Goal: Task Accomplishment & Management: Complete application form

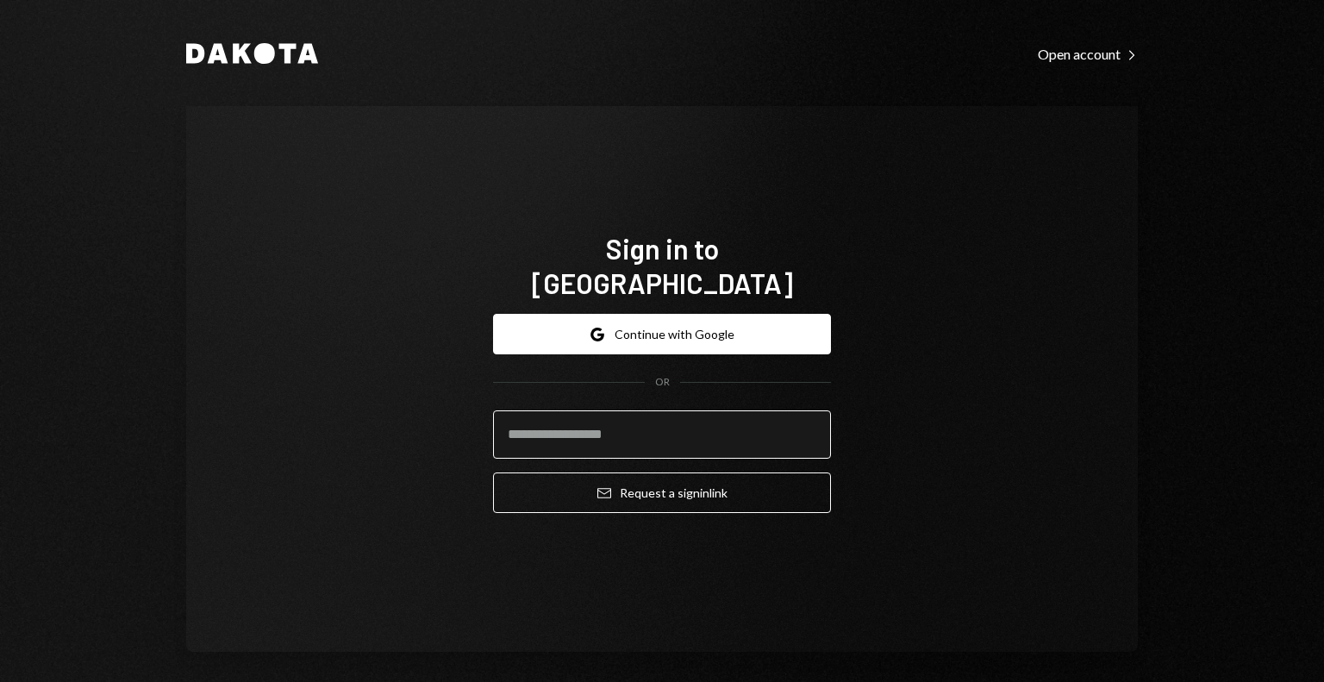
click at [621, 410] on input "email" at bounding box center [662, 434] width 338 height 48
type input "**********"
click at [493, 473] on button "Email Request a sign in link" at bounding box center [662, 493] width 338 height 41
type input "**********"
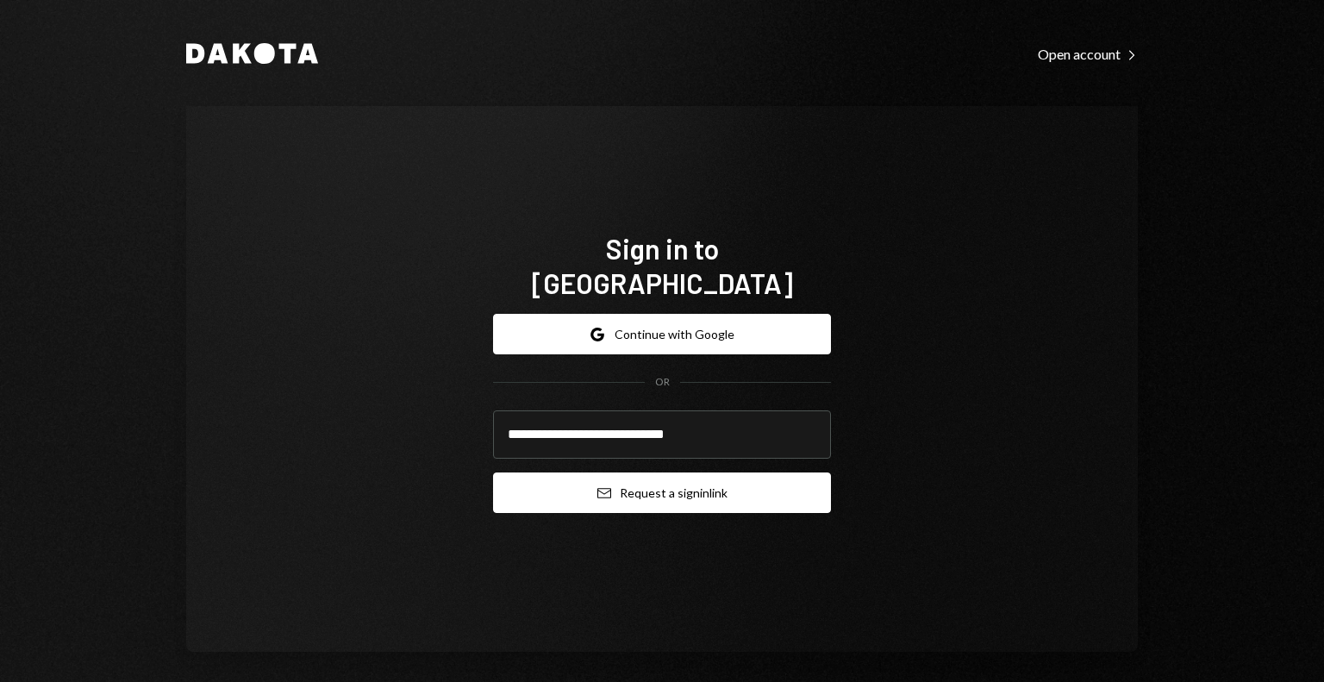
click at [628, 483] on button "Email Request a sign in link" at bounding box center [662, 493] width 338 height 41
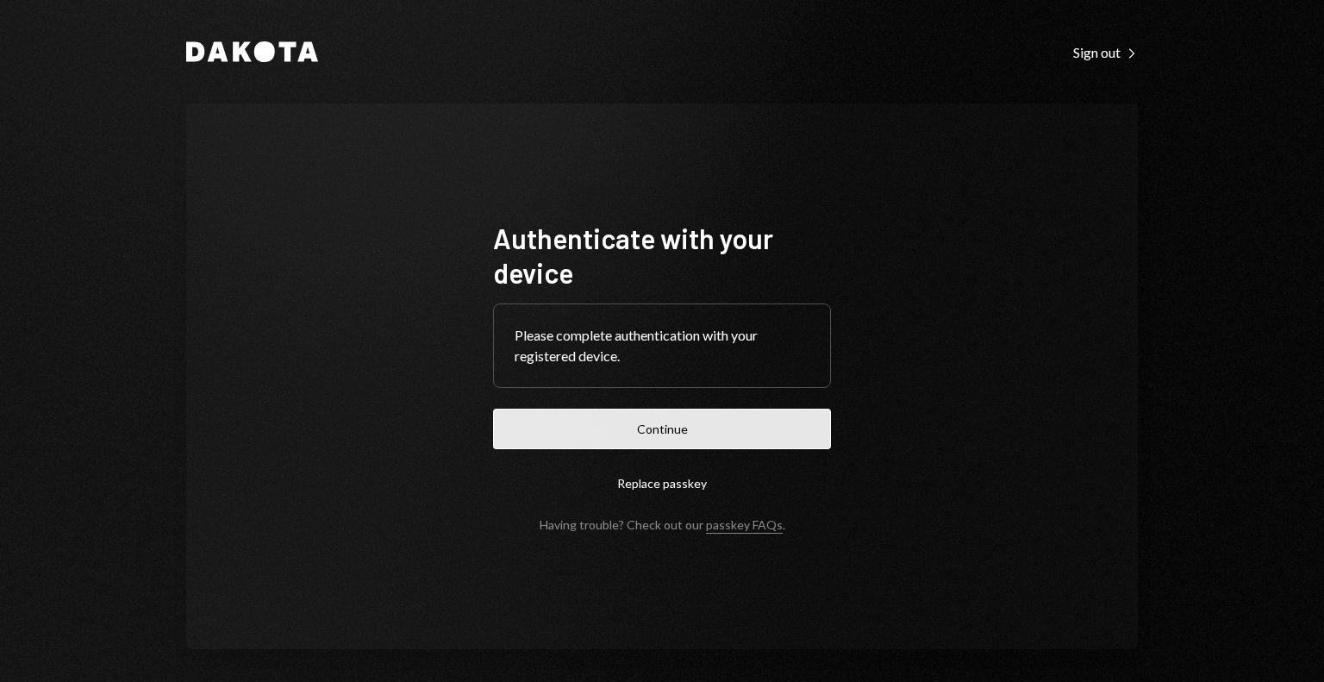
click at [629, 428] on button "Continue" at bounding box center [662, 429] width 338 height 41
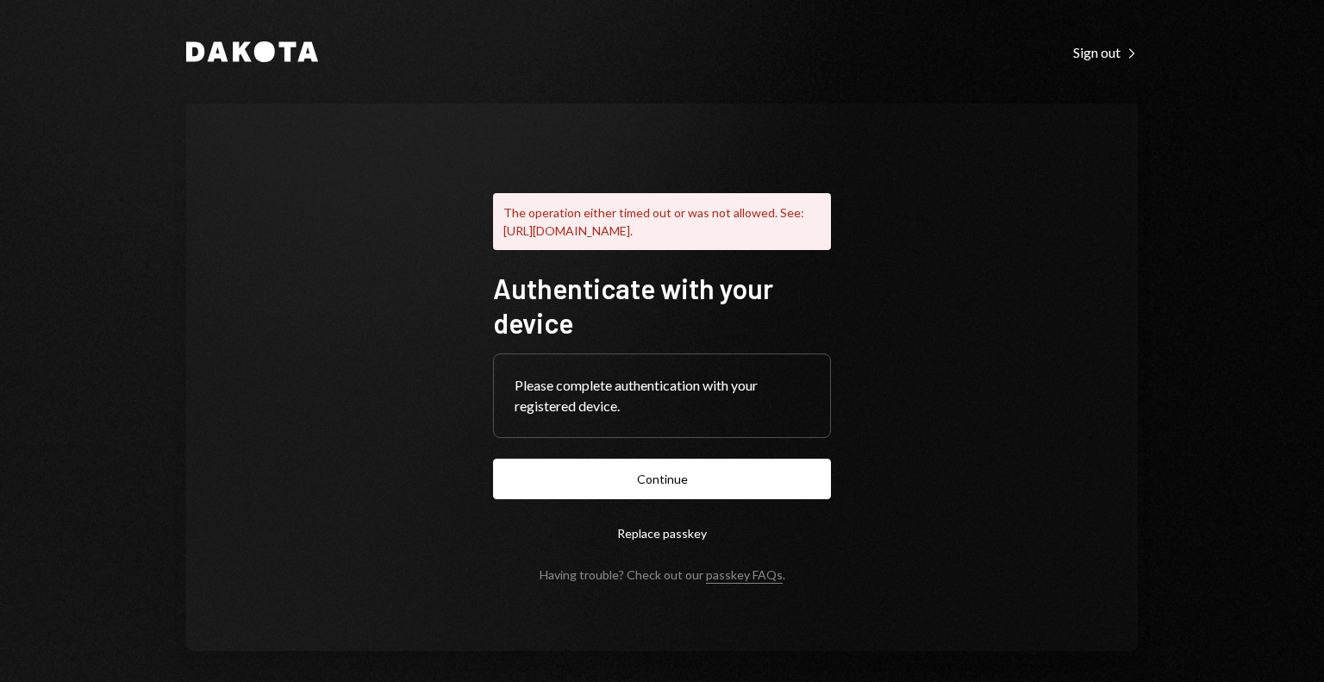
click at [1078, 61] on div "Dakota Sign out Right Caret" at bounding box center [662, 51] width 952 height 21
click at [1086, 53] on div "Sign out Right Caret" at bounding box center [1105, 52] width 65 height 17
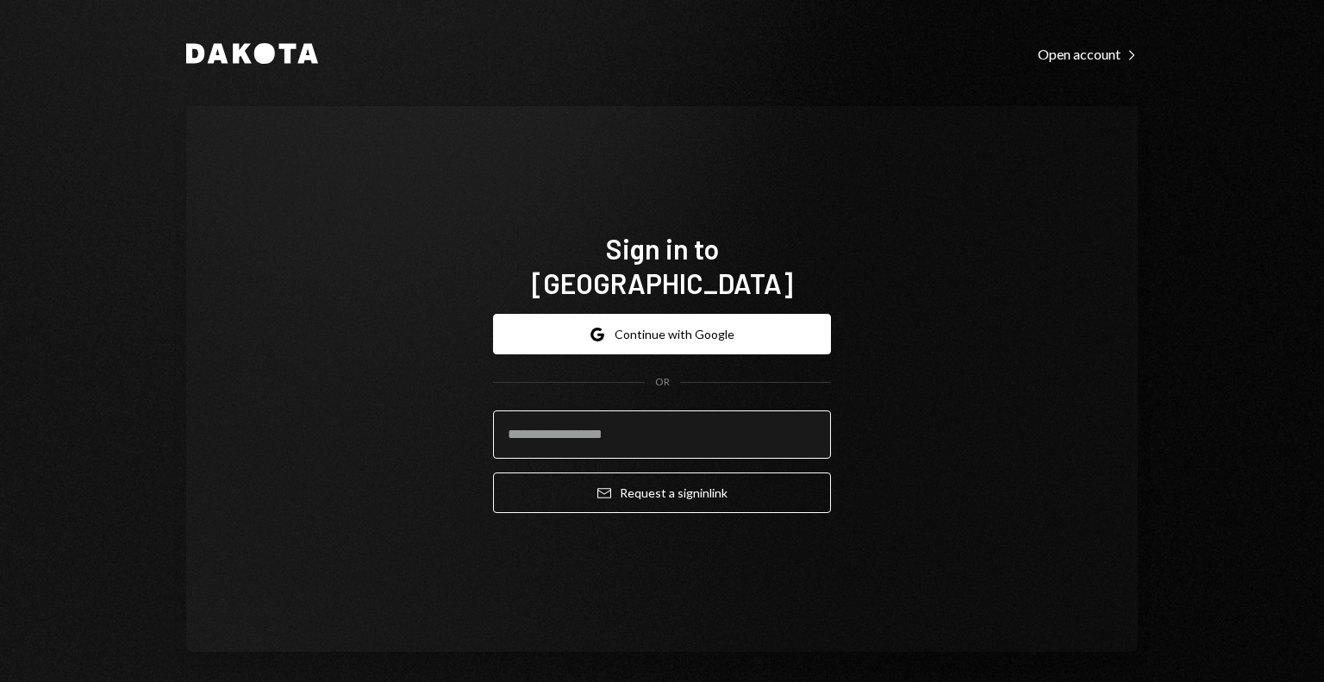
click at [617, 410] on input "email" at bounding box center [662, 434] width 338 height 48
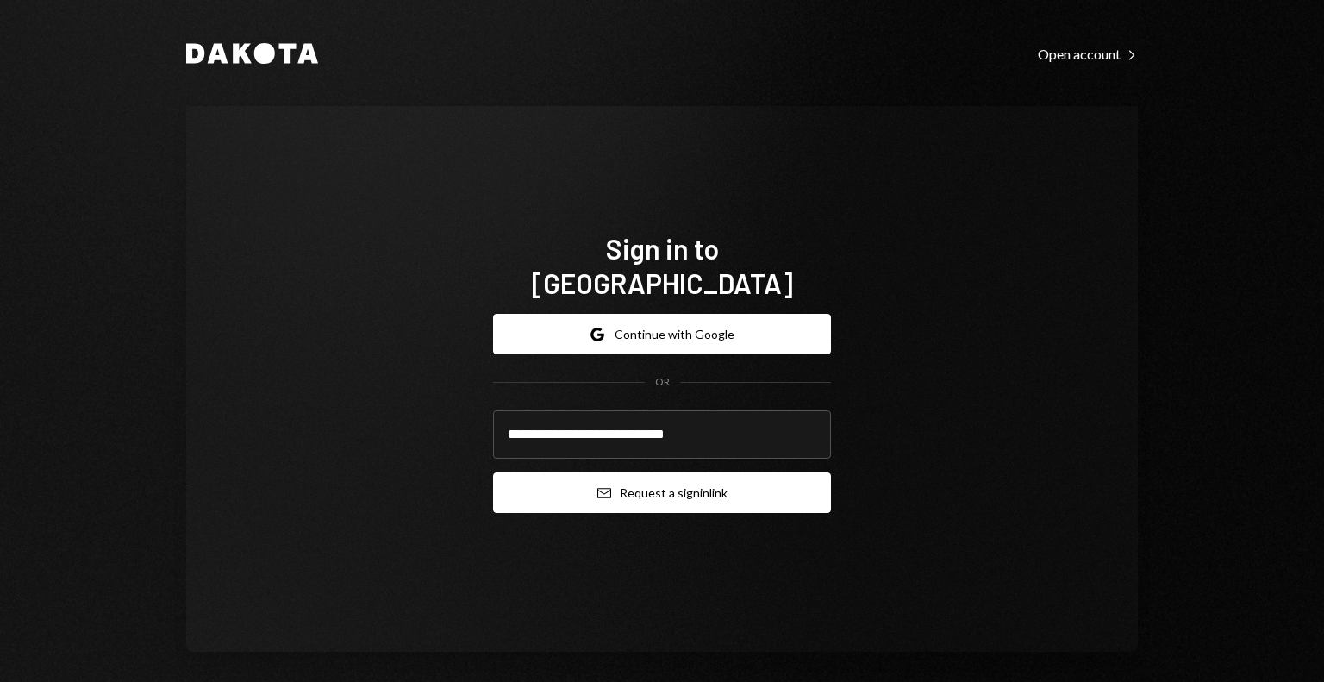
type input "**********"
click at [632, 473] on button "Email Request a sign in link" at bounding box center [662, 493] width 338 height 41
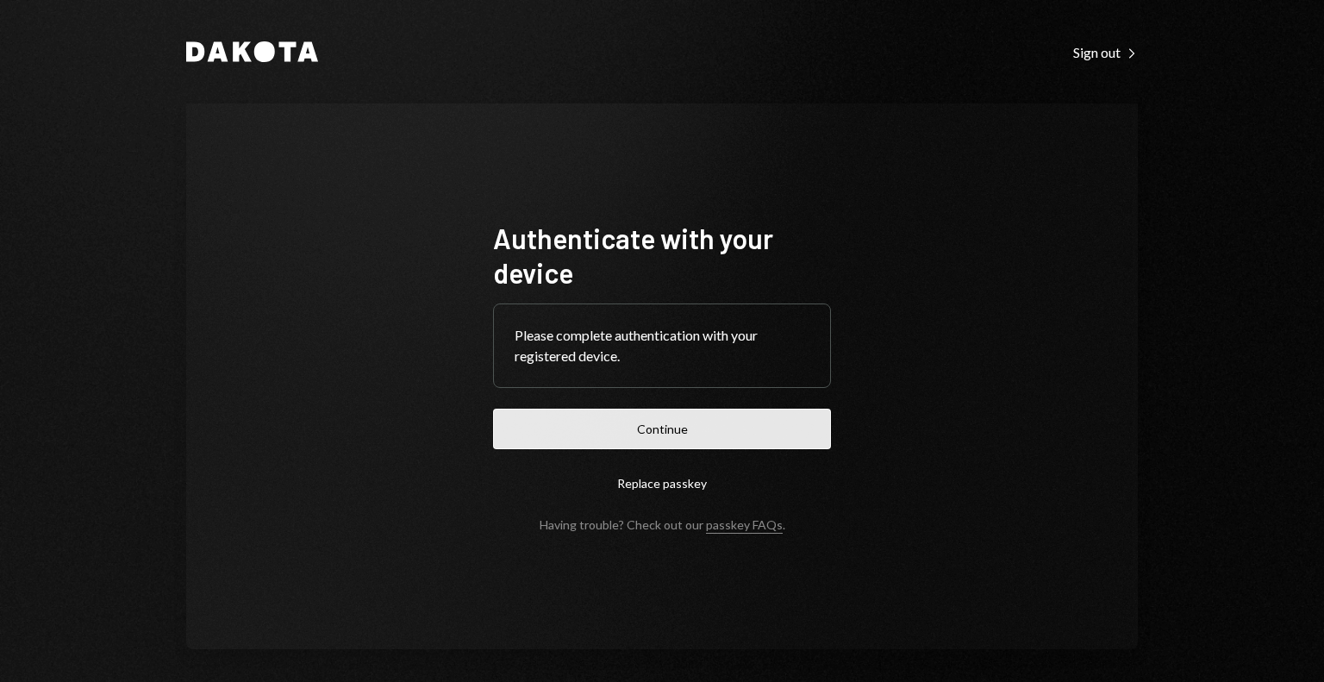
click at [726, 441] on button "Continue" at bounding box center [662, 429] width 338 height 41
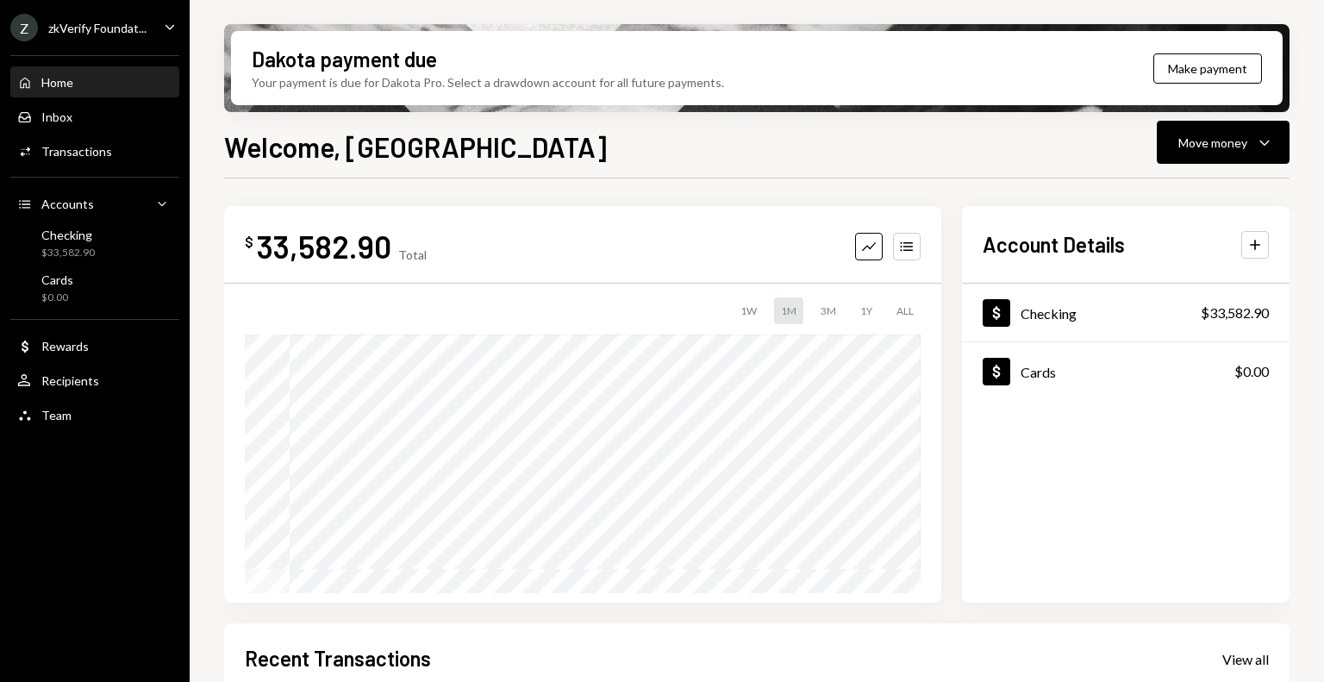
click at [134, 25] on div "zkVerify Foundat..." at bounding box center [97, 28] width 98 height 15
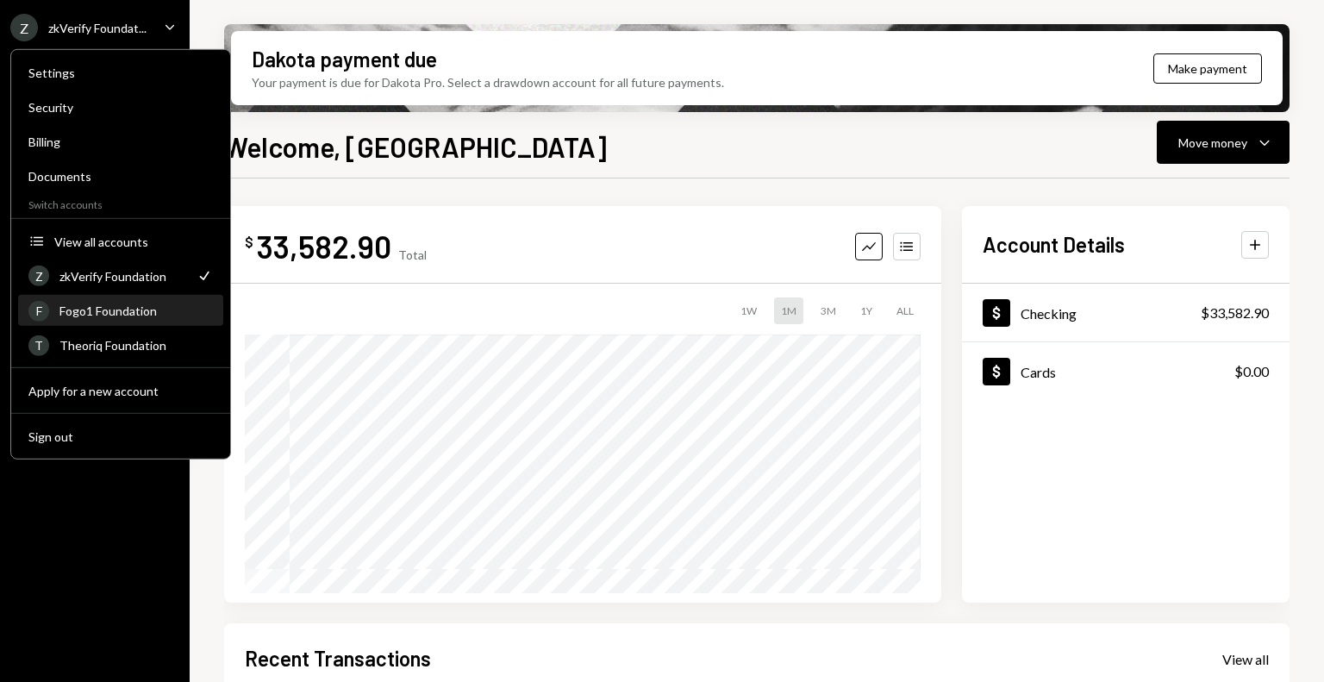
click at [103, 310] on div "Fogo1 Foundation" at bounding box center [135, 311] width 153 height 15
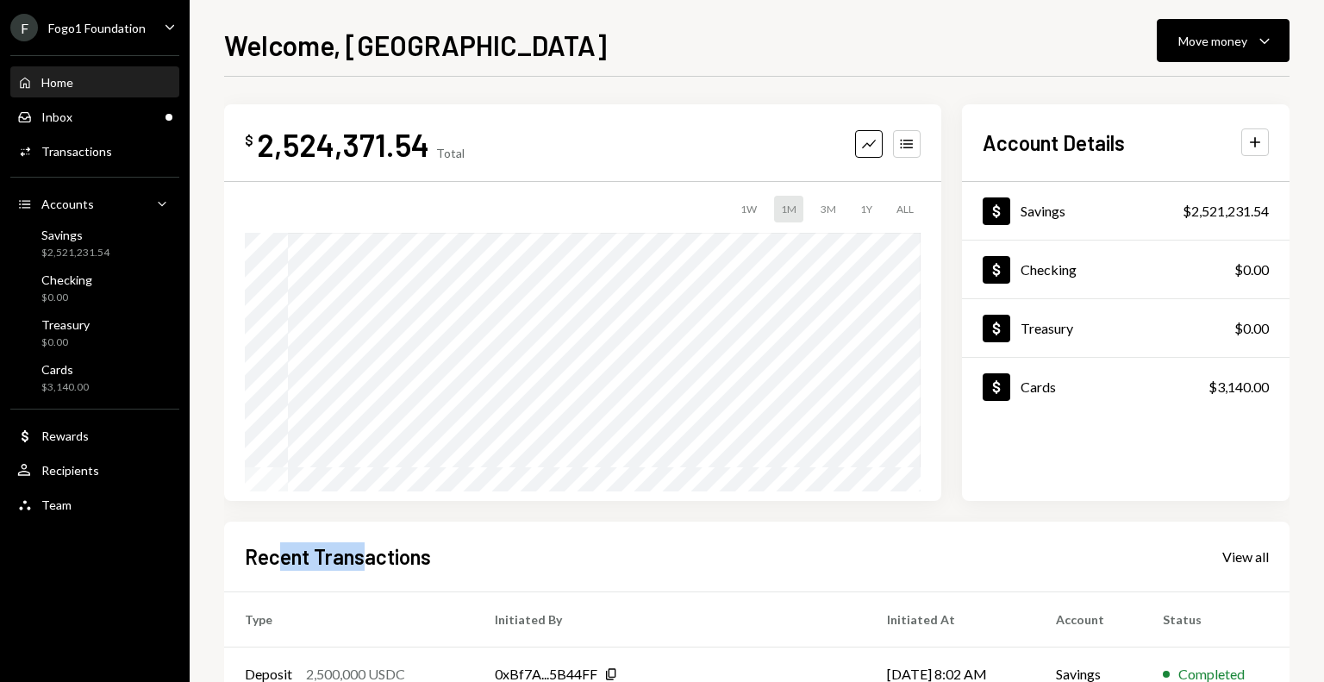
drag, startPoint x: 280, startPoint y: 560, endPoint x: 362, endPoint y: 559, distance: 81.9
click at [362, 559] on h2 "Recent Transactions" at bounding box center [338, 556] width 186 height 28
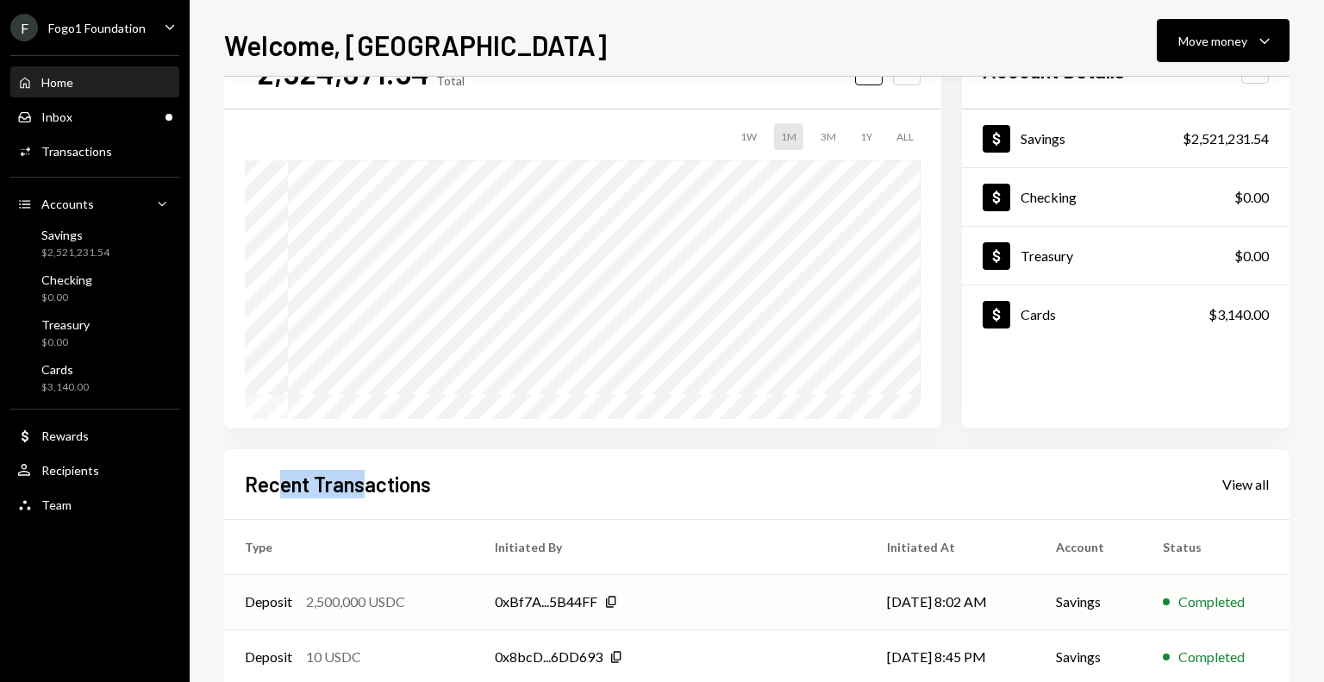
scroll to position [86, 0]
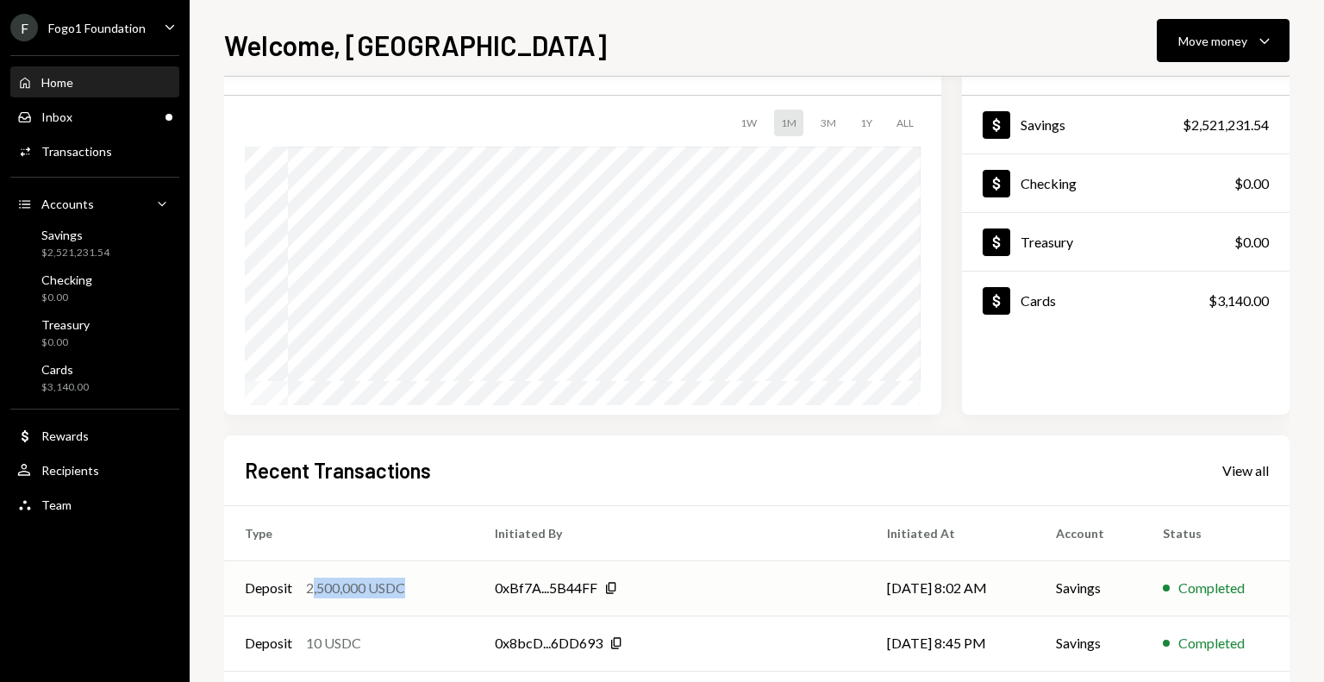
drag, startPoint x: 314, startPoint y: 591, endPoint x: 405, endPoint y: 590, distance: 91.4
click at [405, 590] on div "2,500,000 USDC" at bounding box center [355, 588] width 99 height 21
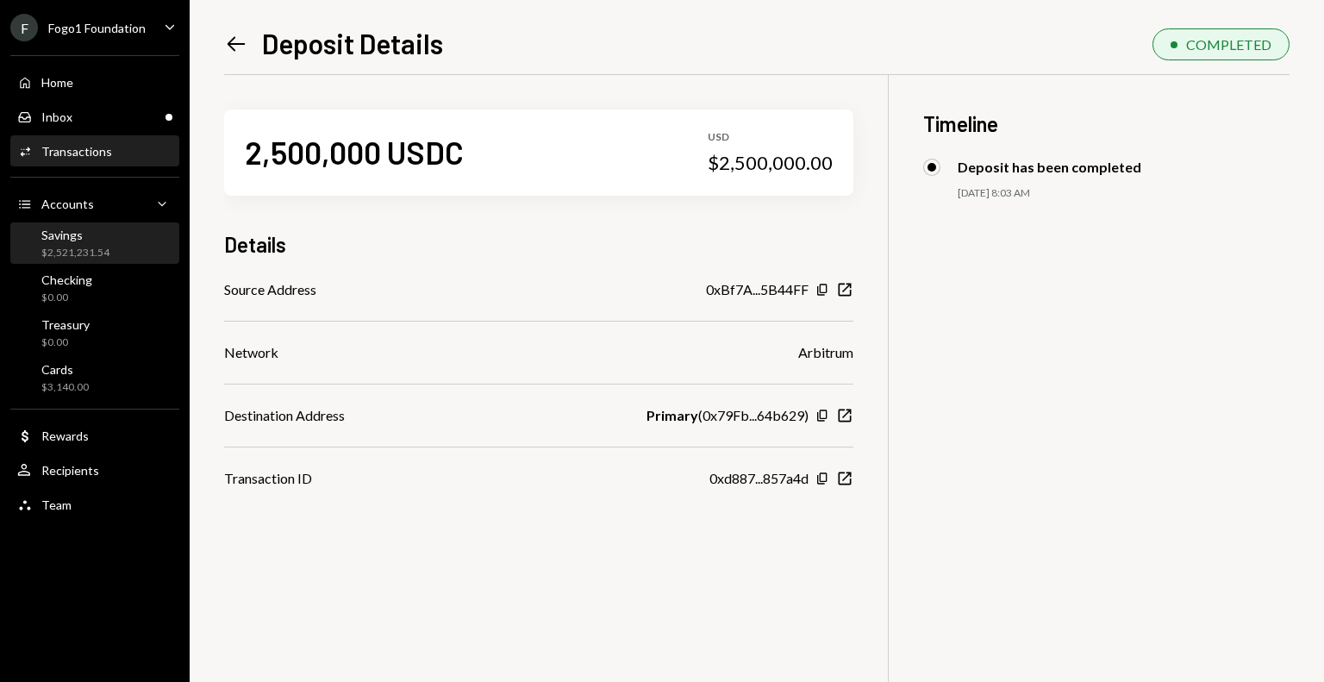
click at [107, 256] on div "$2,521,231.54" at bounding box center [75, 253] width 68 height 15
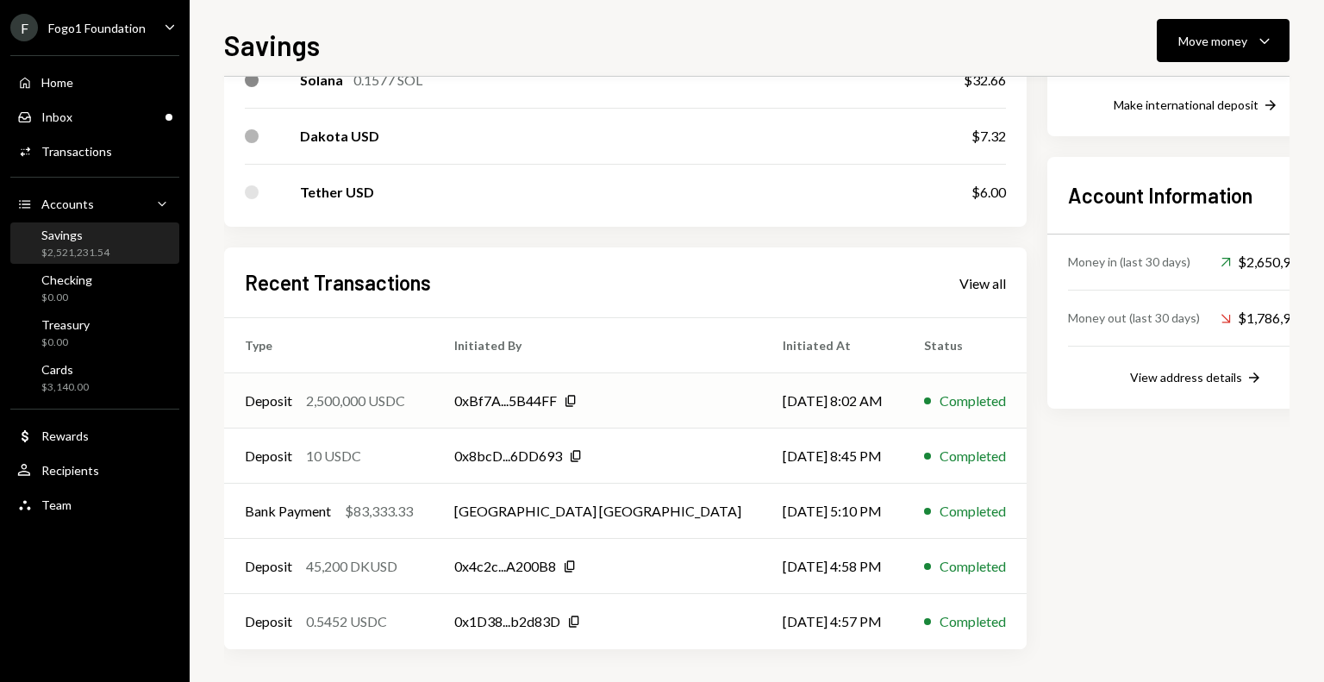
scroll to position [240, 0]
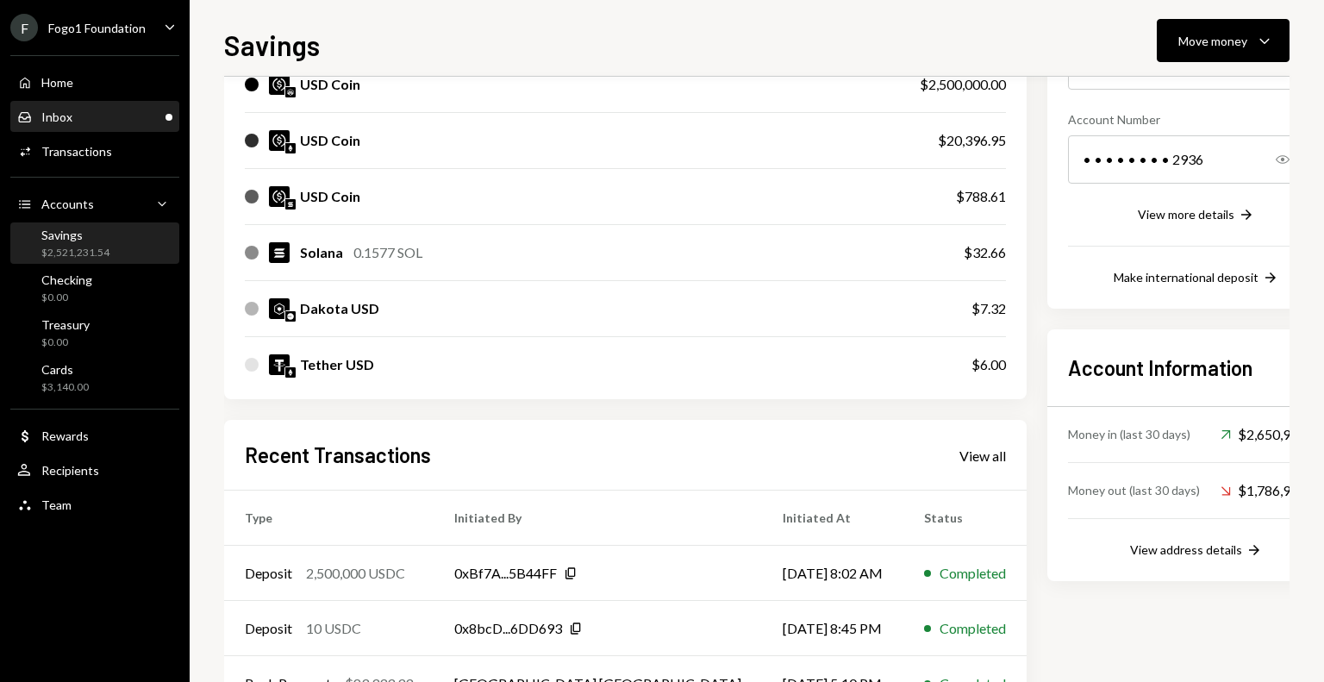
click at [121, 116] on div "Inbox Inbox" at bounding box center [94, 118] width 155 height 16
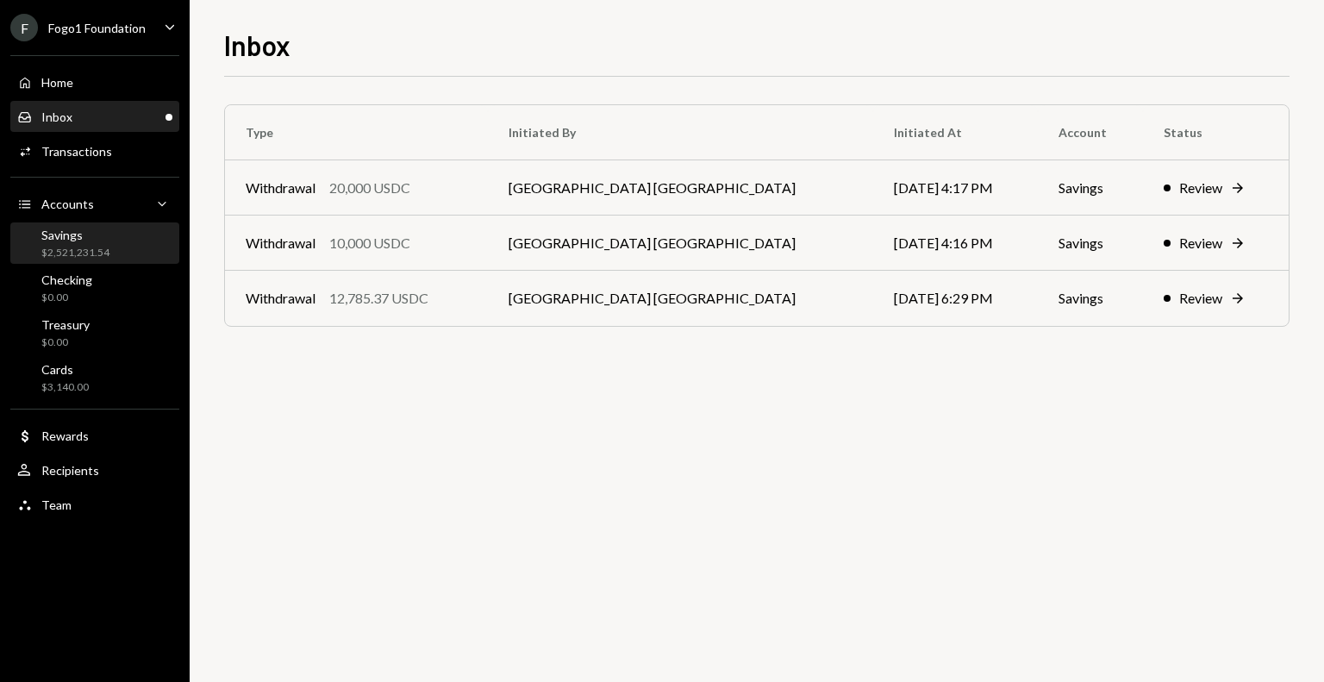
click at [119, 230] on div "Savings $2,521,231.54" at bounding box center [94, 244] width 155 height 33
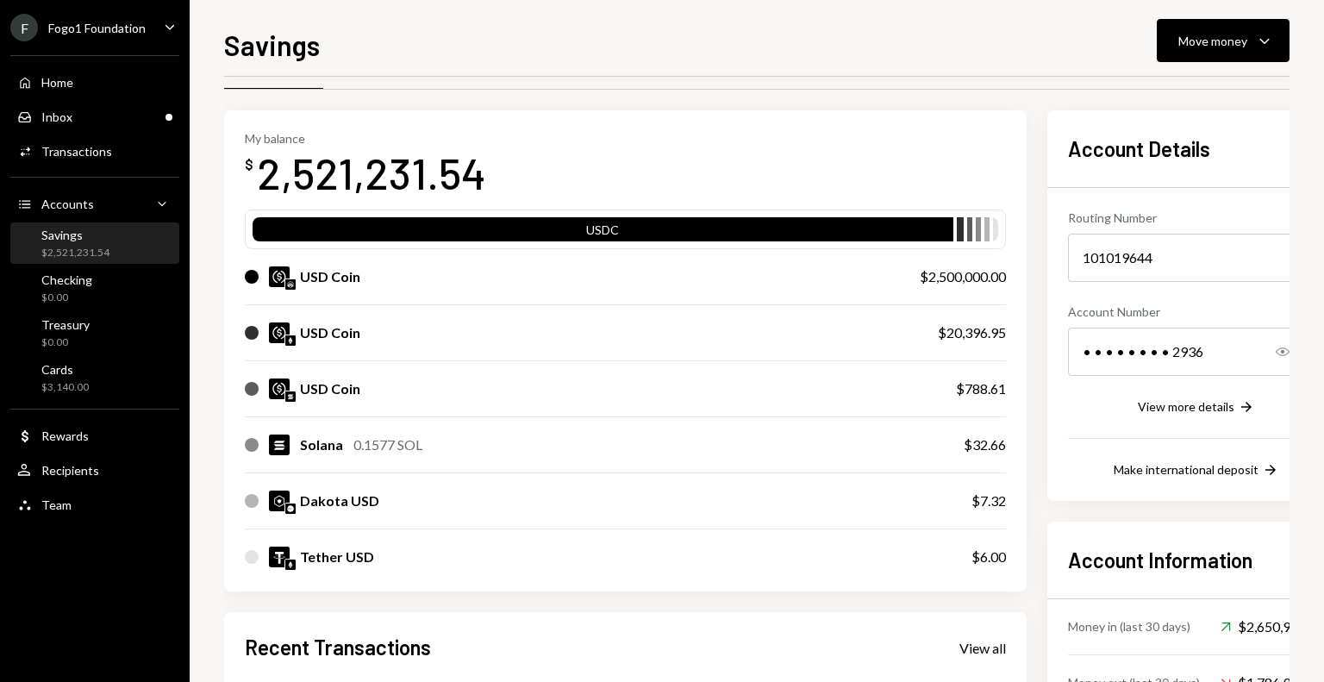
scroll to position [86, 0]
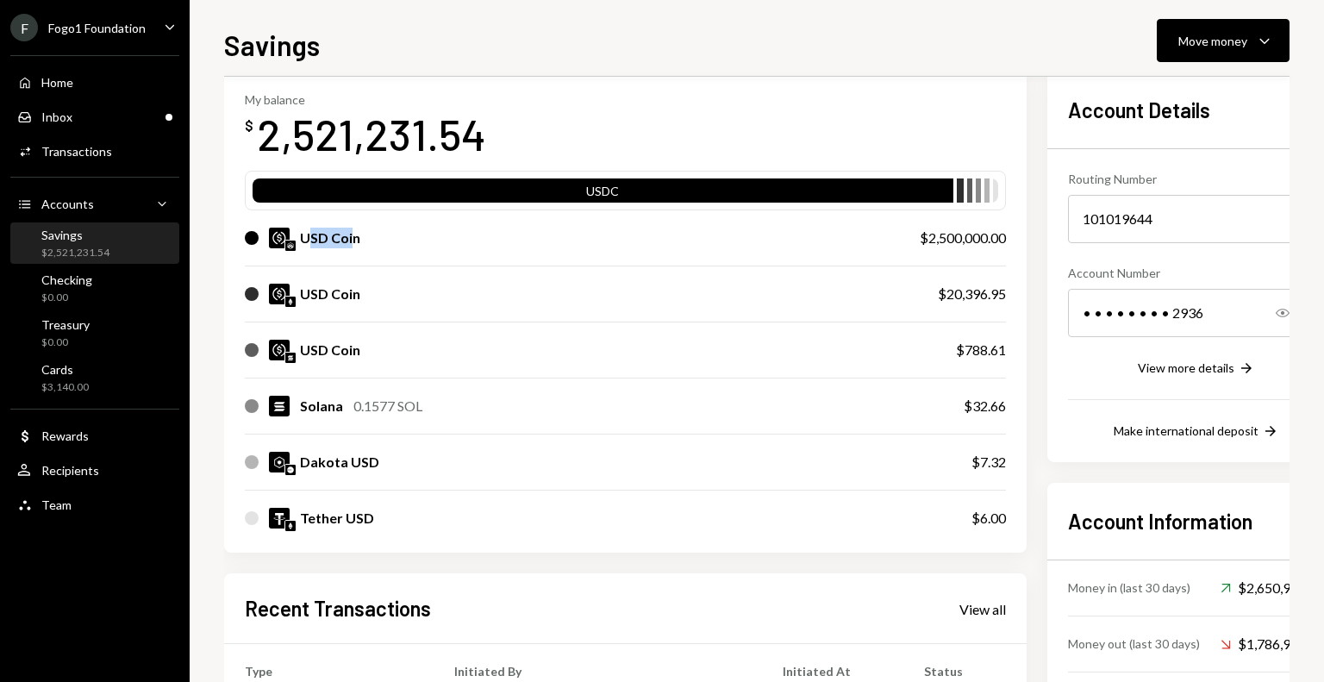
drag, startPoint x: 310, startPoint y: 237, endPoint x: 353, endPoint y: 236, distance: 42.3
click at [353, 236] on div "USD Coin" at bounding box center [330, 238] width 60 height 21
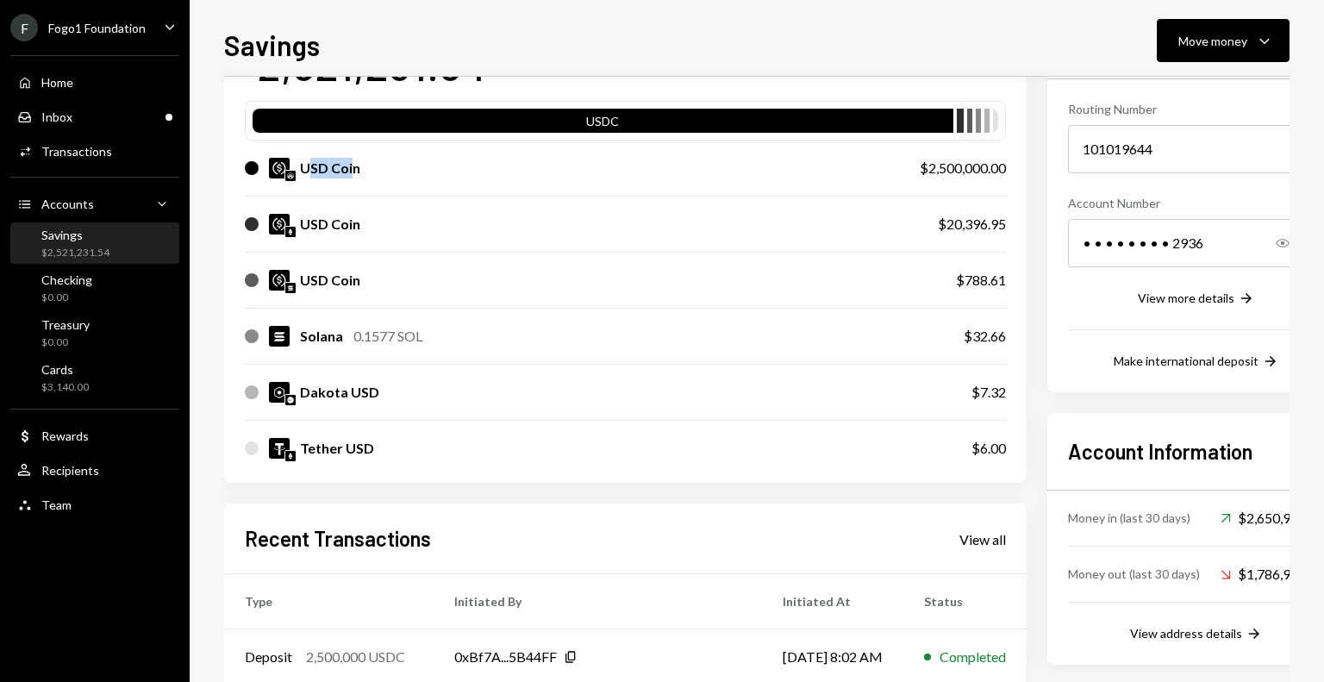
scroll to position [153, 0]
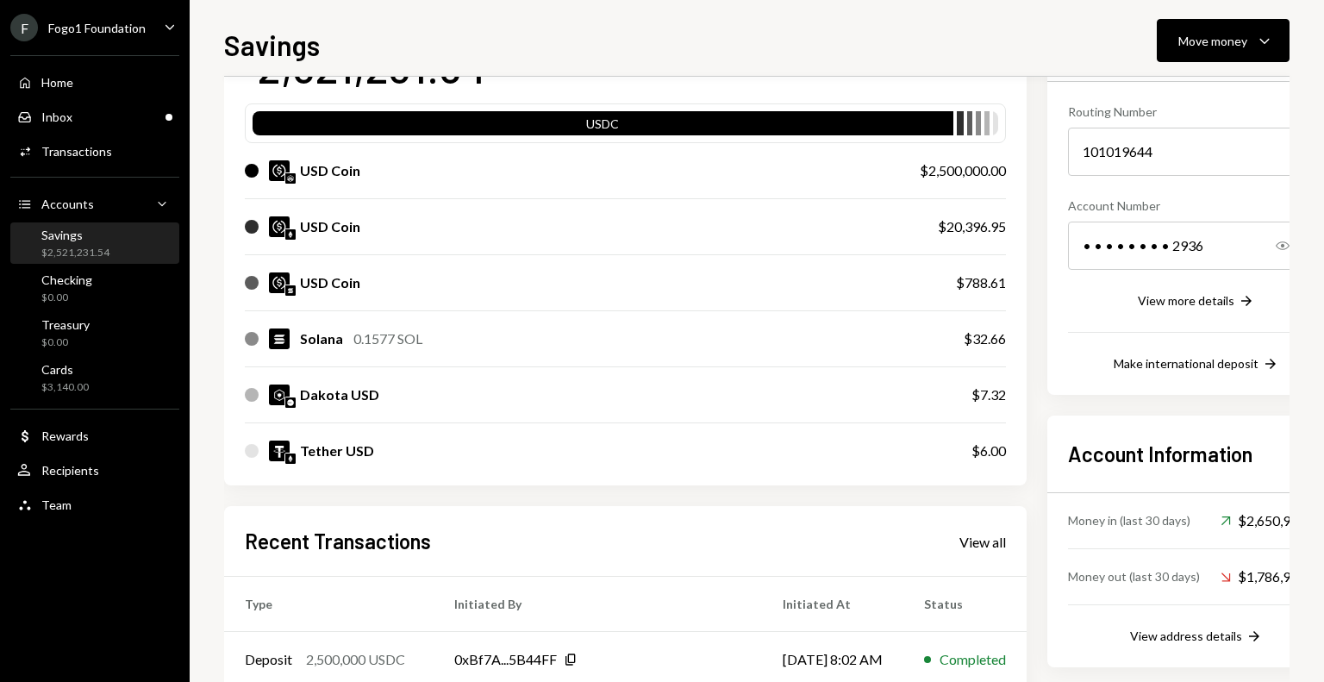
click at [324, 291] on div "USD Coin" at bounding box center [330, 282] width 60 height 21
click at [89, 115] on div "Inbox Inbox" at bounding box center [94, 118] width 155 height 16
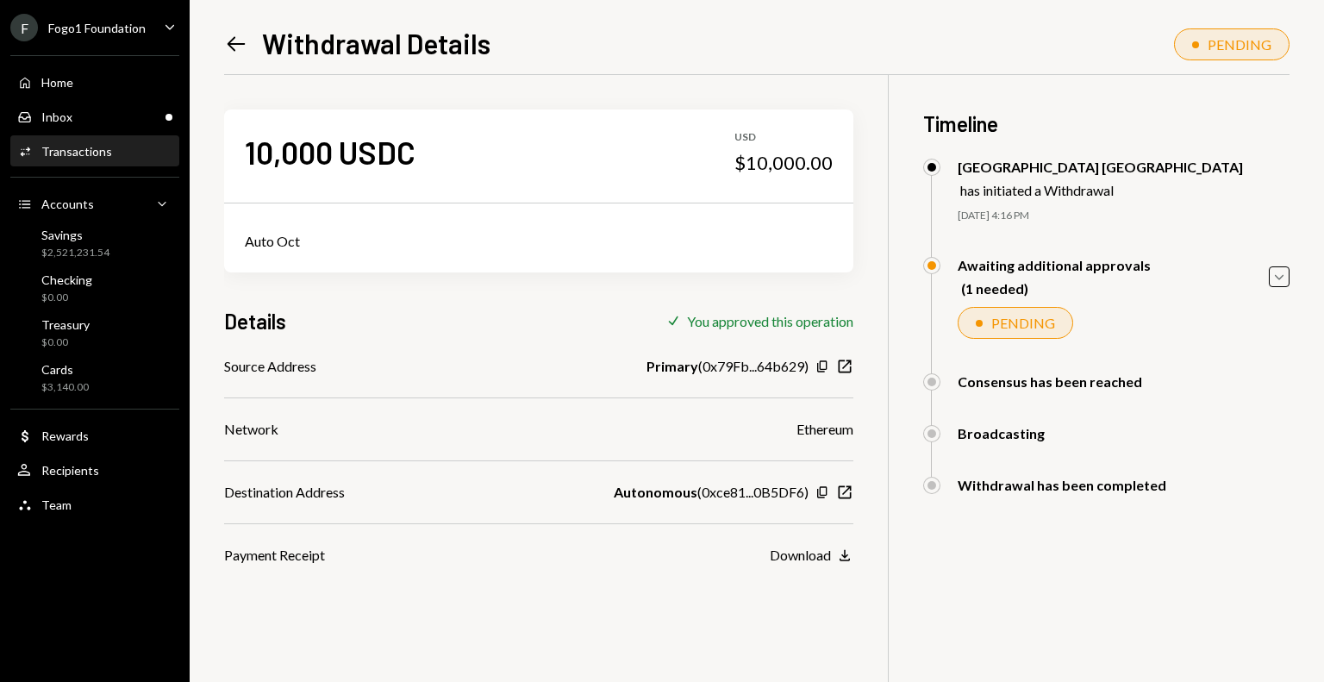
click at [236, 42] on icon "Left Arrow" at bounding box center [236, 44] width 24 height 24
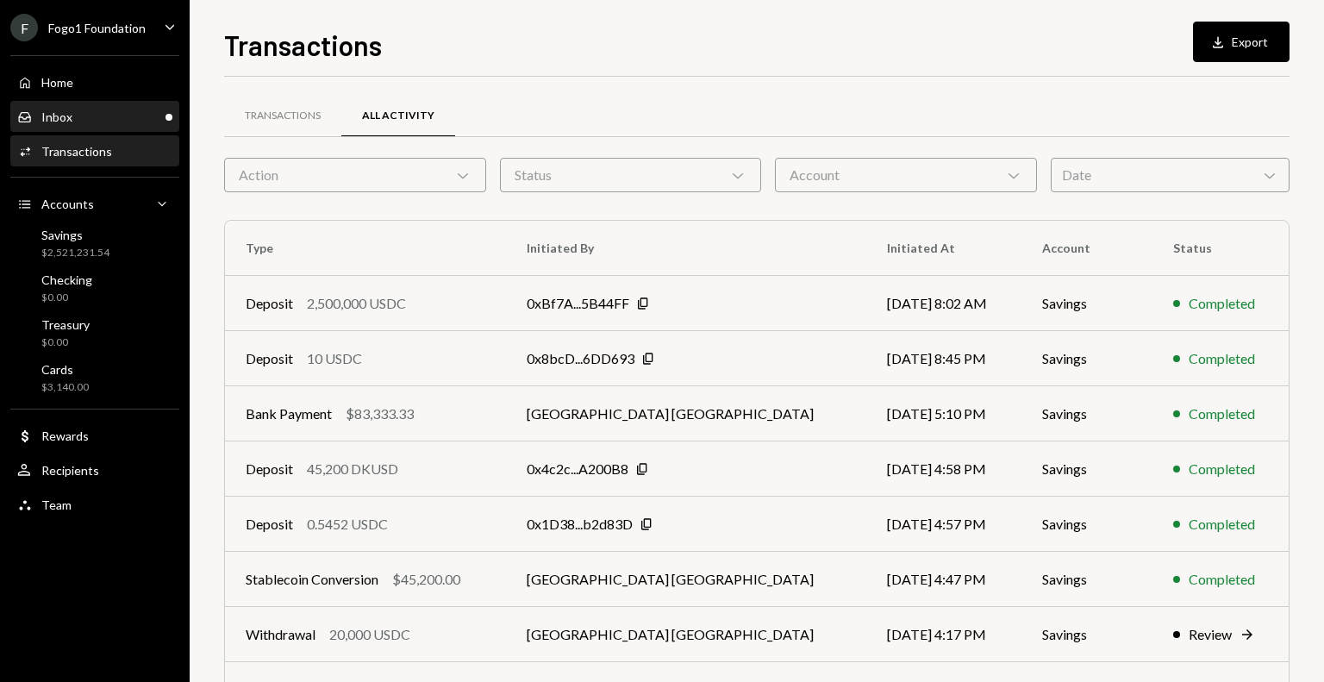
click at [107, 110] on div "Inbox Inbox" at bounding box center [94, 118] width 155 height 16
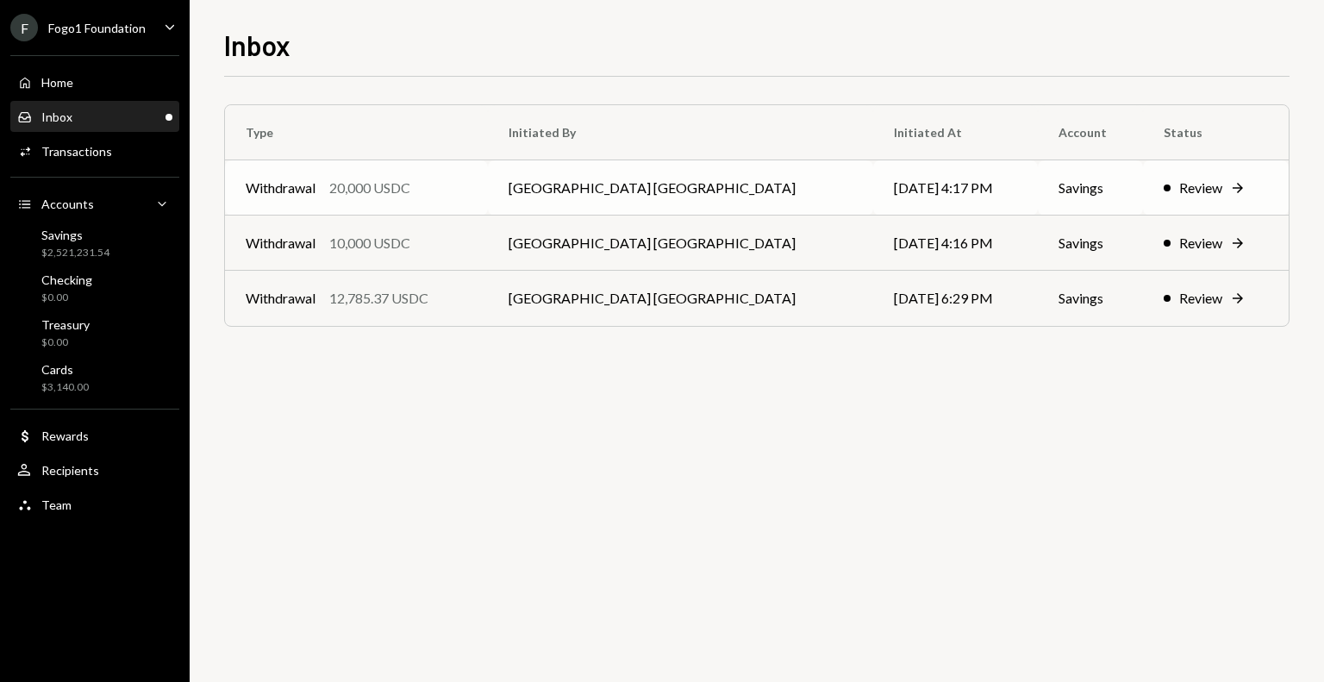
click at [388, 204] on td "Withdrawal 20,000 USDC" at bounding box center [356, 187] width 263 height 55
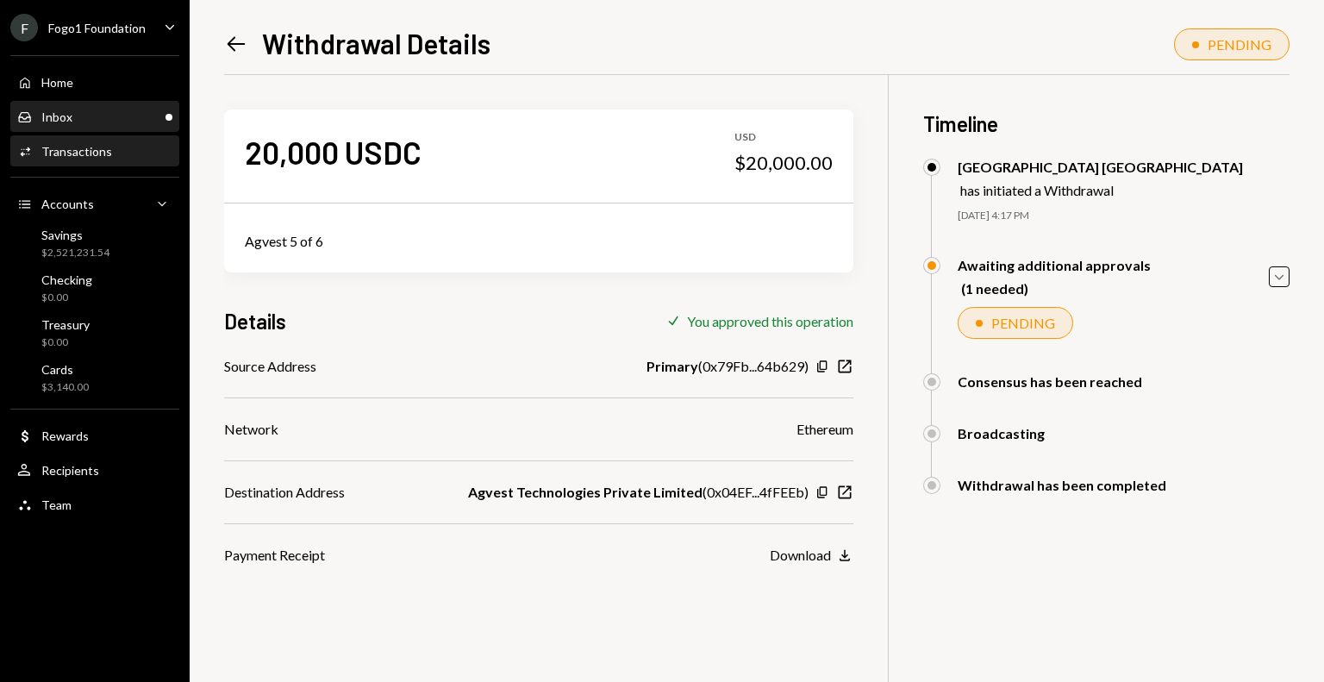
click at [101, 117] on div "Inbox Inbox" at bounding box center [94, 118] width 155 height 16
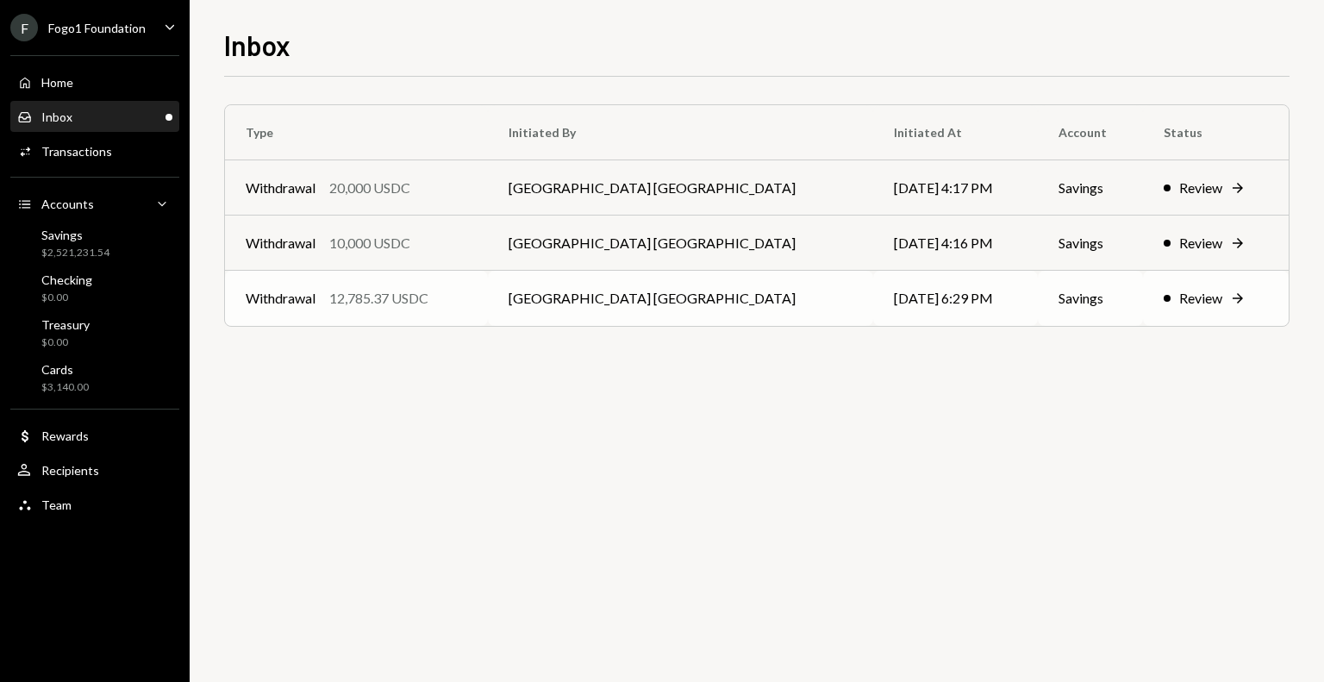
click at [297, 310] on td "Withdrawal 12,785.37 USDC" at bounding box center [356, 298] width 263 height 55
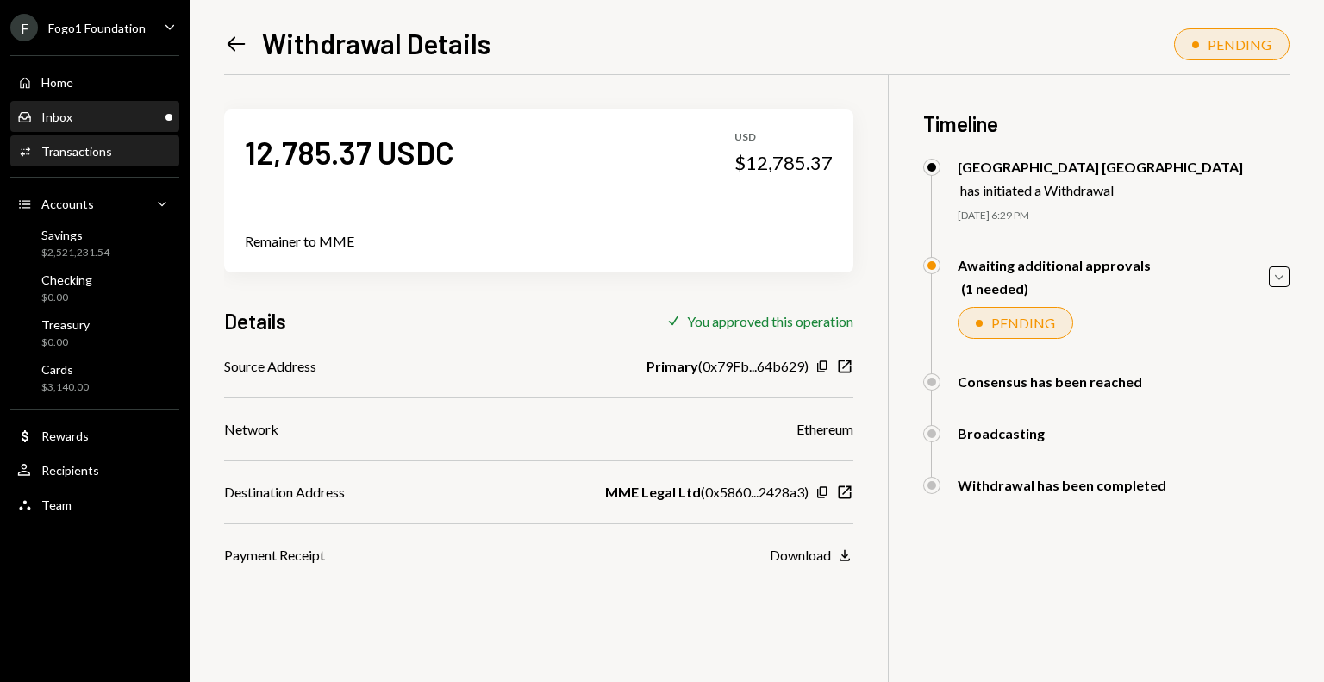
click at [85, 103] on div "Inbox Inbox" at bounding box center [94, 117] width 155 height 29
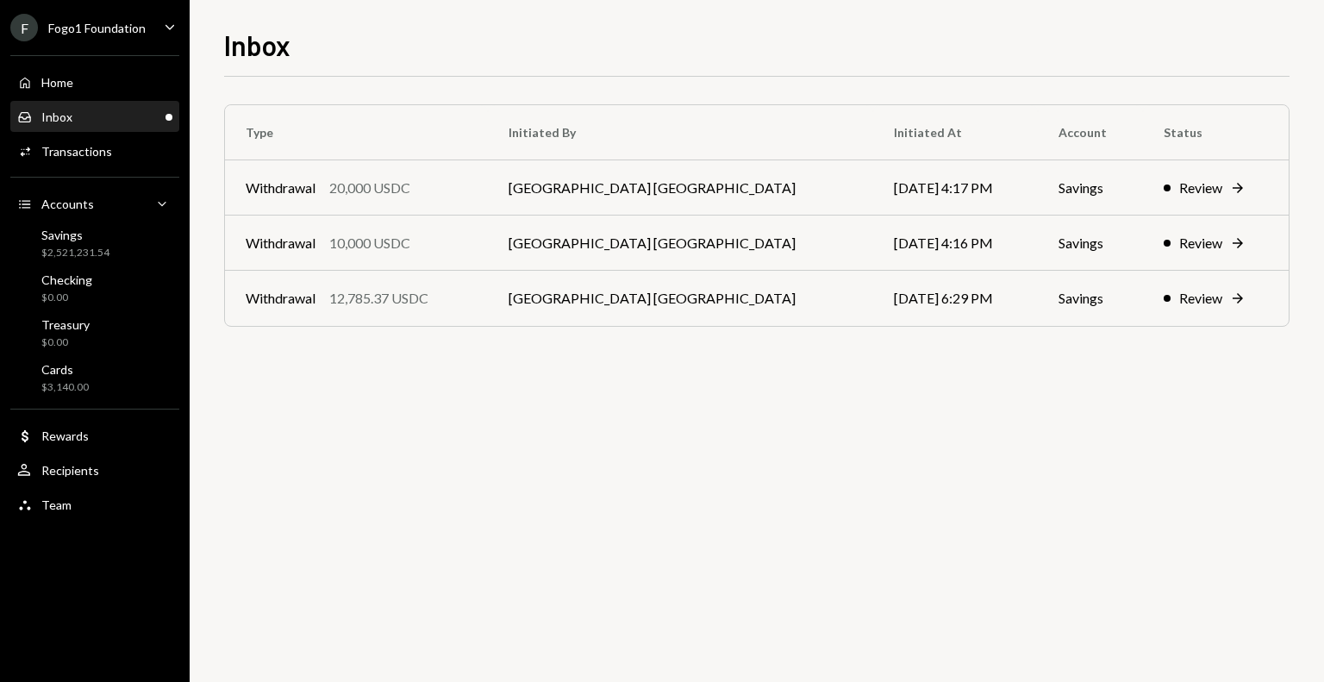
click at [394, 151] on th "Type" at bounding box center [356, 132] width 263 height 55
click at [394, 172] on td "Withdrawal 20,000 USDC" at bounding box center [356, 187] width 263 height 55
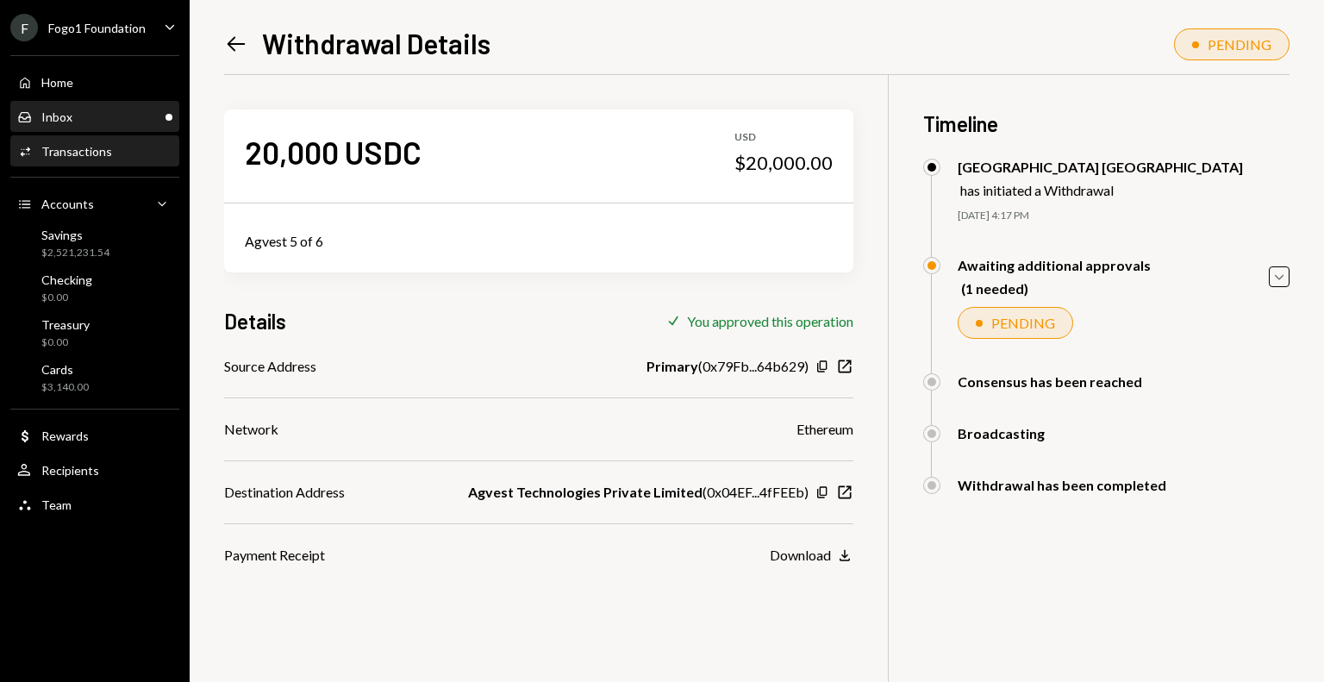
click at [64, 127] on div "Inbox Inbox" at bounding box center [94, 117] width 155 height 29
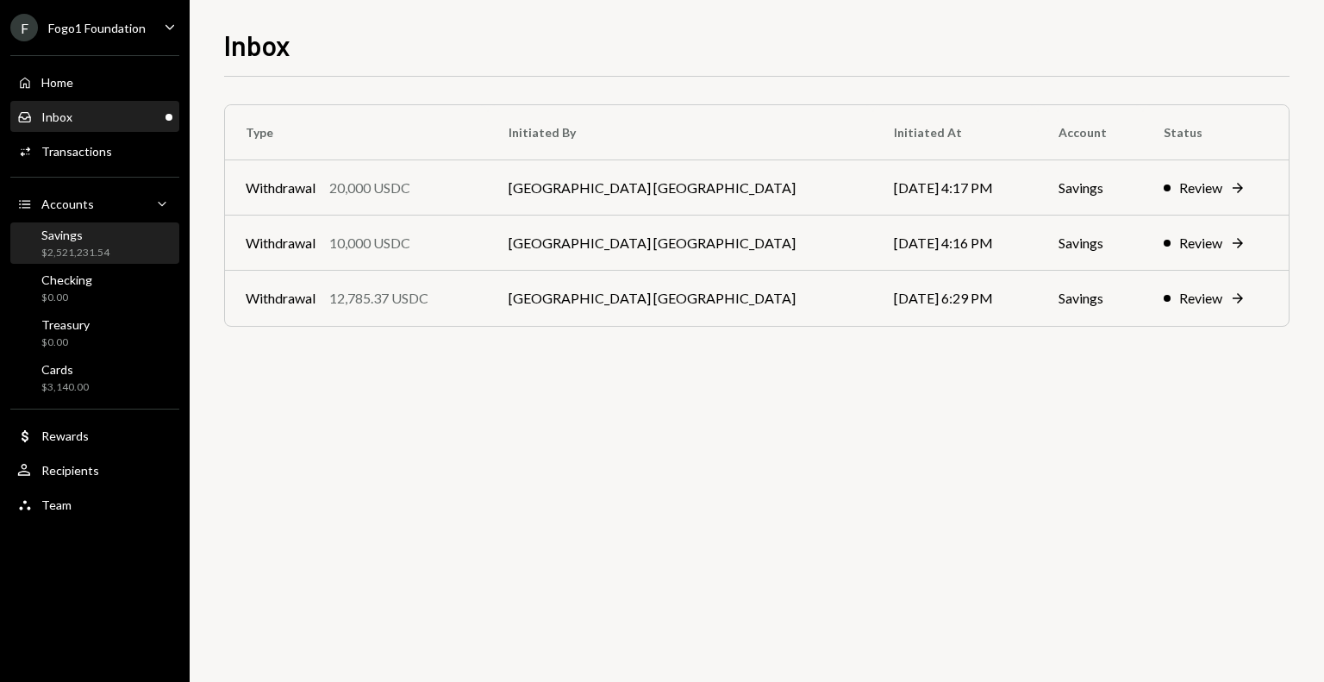
click at [106, 254] on div "$2,521,231.54" at bounding box center [75, 253] width 68 height 15
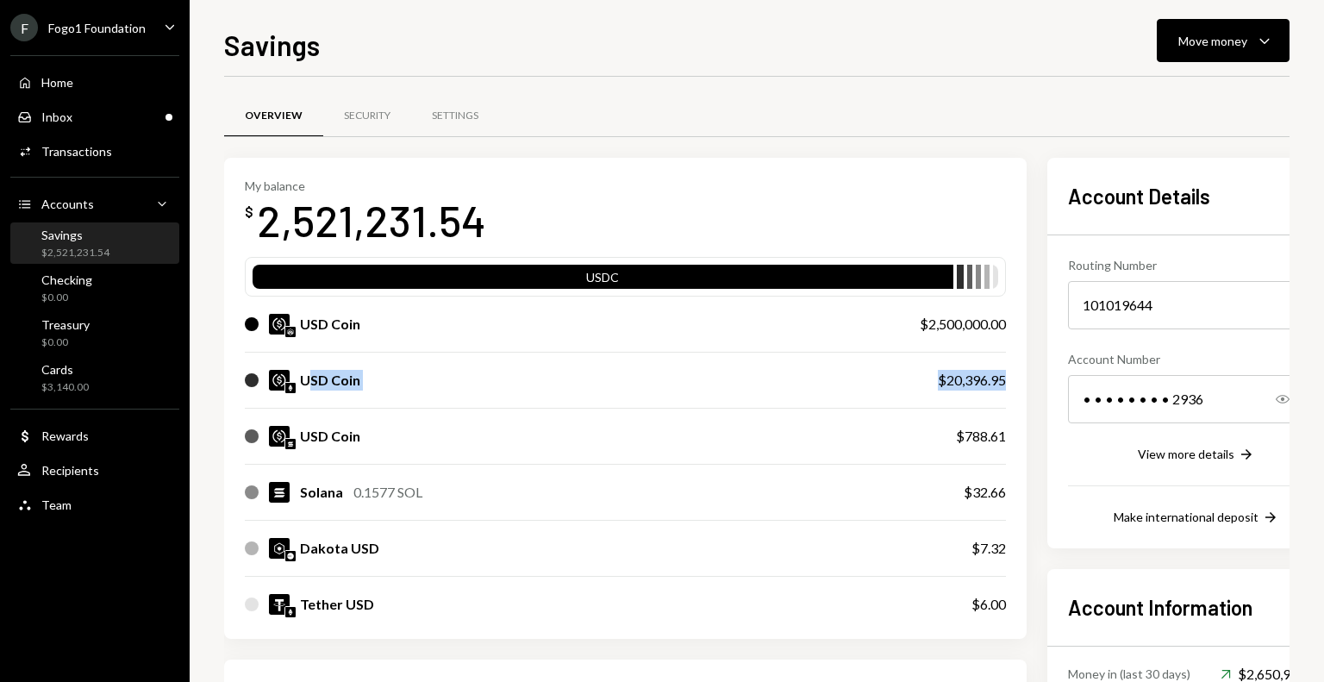
drag, startPoint x: 305, startPoint y: 379, endPoint x: 929, endPoint y: 376, distance: 623.4
click at [929, 376] on div "My balance $ 2,521,231.54 USDC USD Coin $2,500,000.00 USD Coin $20,396.95 USD C…" at bounding box center [625, 399] width 803 height 482
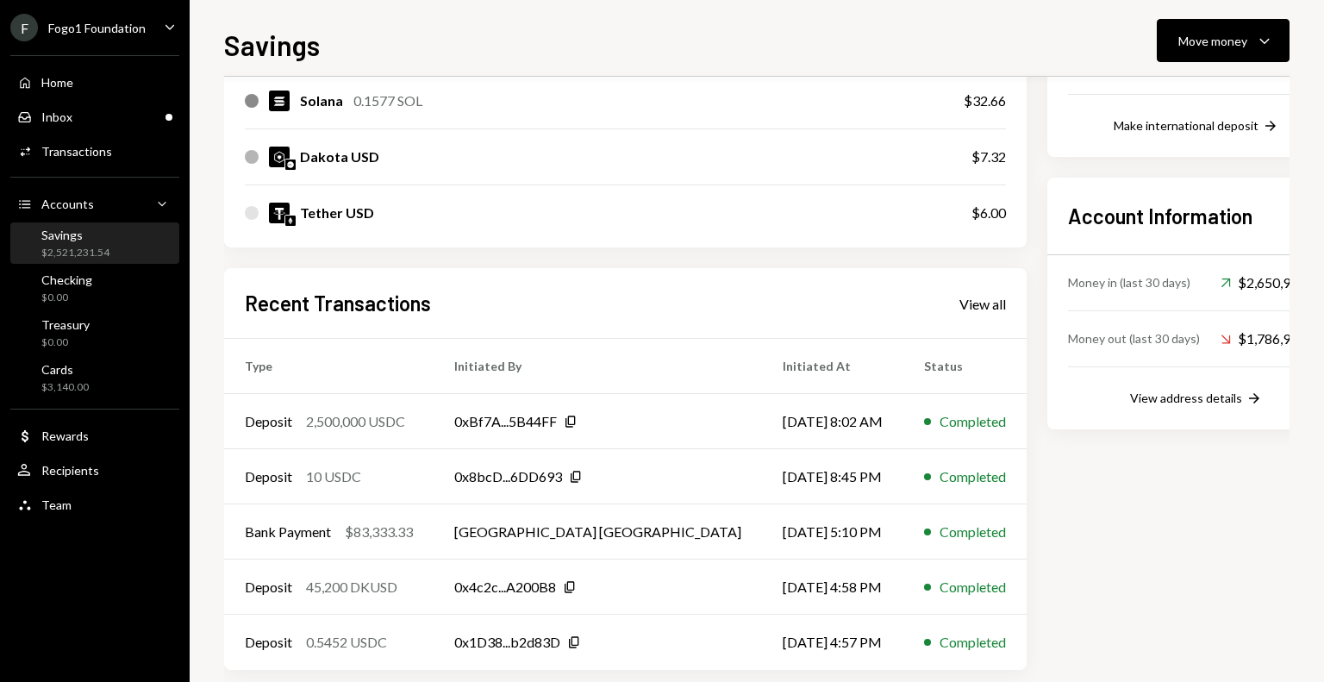
scroll to position [412, 0]
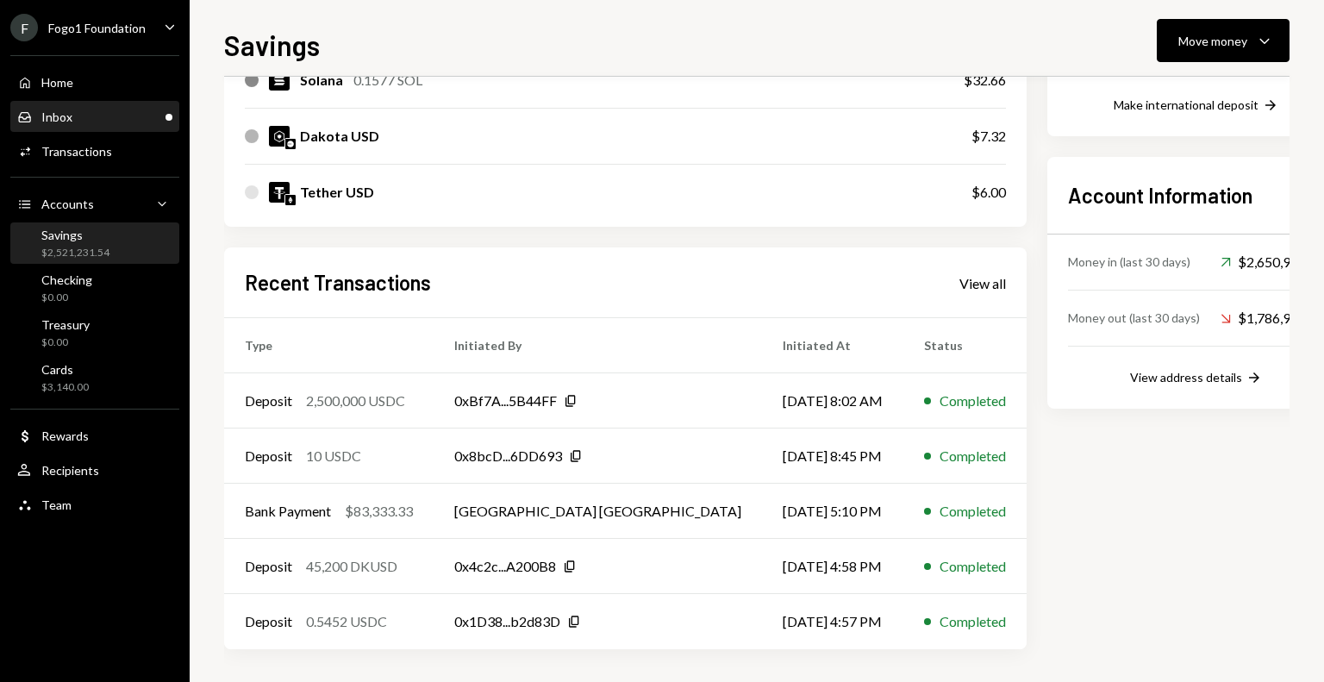
click at [122, 127] on div "Inbox Inbox" at bounding box center [94, 117] width 155 height 29
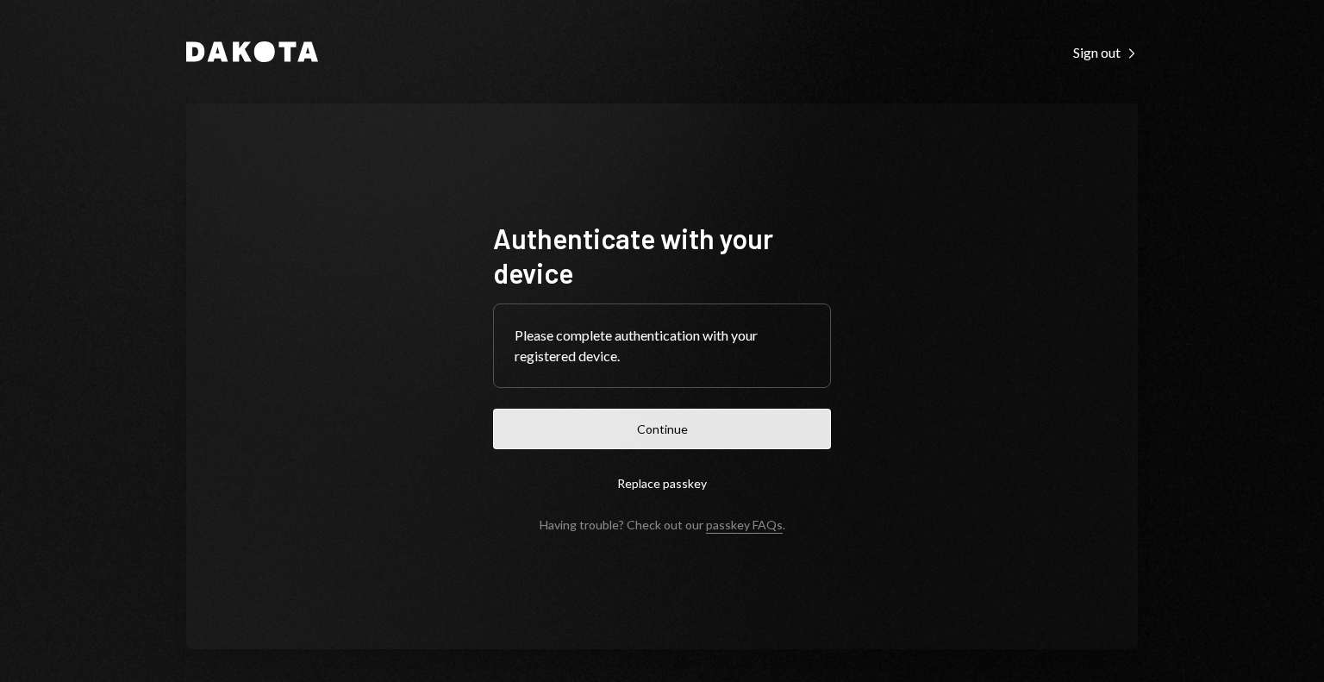
click at [707, 433] on button "Continue" at bounding box center [662, 429] width 338 height 41
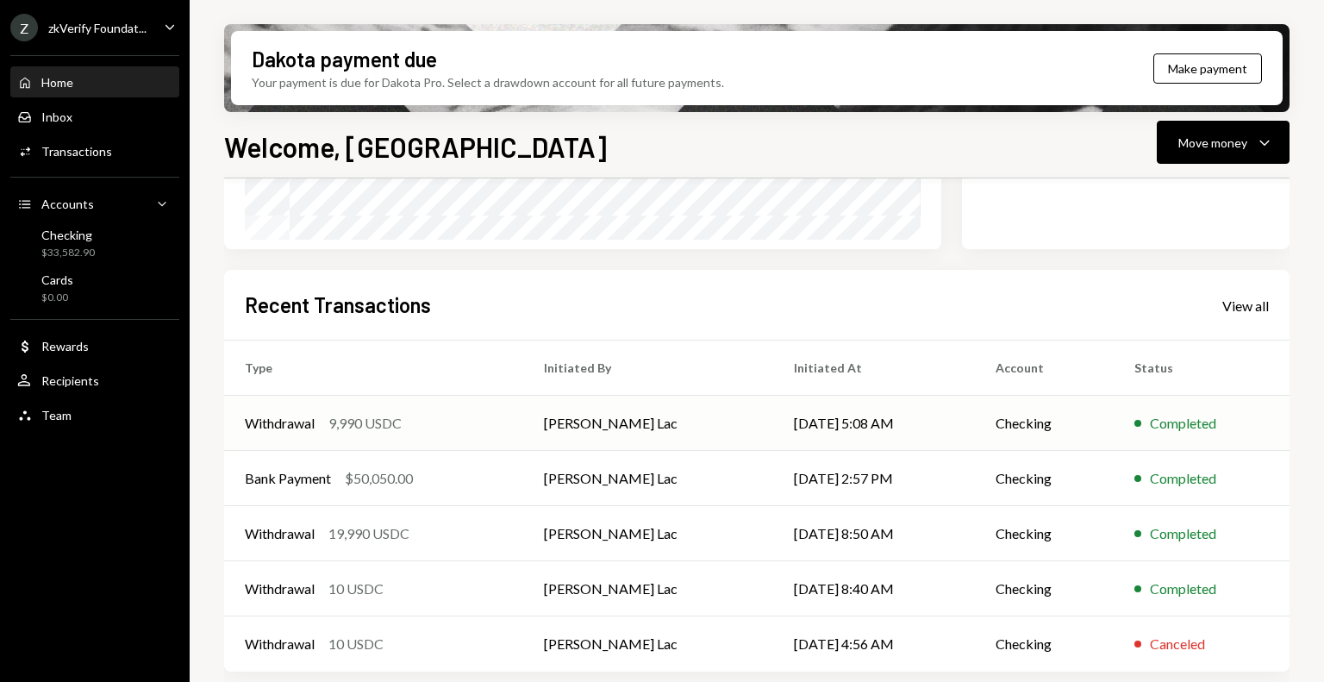
scroll to position [357, 0]
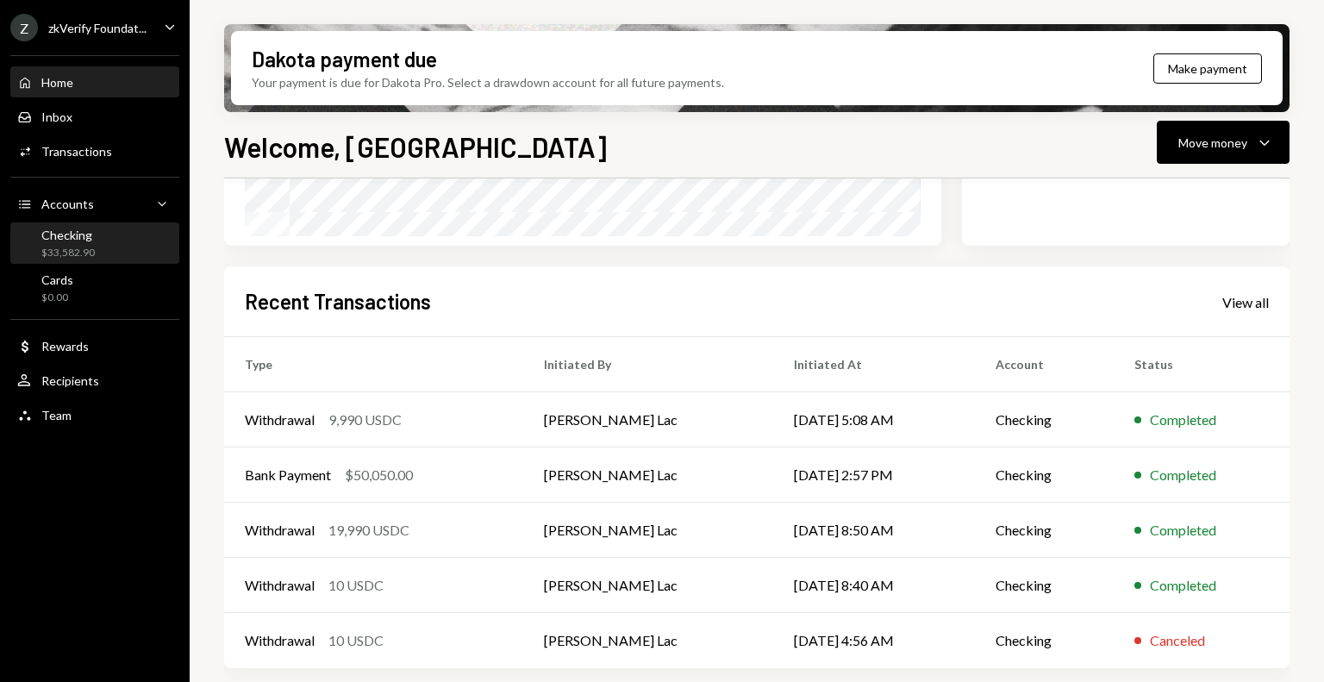
click at [122, 247] on div "Checking $33,582.90" at bounding box center [94, 244] width 155 height 33
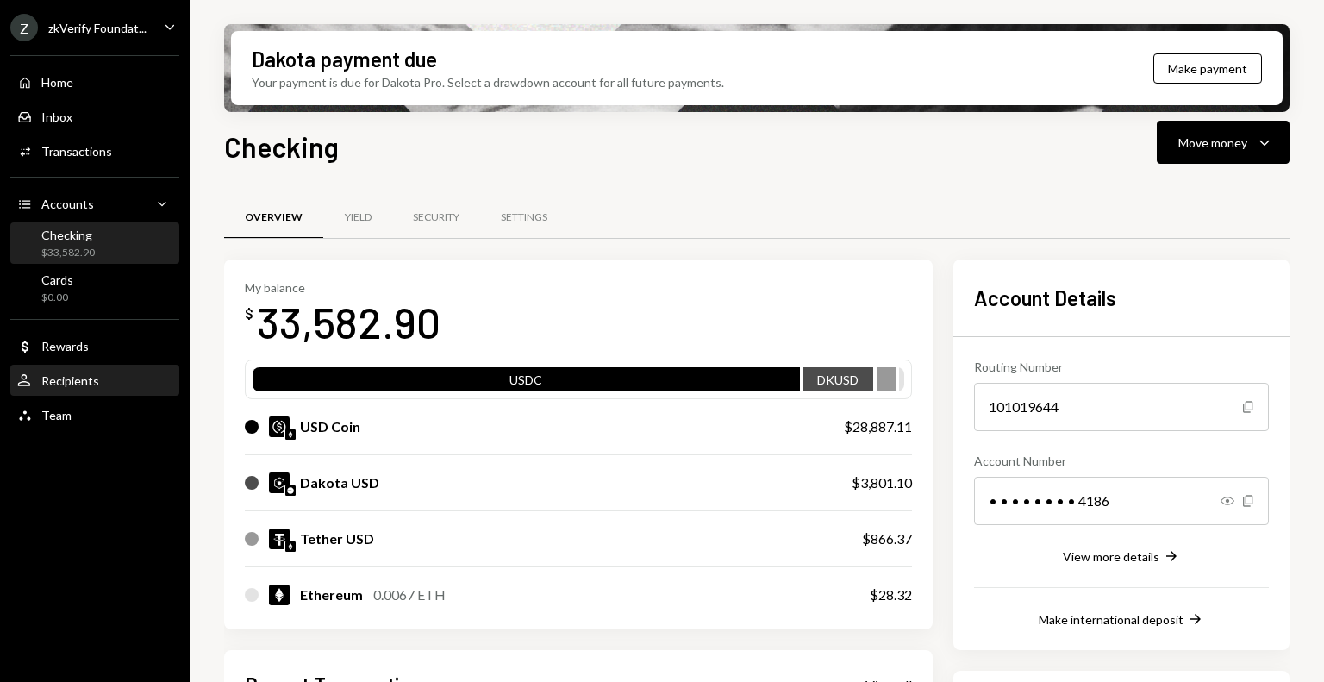
click at [60, 380] on div "Recipients" at bounding box center [70, 380] width 58 height 15
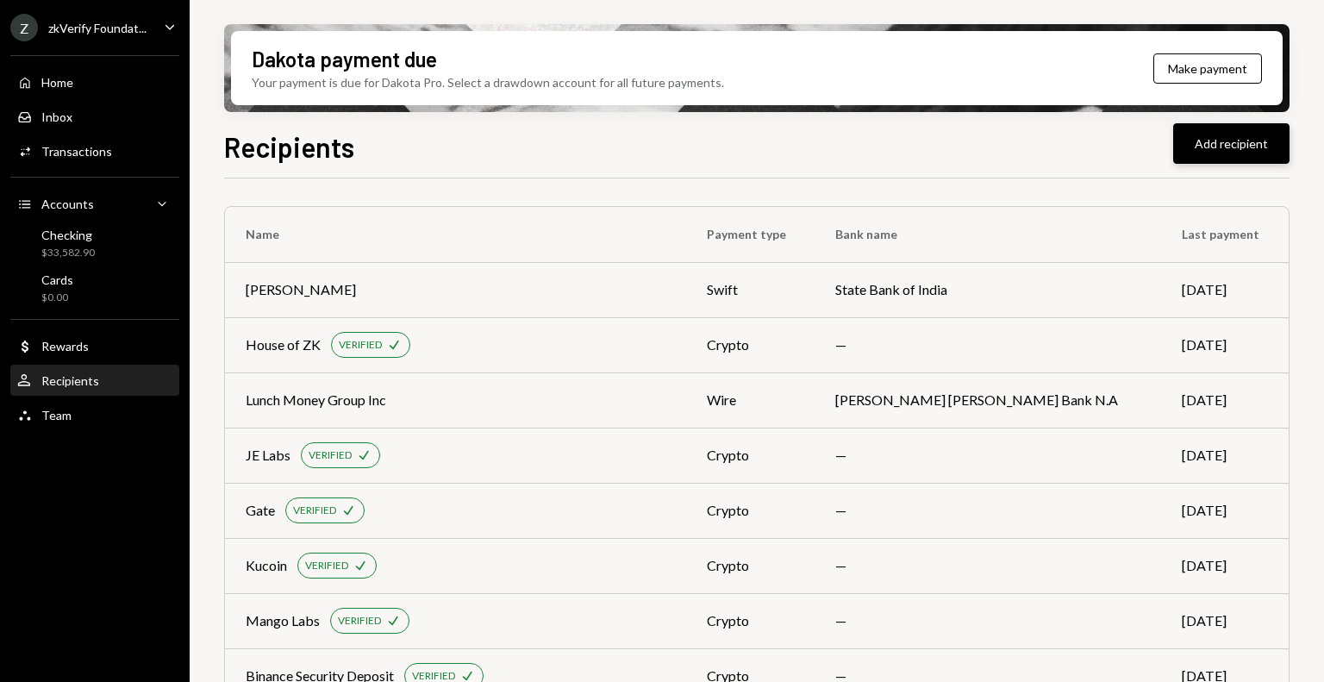
click at [1217, 130] on button "Add recipient" at bounding box center [1232, 143] width 116 height 41
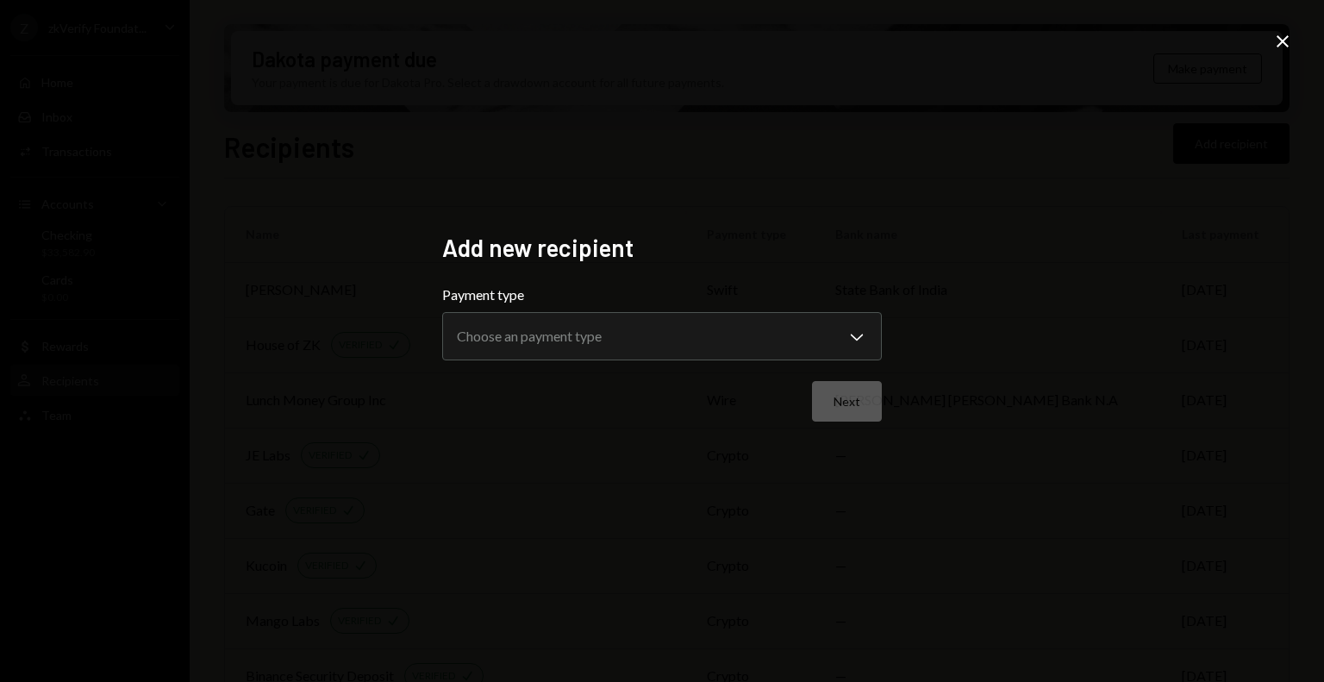
click at [1280, 37] on icon at bounding box center [1283, 41] width 12 height 12
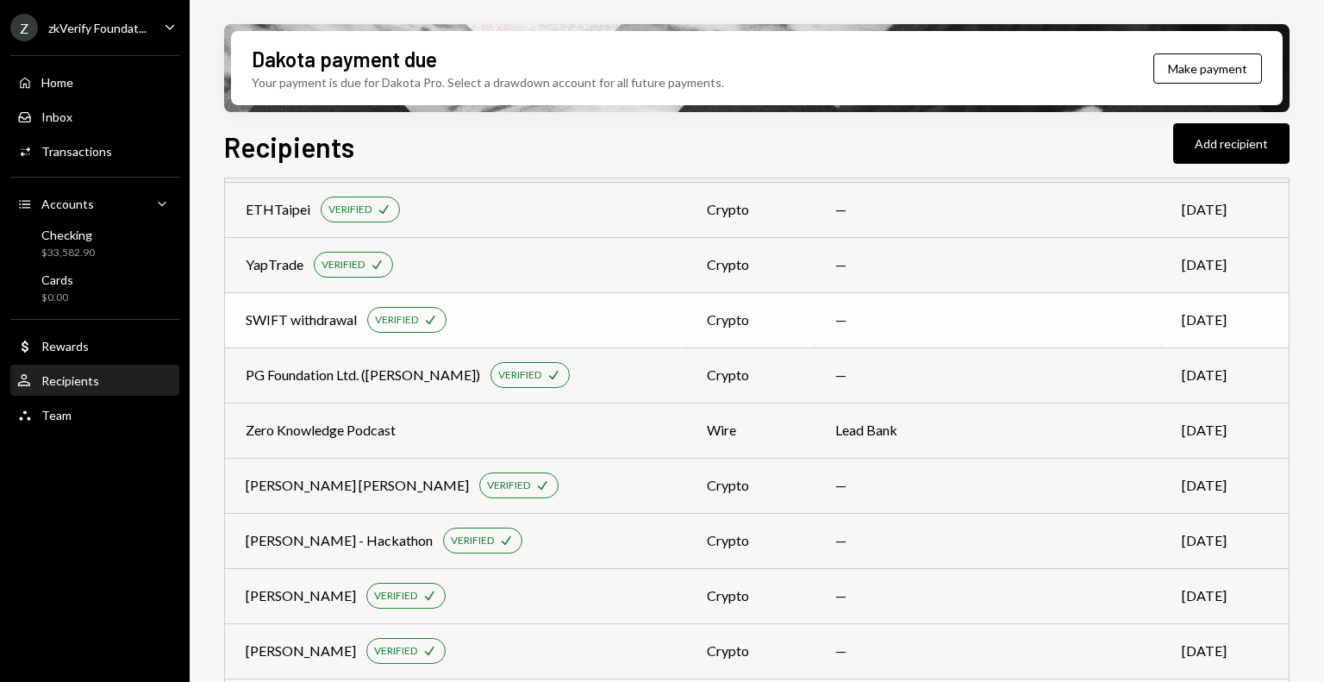
scroll to position [2937, 0]
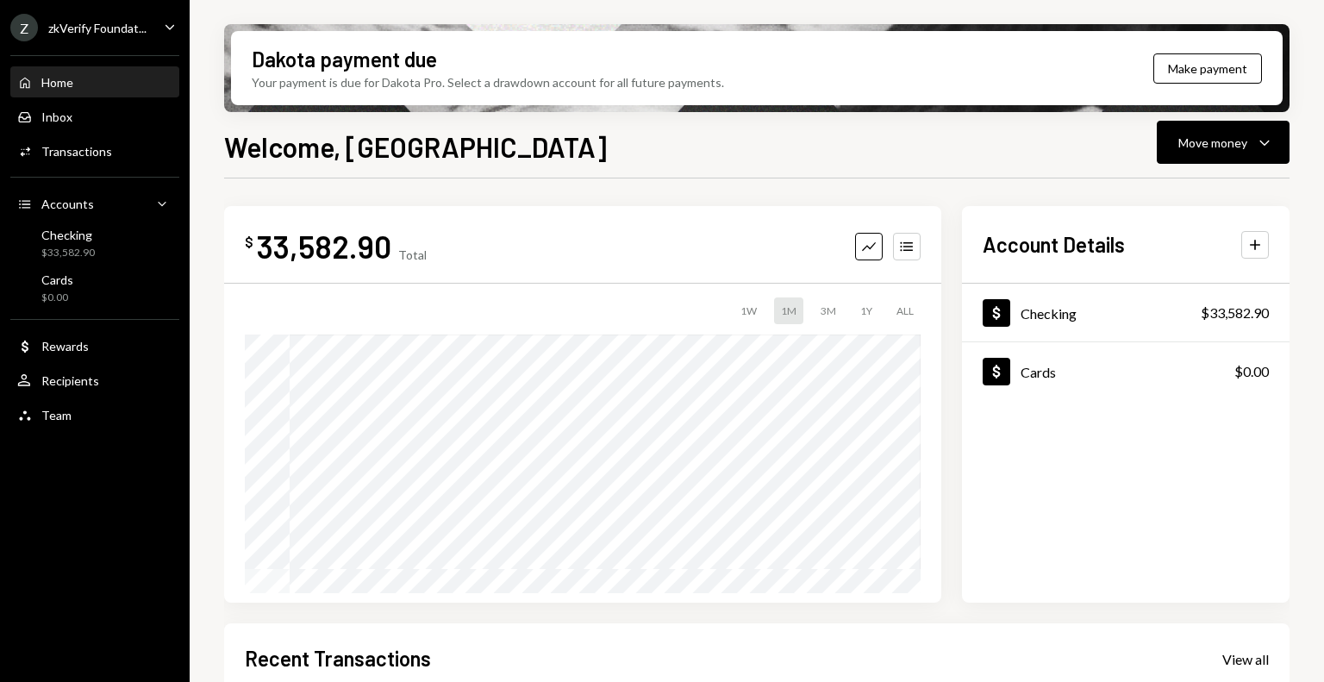
click at [103, 21] on div "zkVerify Foundat..." at bounding box center [97, 28] width 98 height 15
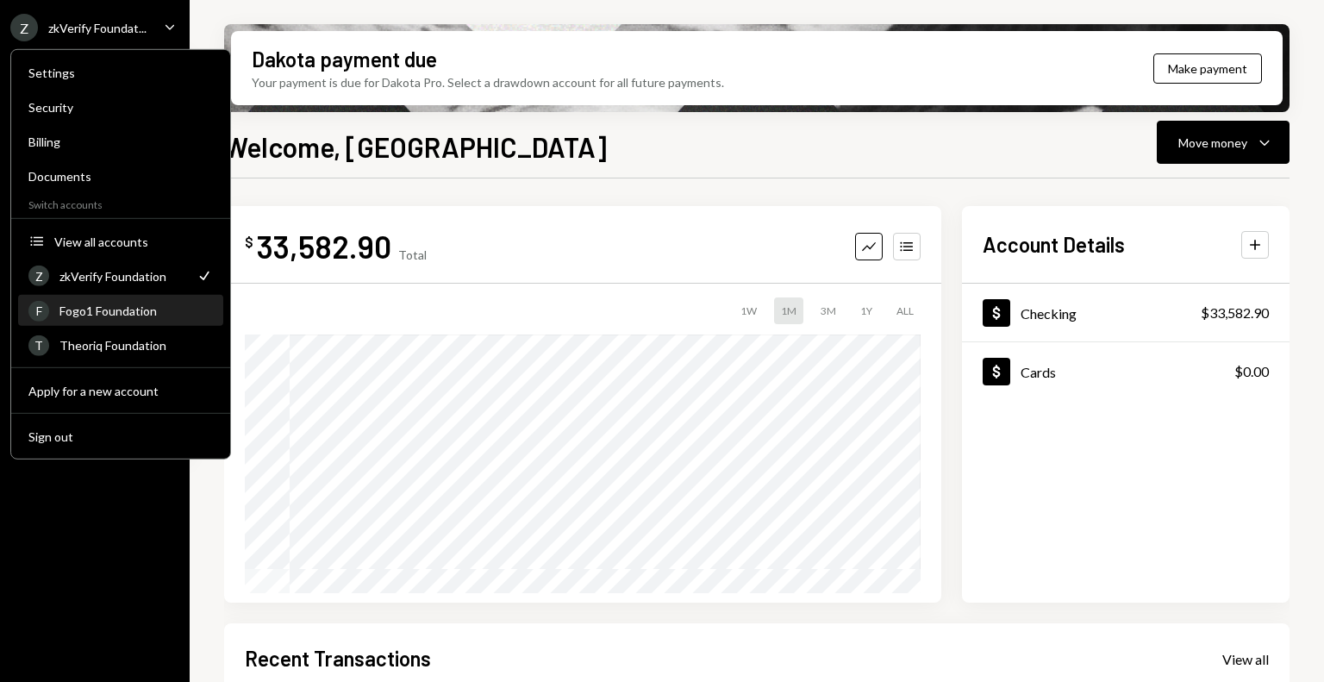
click at [121, 306] on div "Fogo1 Foundation" at bounding box center [135, 311] width 153 height 15
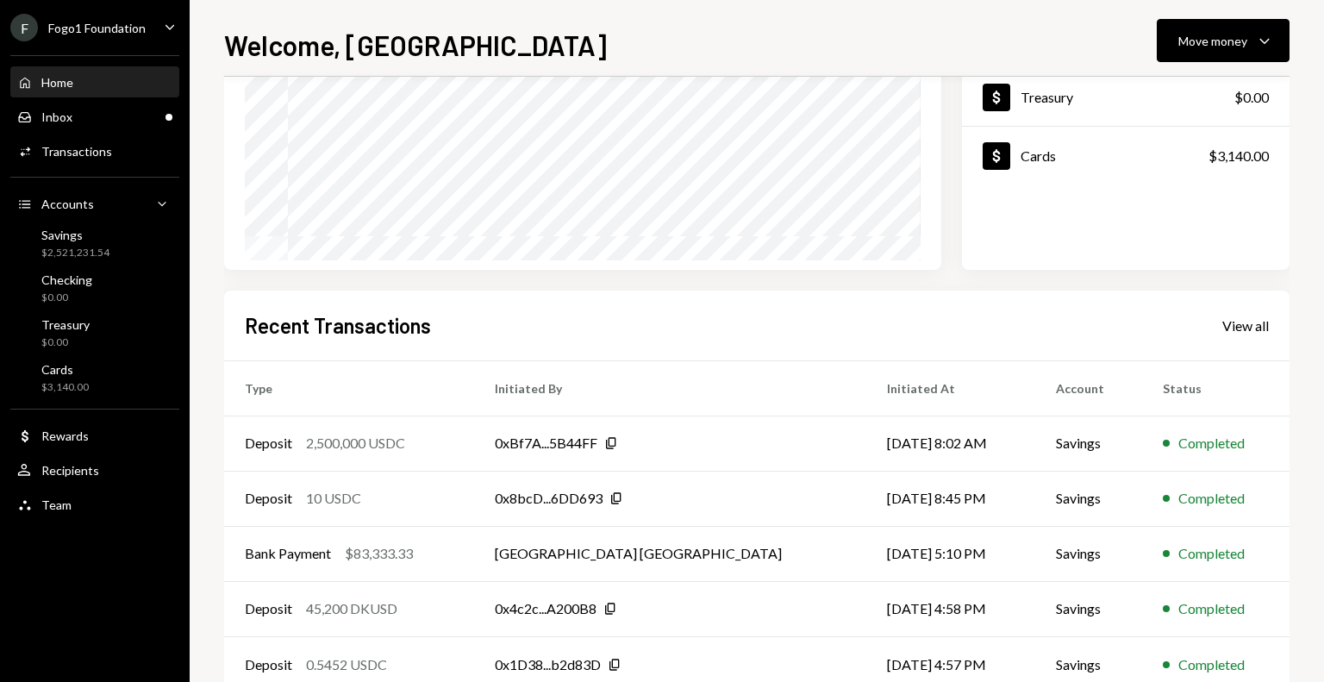
scroll to position [259, 0]
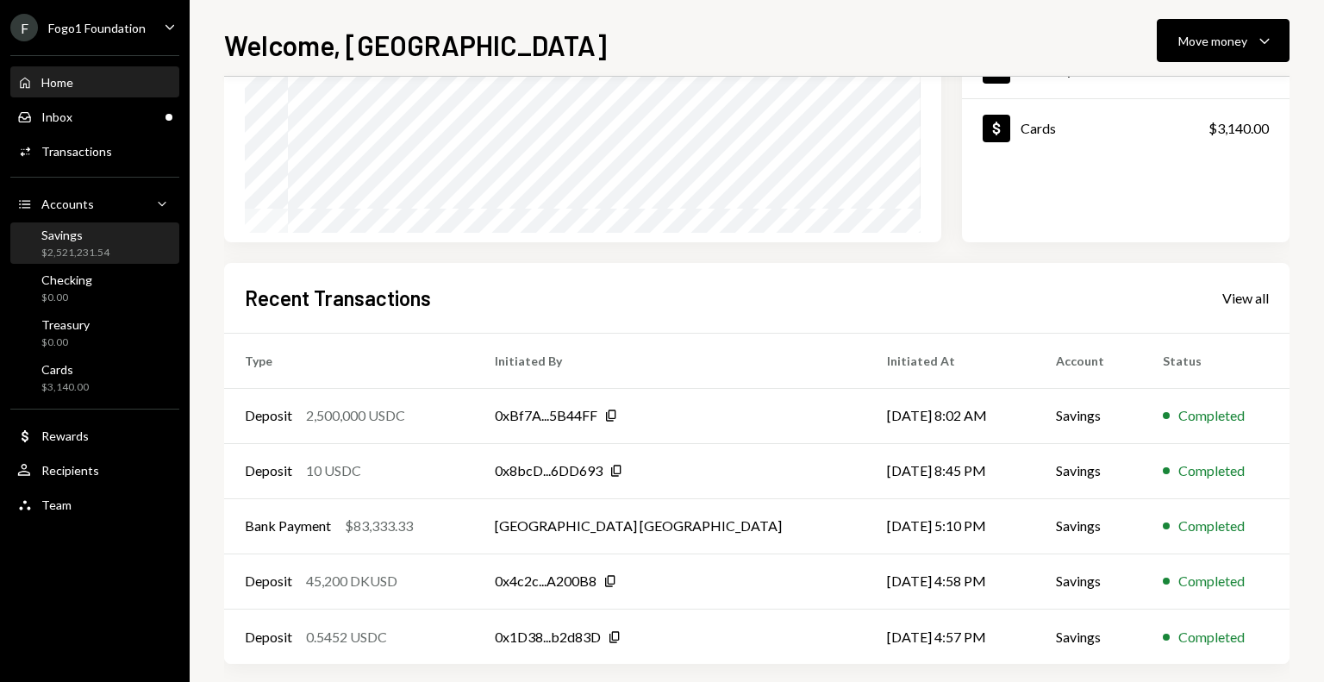
click at [79, 260] on div "Savings $2,521,231.54" at bounding box center [94, 244] width 155 height 40
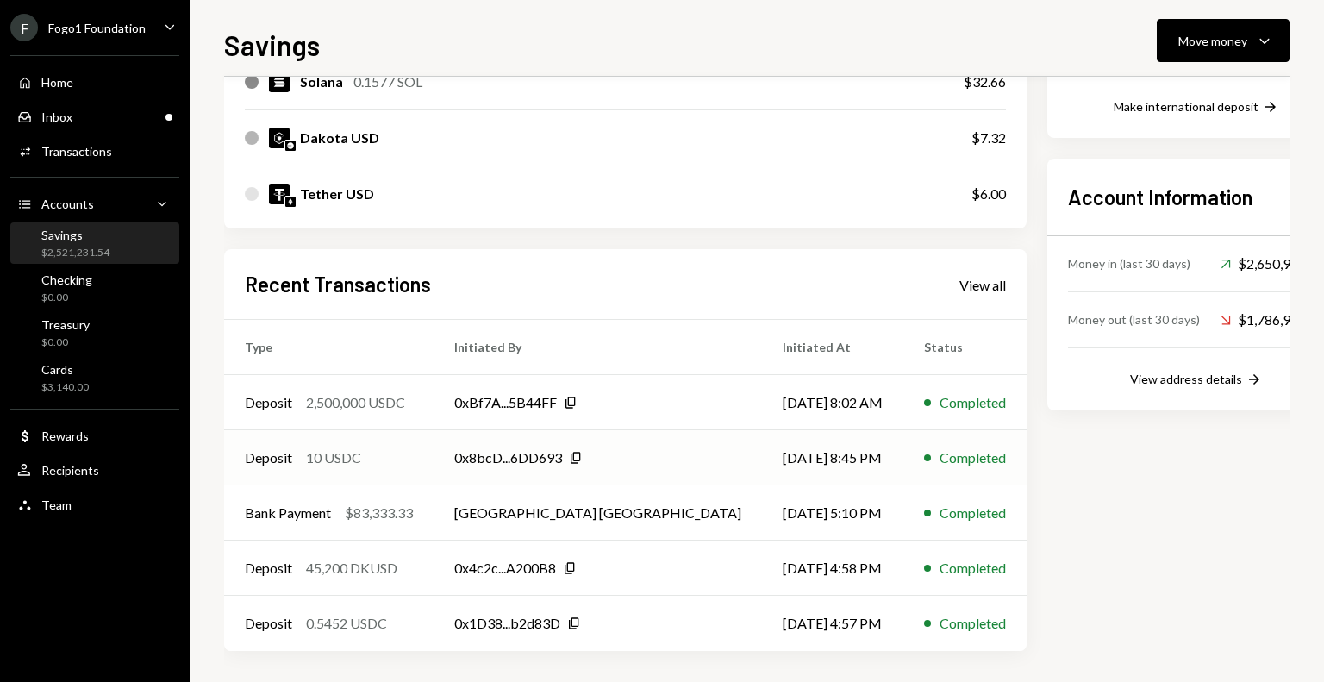
scroll to position [412, 0]
click at [960, 284] on div "View all" at bounding box center [983, 283] width 47 height 17
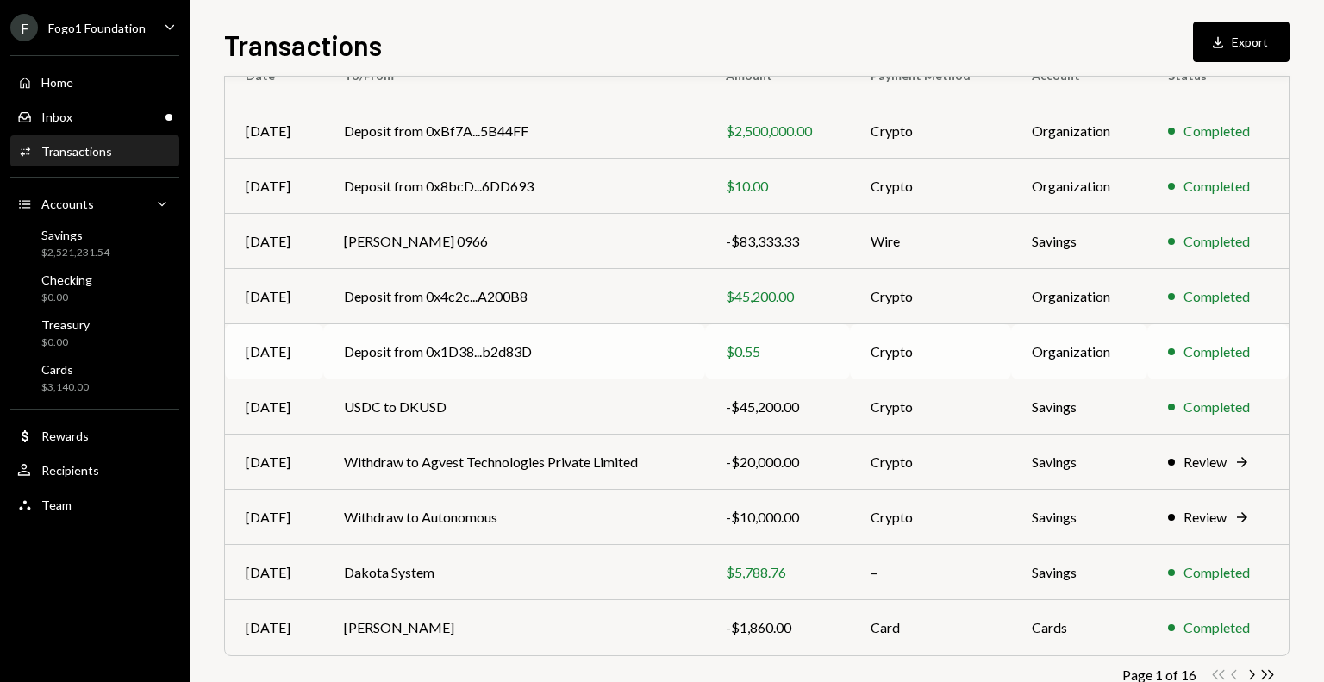
scroll to position [217, 0]
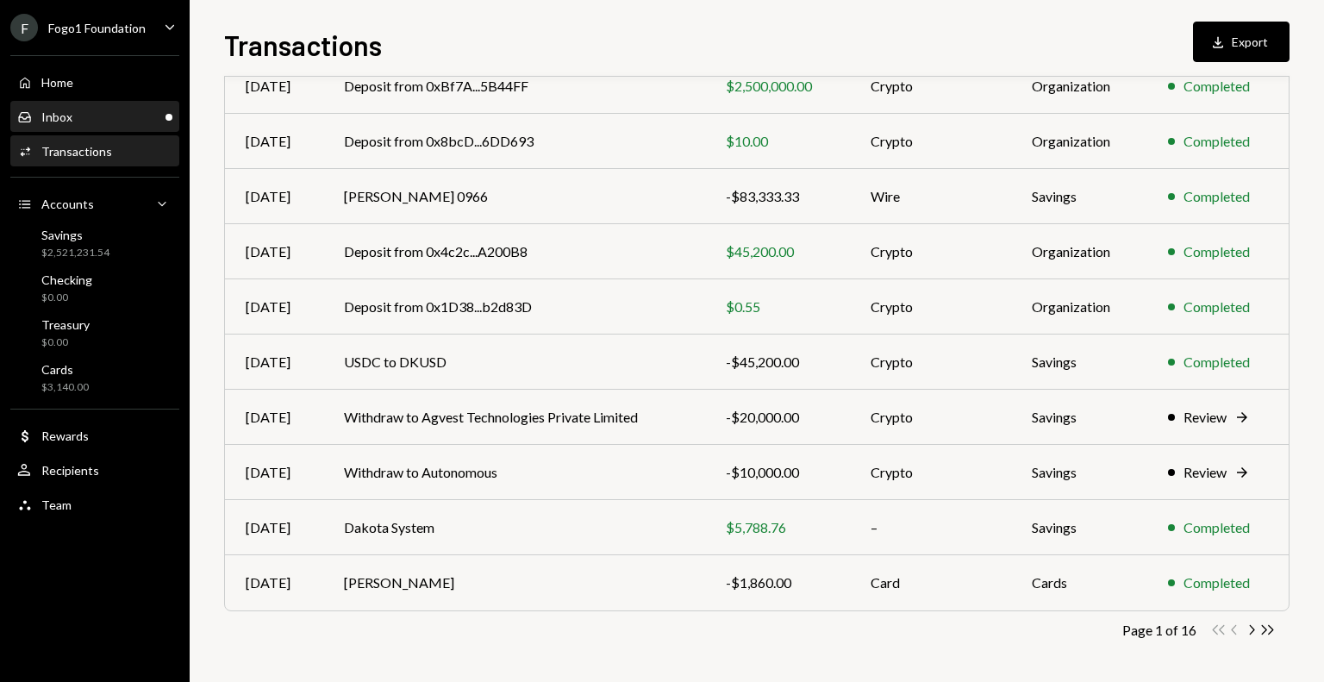
click at [97, 125] on div "Inbox Inbox" at bounding box center [94, 117] width 155 height 29
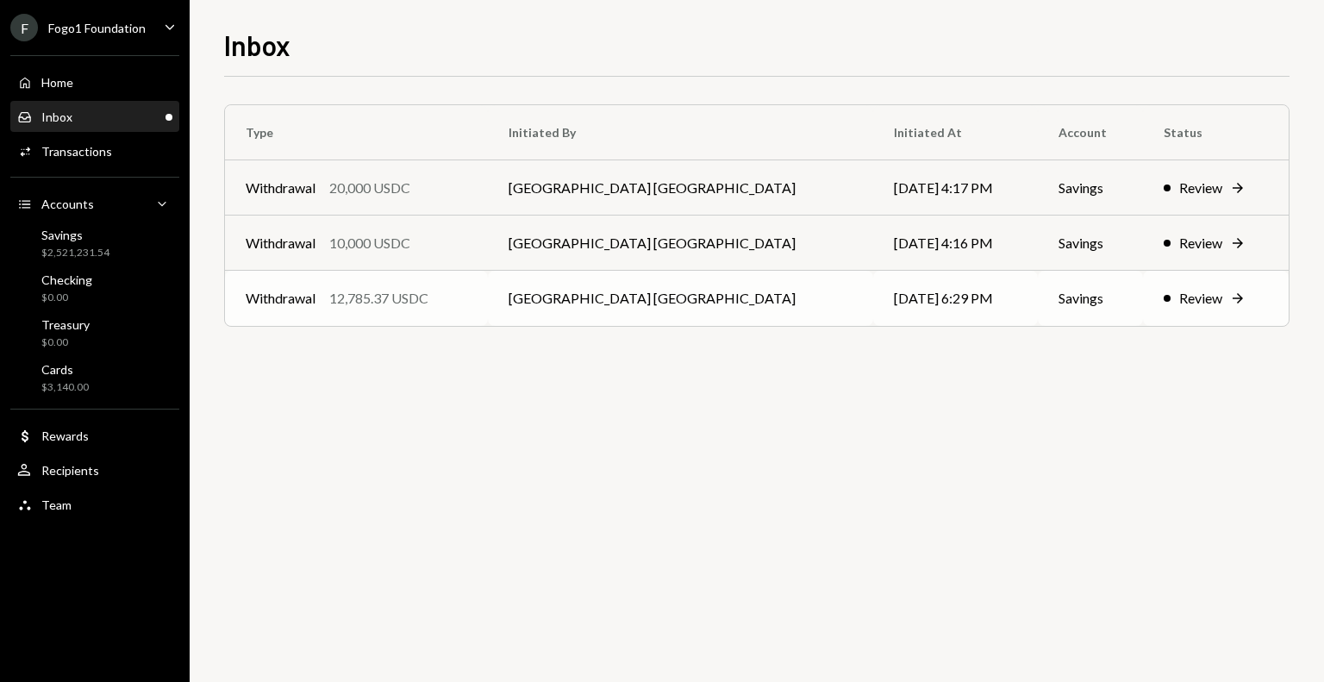
click at [749, 303] on td "[GEOGRAPHIC_DATA] [GEOGRAPHIC_DATA]" at bounding box center [680, 298] width 385 height 55
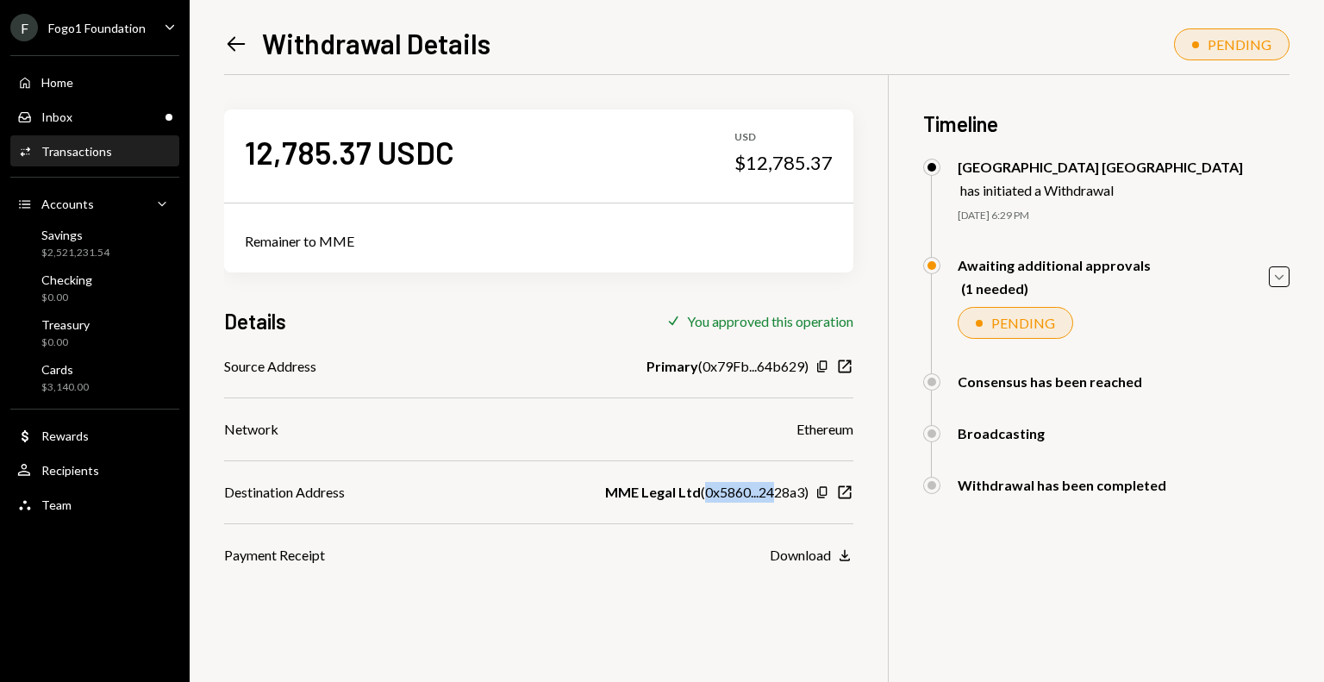
drag, startPoint x: 704, startPoint y: 492, endPoint x: 779, endPoint y: 489, distance: 75.1
click at [776, 489] on div "MME Legal Ltd ( 0x5860...2428a3 )" at bounding box center [706, 492] width 203 height 21
click at [781, 489] on div "MME Legal Ltd ( 0x5860...2428a3 )" at bounding box center [706, 492] width 203 height 21
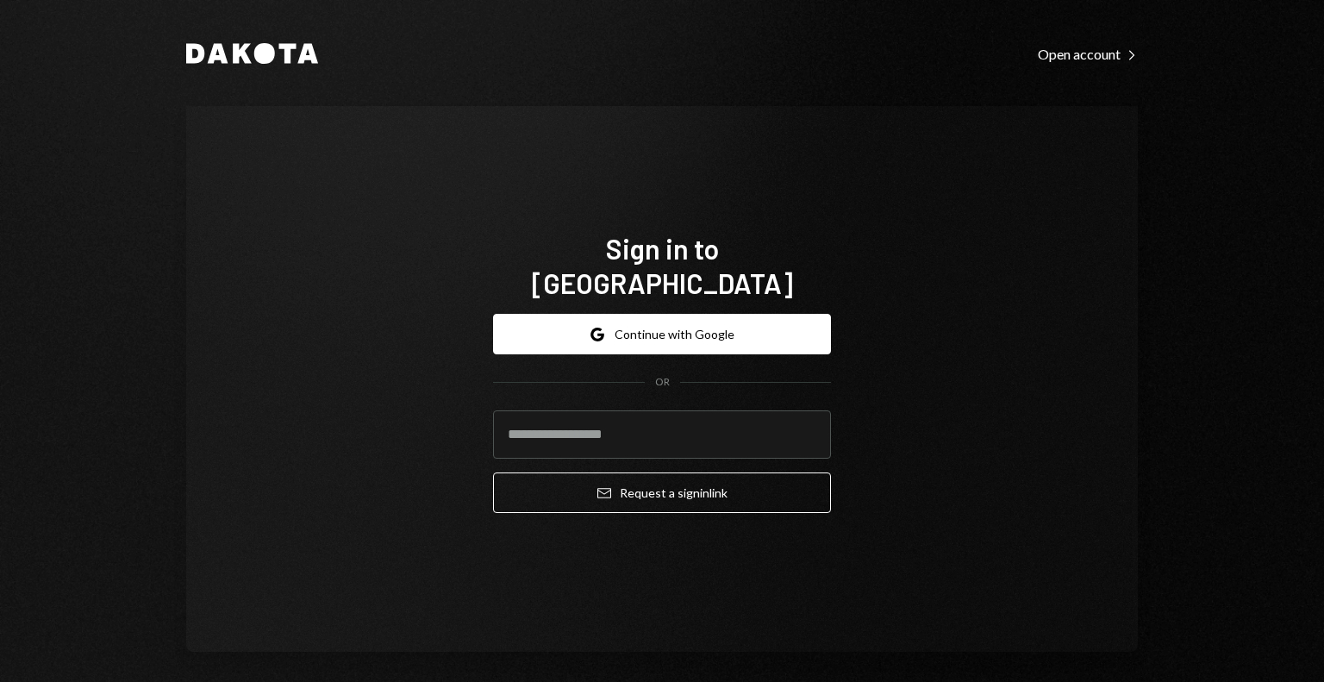
type input "**********"
click at [573, 501] on div "**********" at bounding box center [662, 413] width 338 height 227
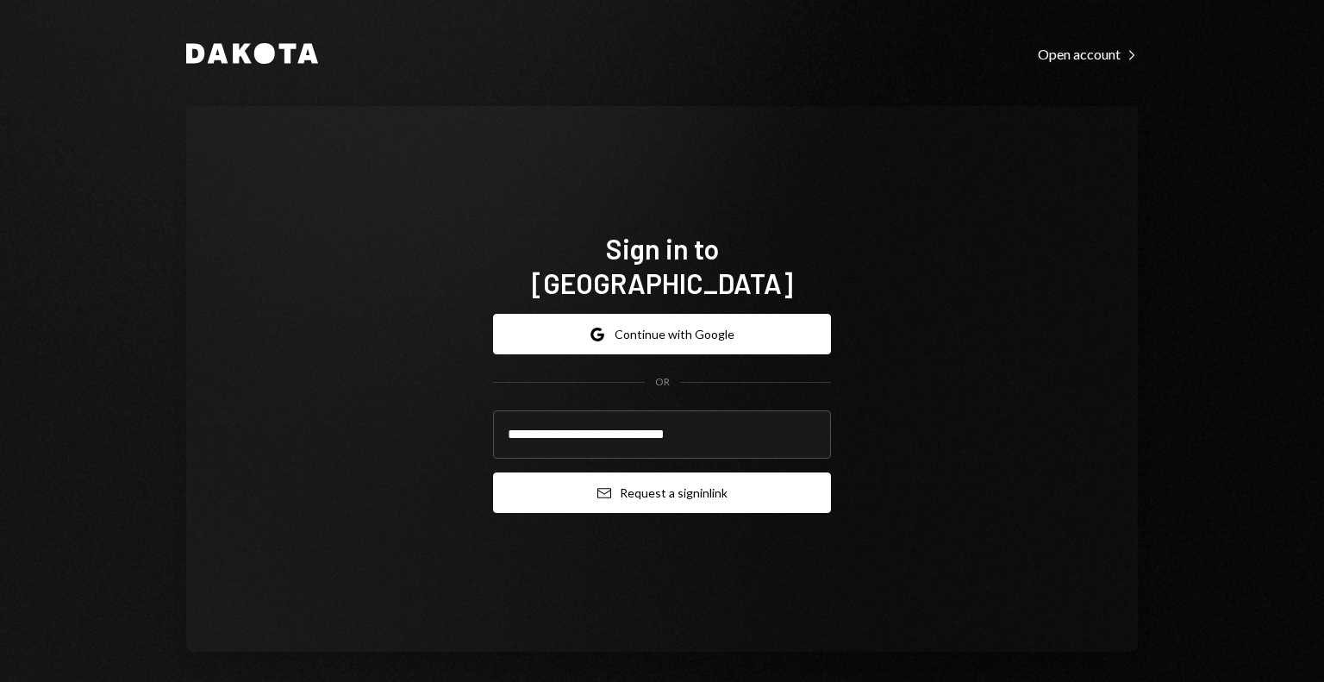
click at [573, 486] on button "Email Request a sign in link" at bounding box center [662, 493] width 338 height 41
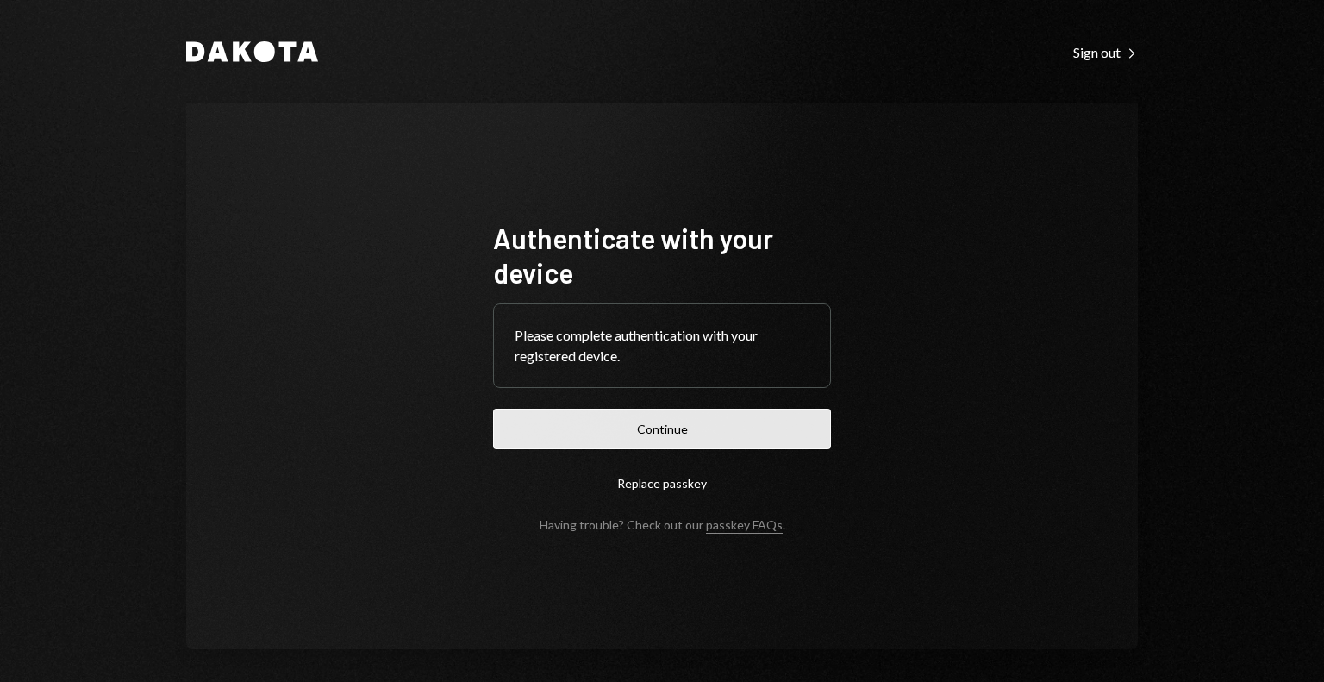
click at [578, 423] on button "Continue" at bounding box center [662, 429] width 338 height 41
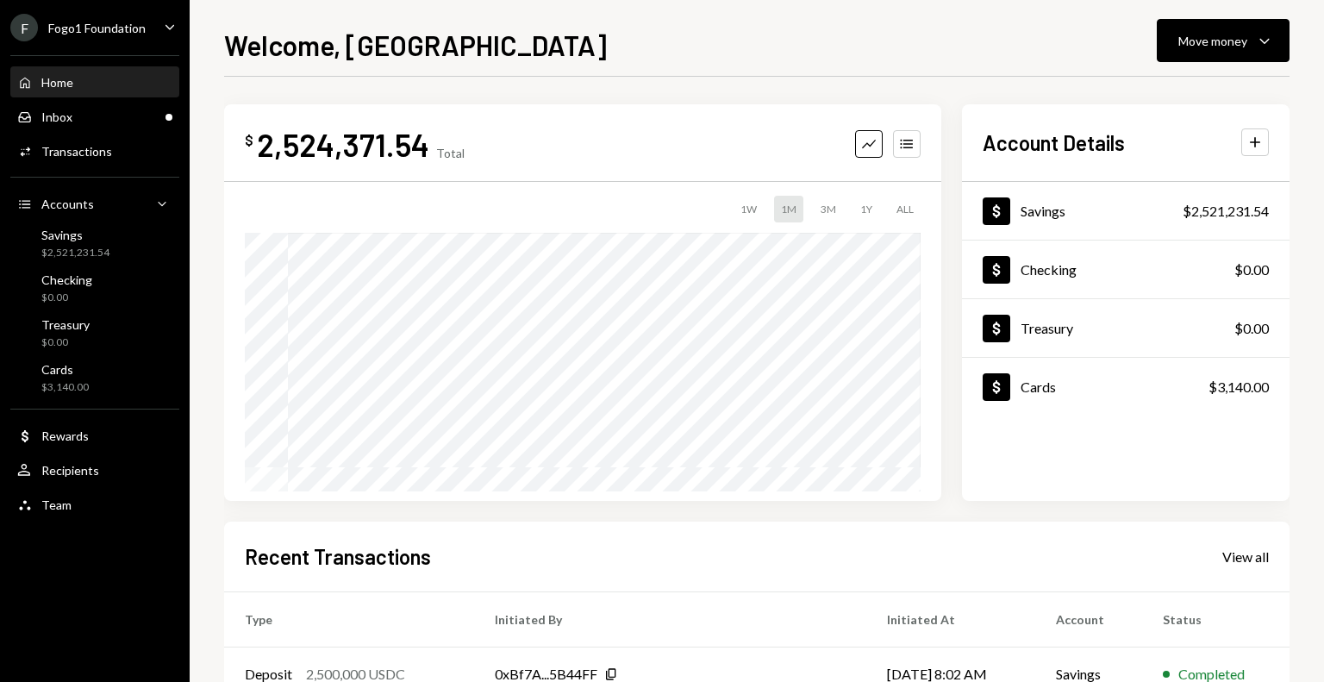
click at [120, 27] on div "Fogo1 Foundation" at bounding box center [96, 28] width 97 height 15
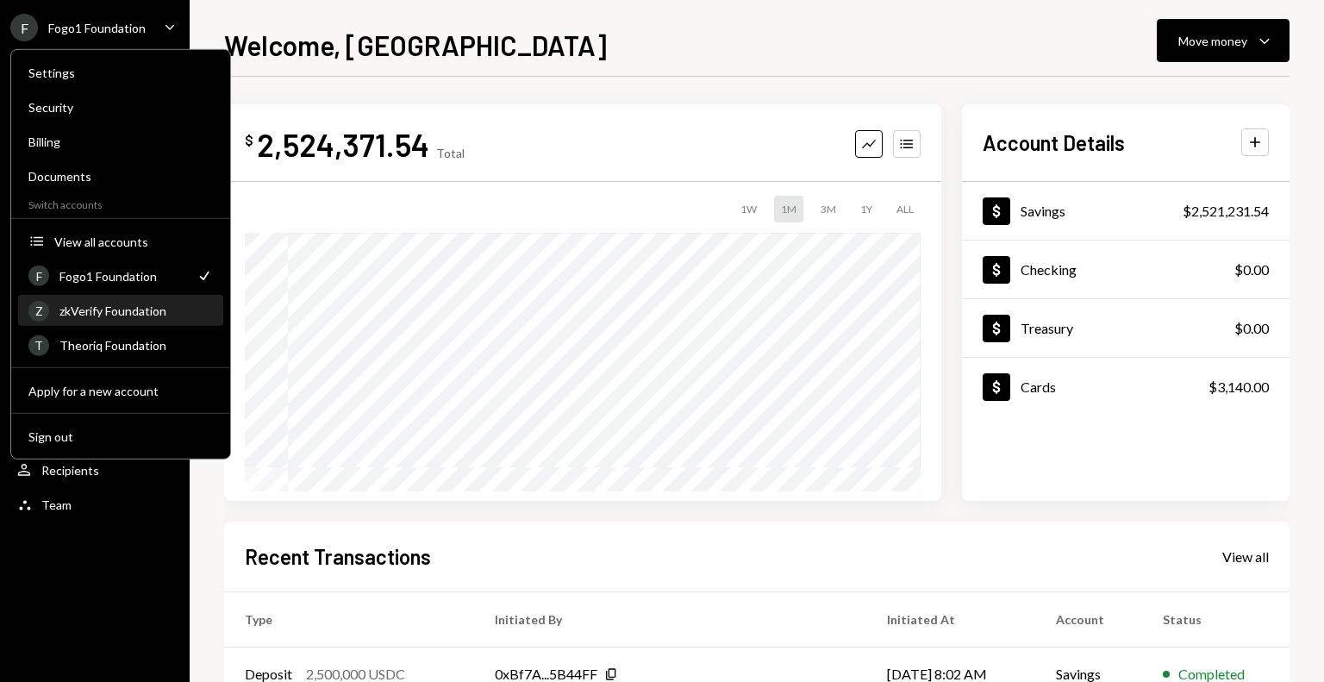
click at [126, 316] on div "zkVerify Foundation" at bounding box center [135, 311] width 153 height 15
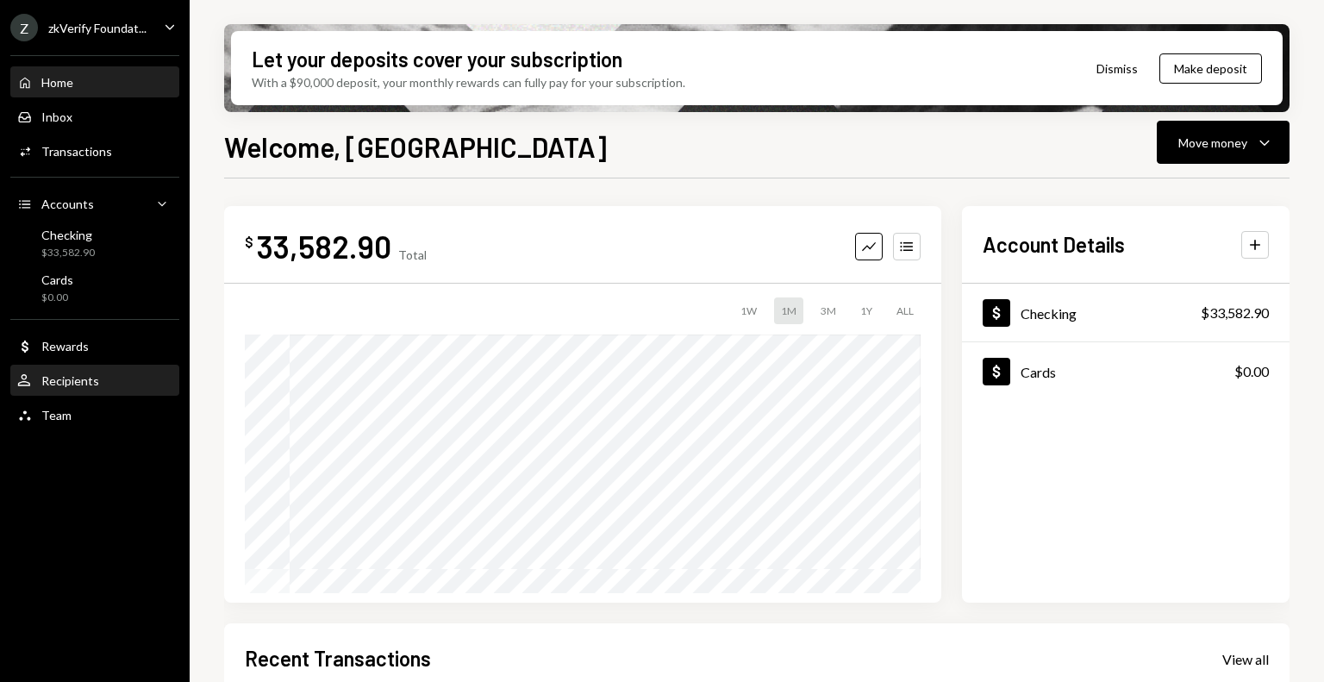
click at [78, 375] on div "Recipients" at bounding box center [70, 380] width 58 height 15
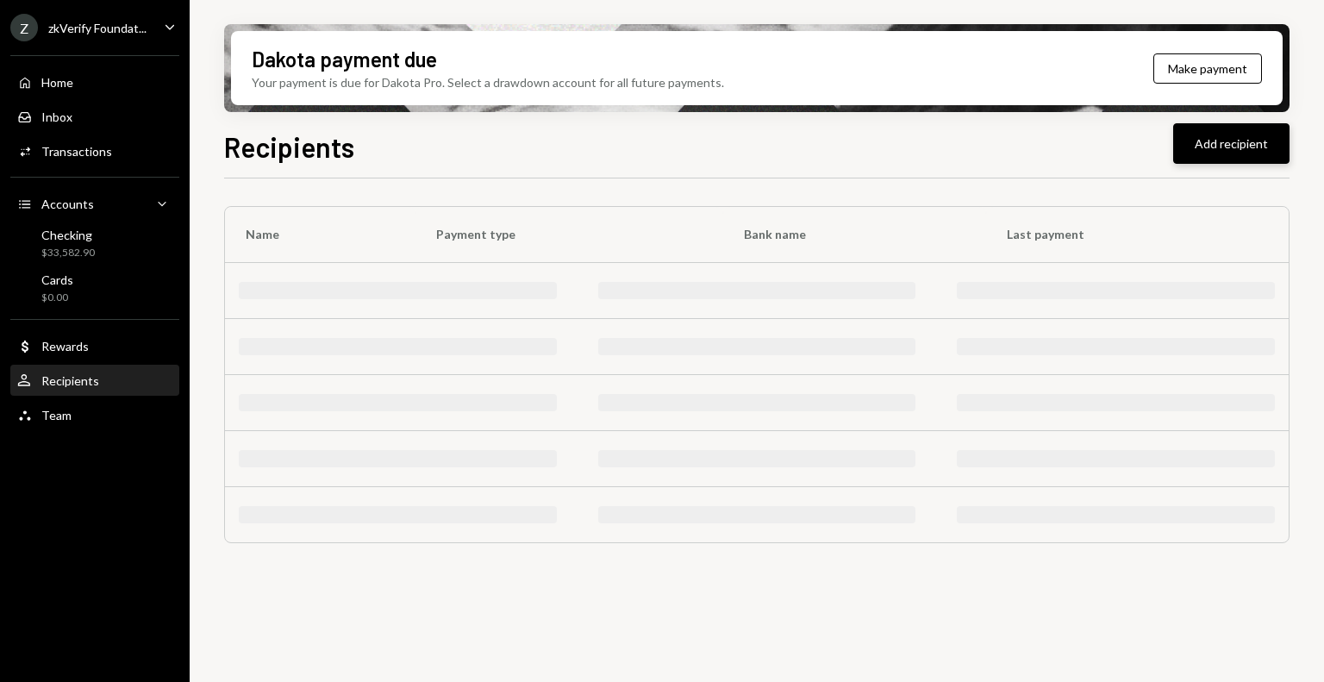
click at [1222, 147] on button "Add recipient" at bounding box center [1232, 143] width 116 height 41
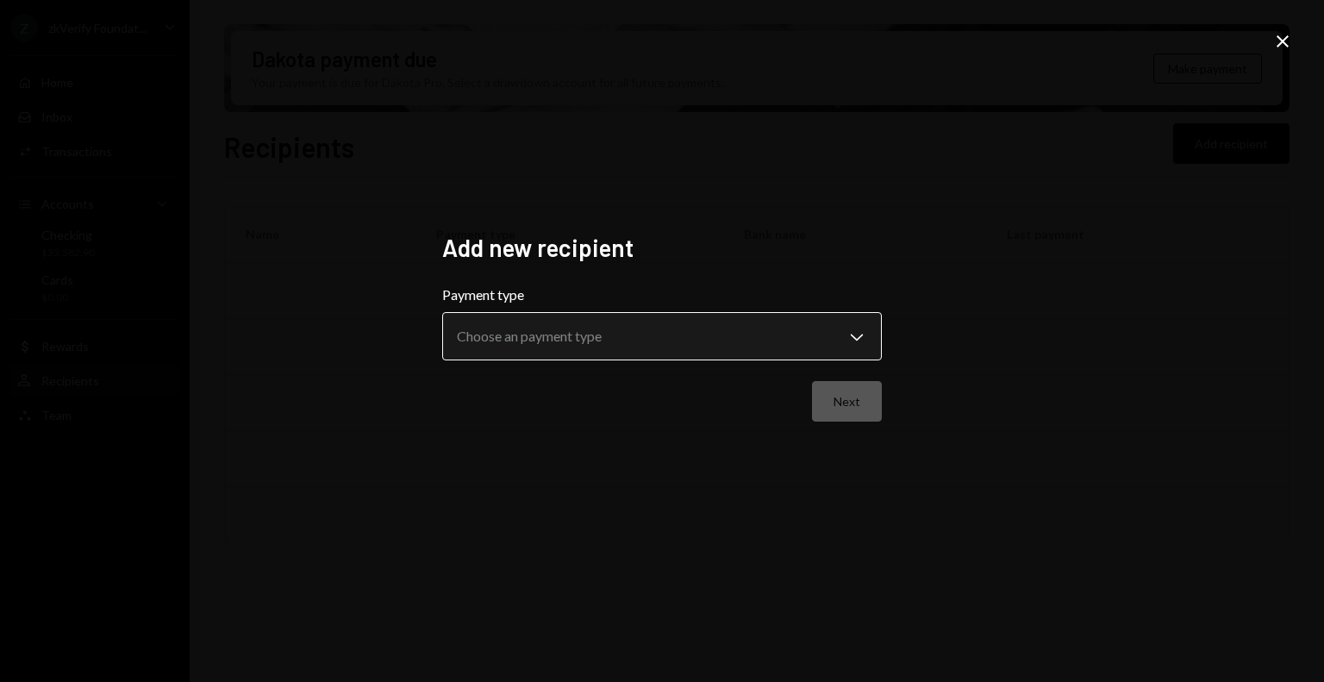
click at [631, 330] on body "**********" at bounding box center [662, 341] width 1324 height 682
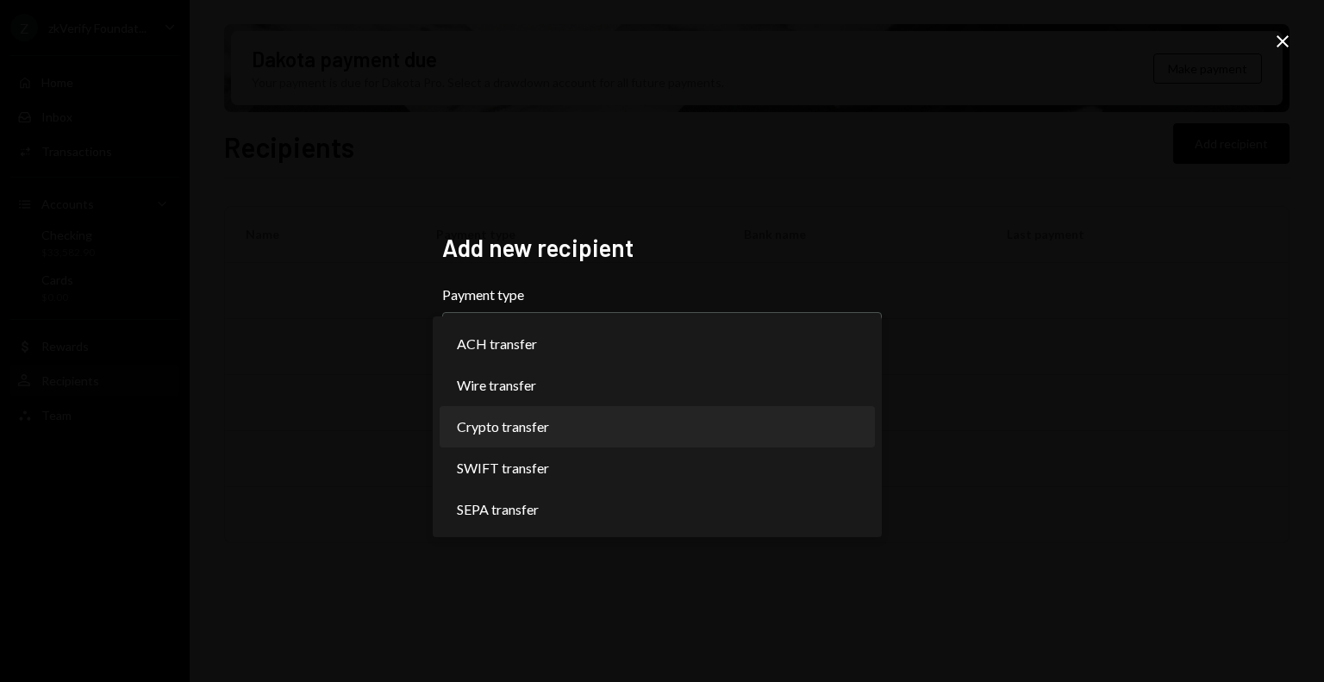
select select "******"
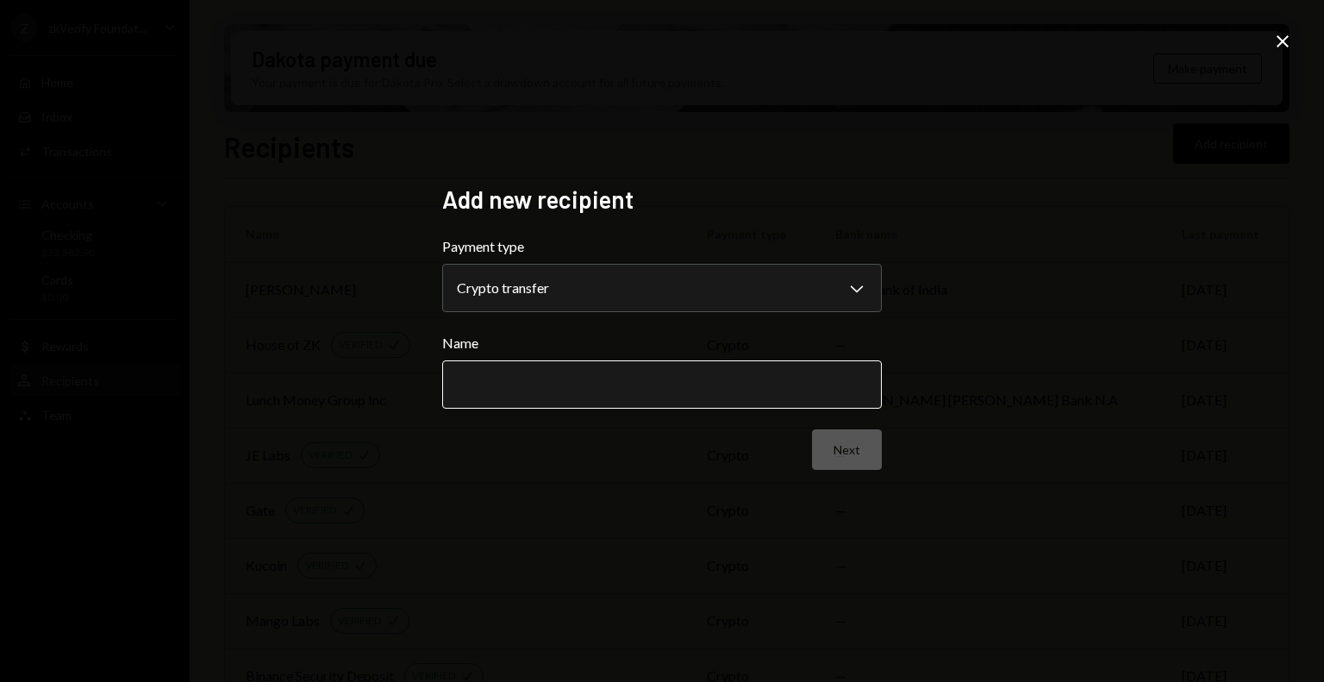
click at [668, 385] on input "Name" at bounding box center [662, 384] width 440 height 48
paste input "**********"
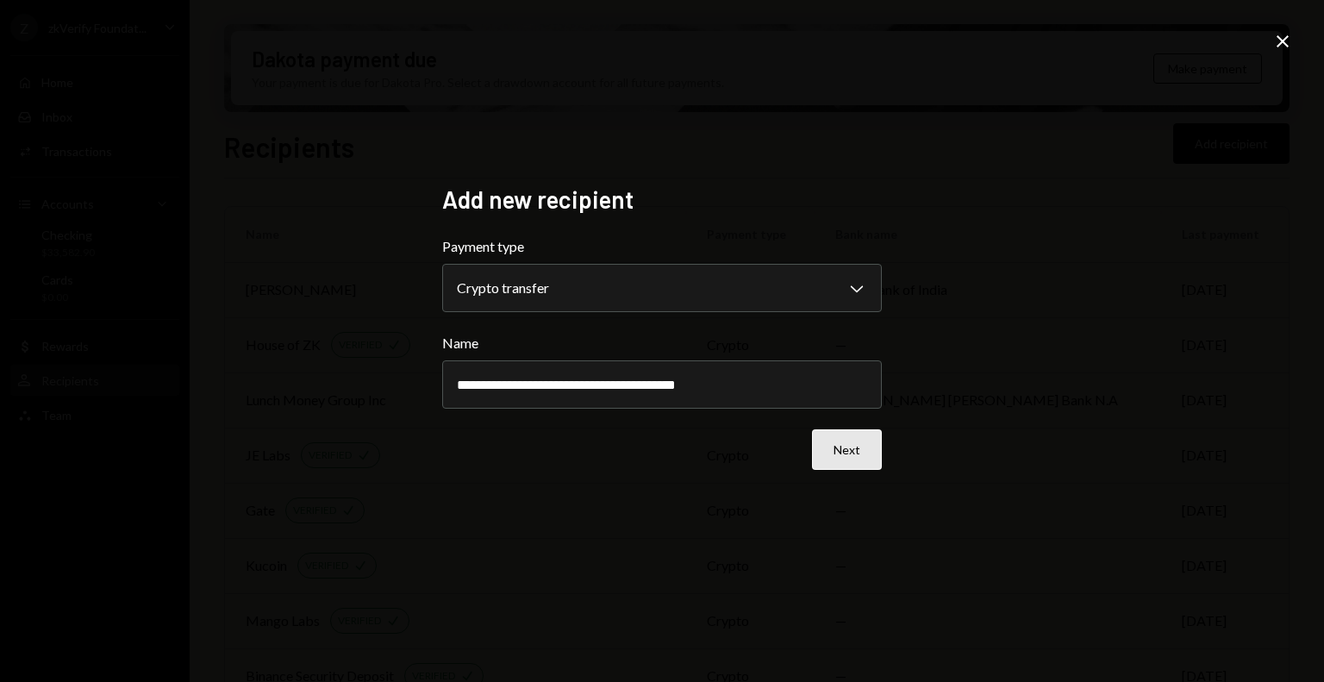
type input "**********"
click at [858, 446] on button "Next" at bounding box center [847, 449] width 70 height 41
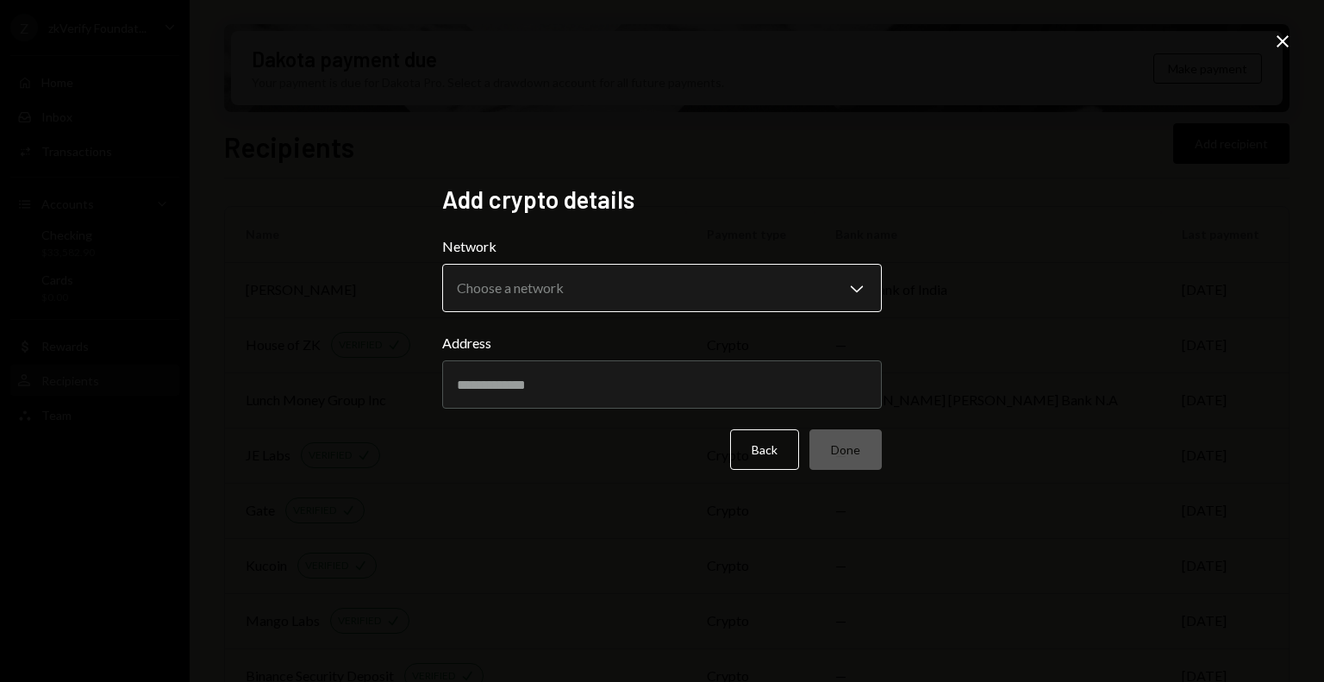
click at [645, 284] on body "Z zkVerify Foundat... Caret Down Home Home Inbox Inbox Activities Transactions …" at bounding box center [662, 341] width 1324 height 682
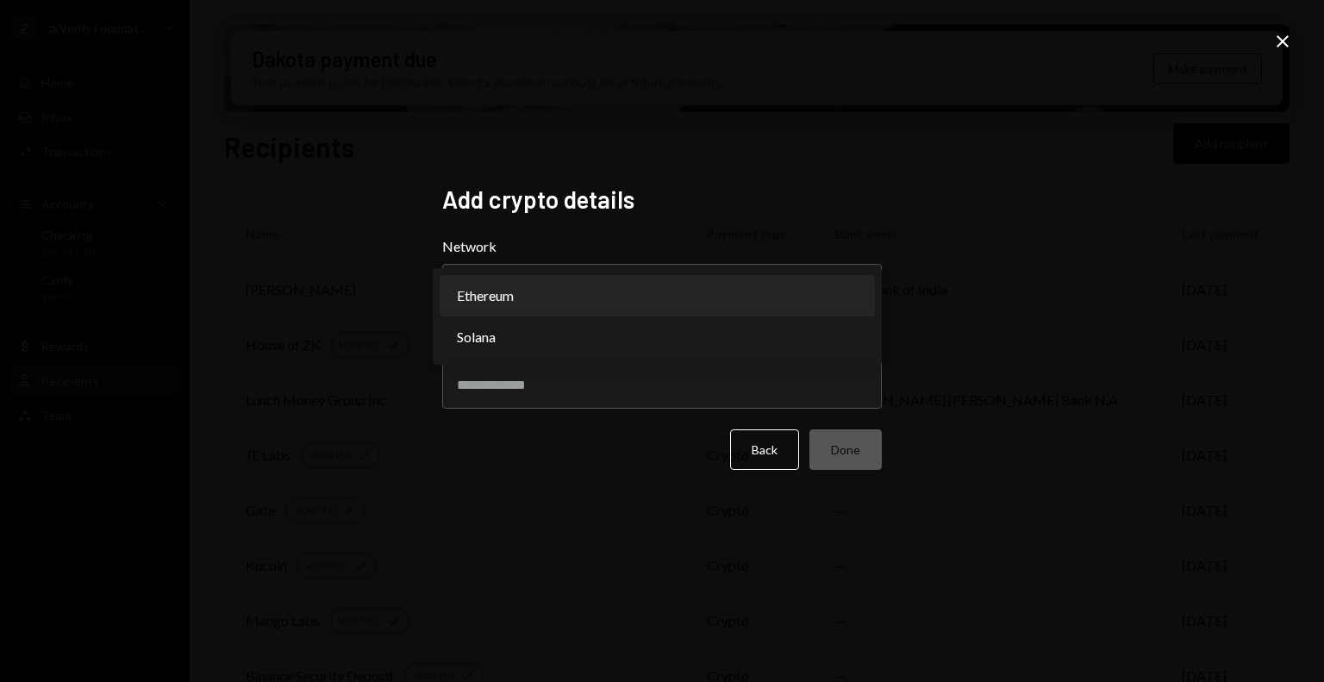
select select "**********"
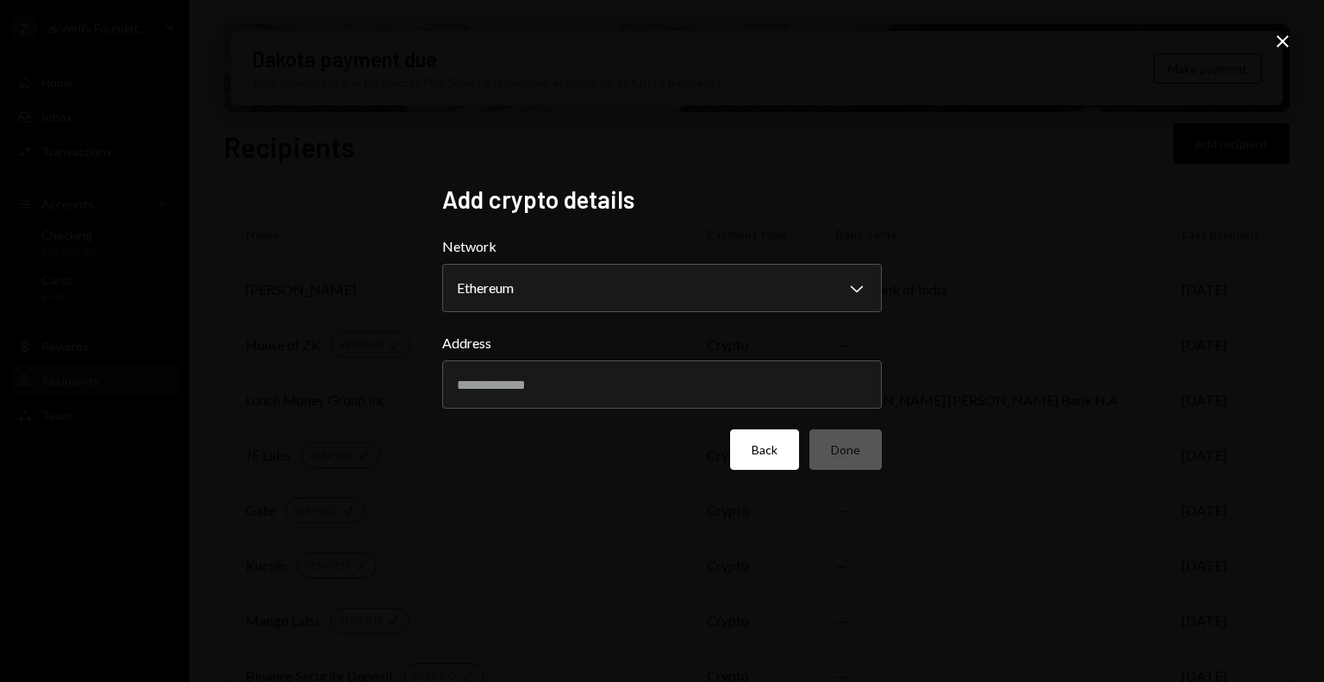
click at [768, 454] on button "Back" at bounding box center [764, 449] width 69 height 41
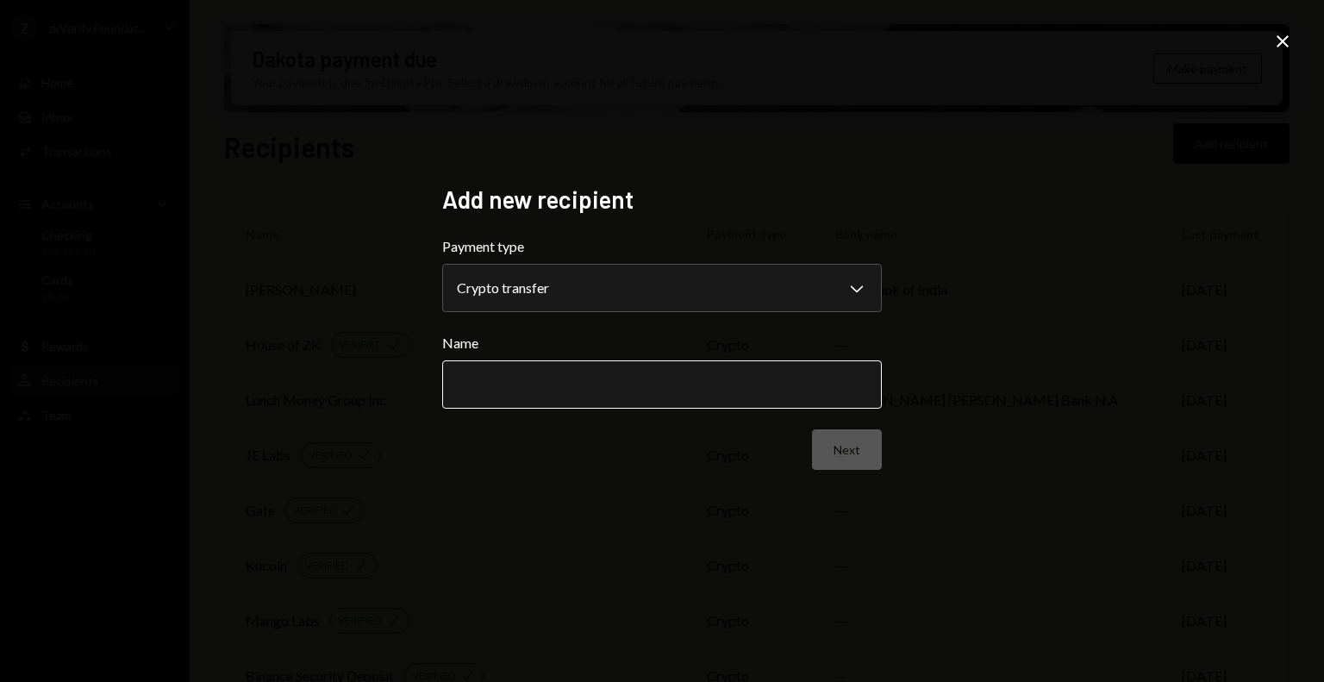
click at [655, 389] on input "Name" at bounding box center [662, 384] width 440 height 48
paste input "**********"
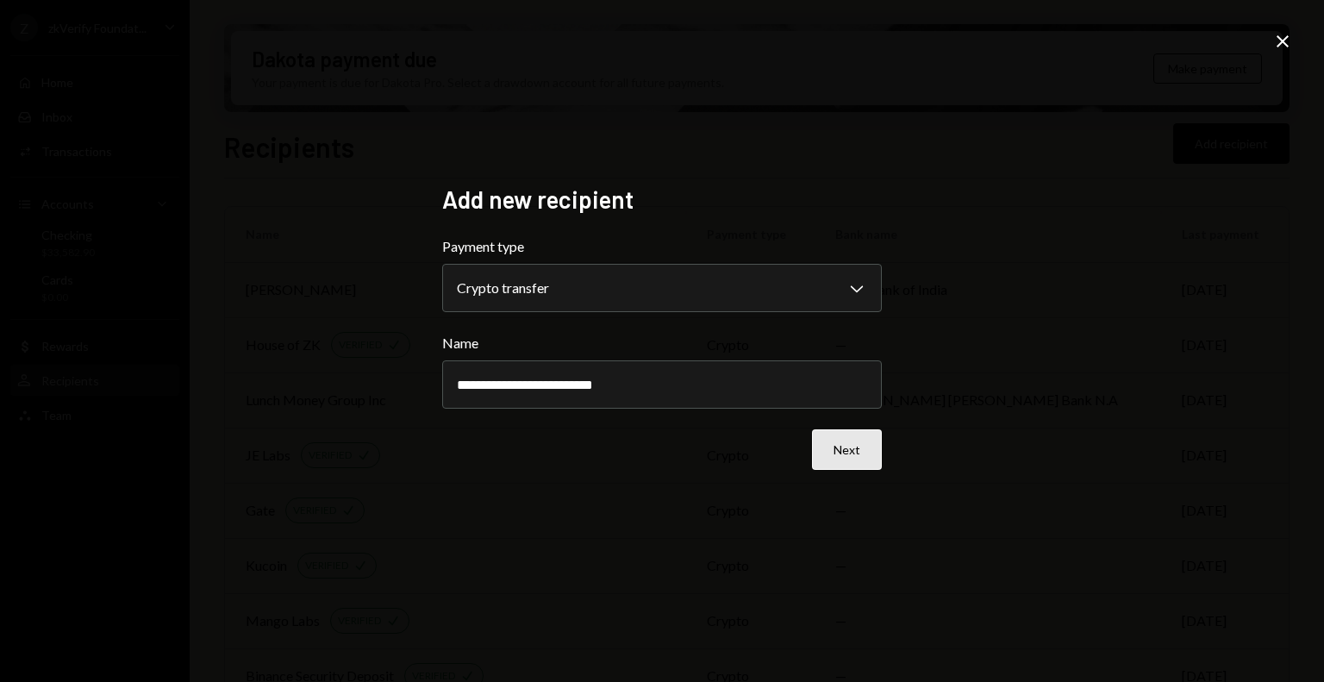
type input "**********"
click at [868, 451] on button "Next" at bounding box center [847, 449] width 70 height 41
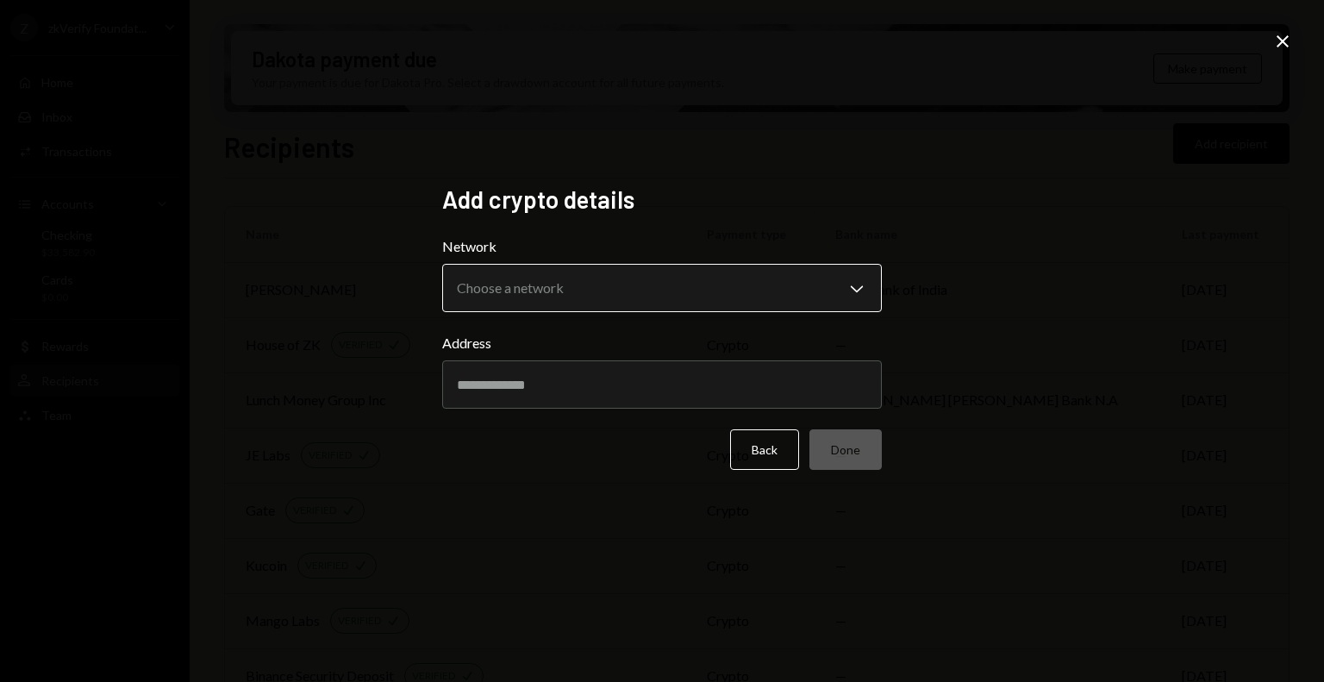
click at [576, 286] on body "Z zkVerify Foundat... Caret Down Home Home Inbox Inbox Activities Transactions …" at bounding box center [662, 341] width 1324 height 682
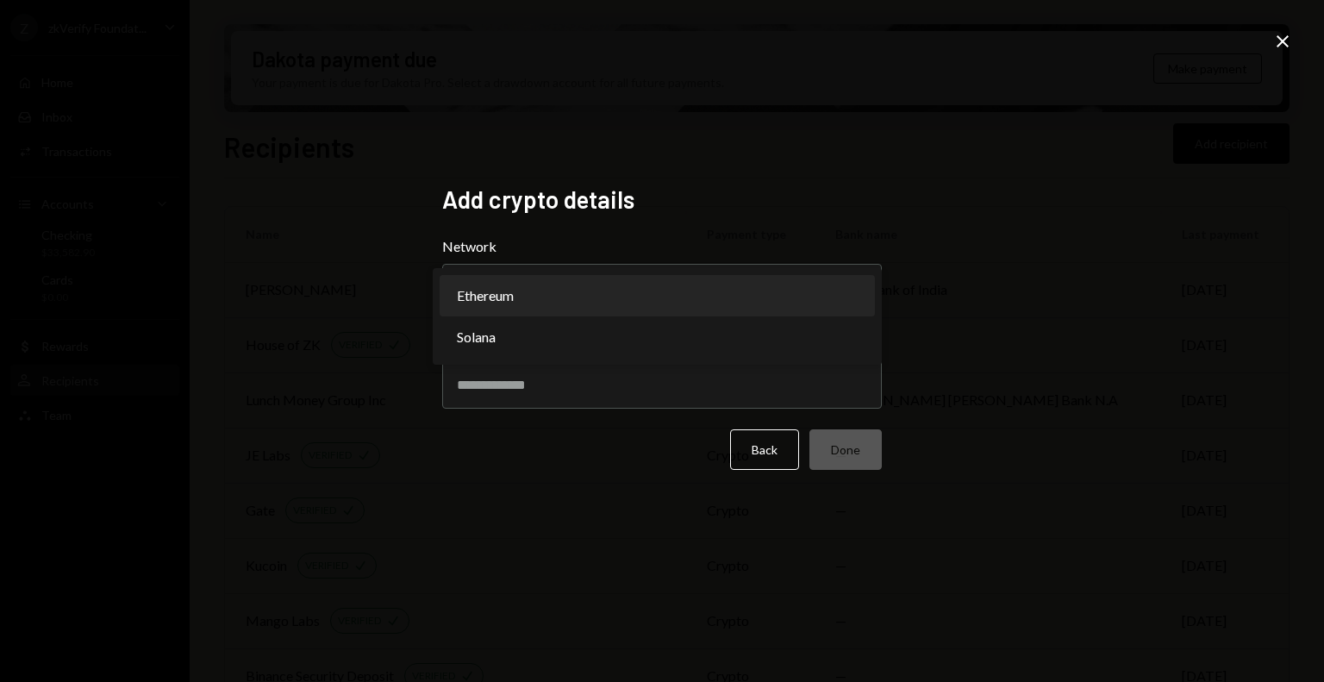
select select "**********"
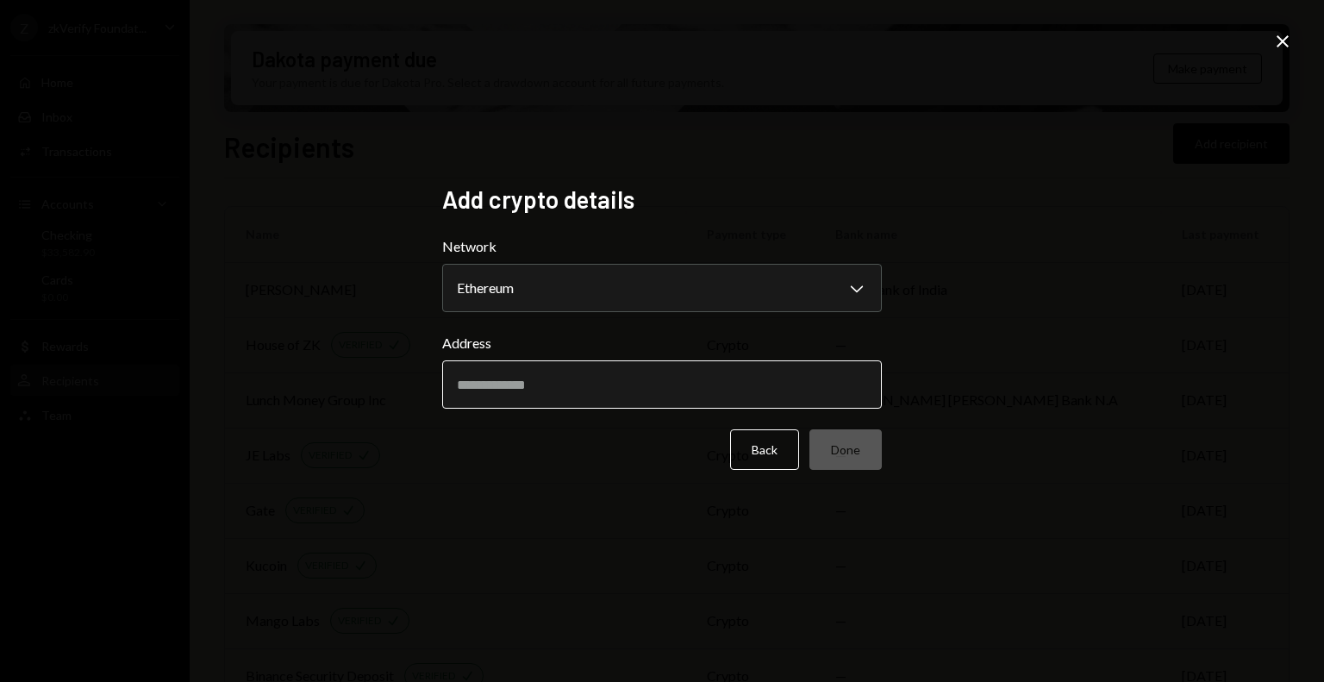
click at [556, 385] on input "Address" at bounding box center [662, 384] width 440 height 48
paste input "**********"
type input "**********"
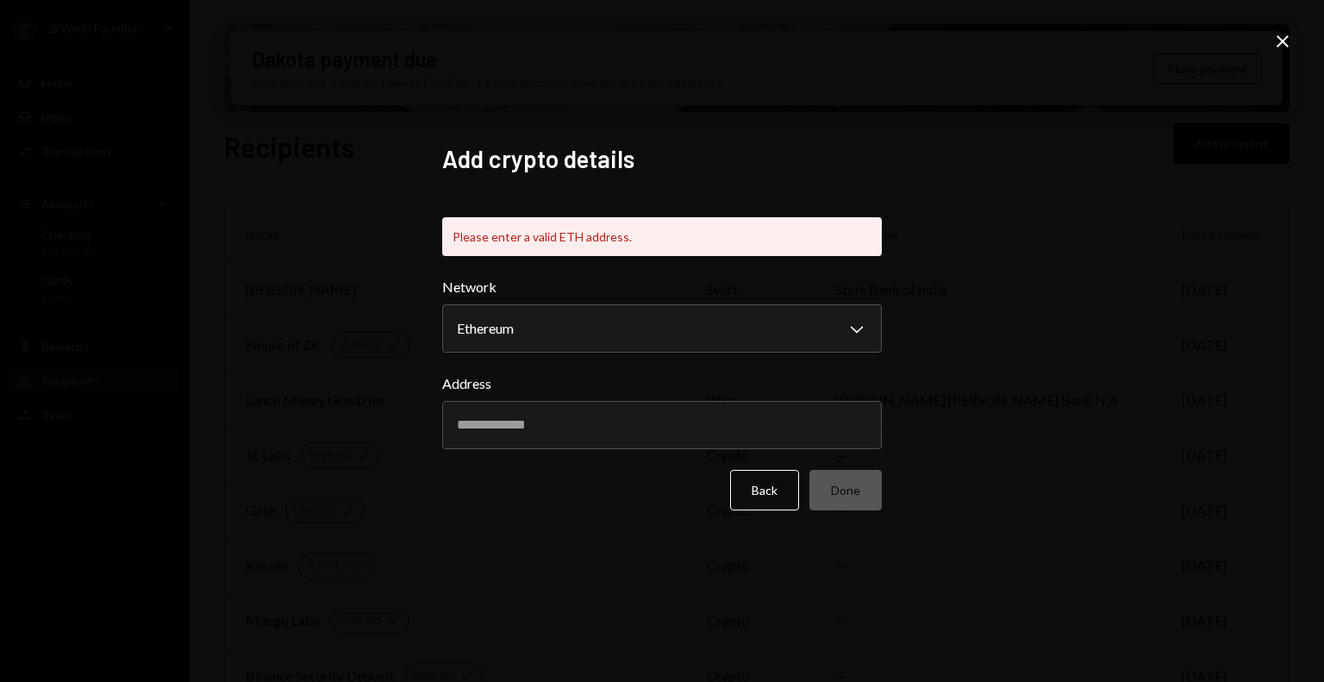
paste input "**********"
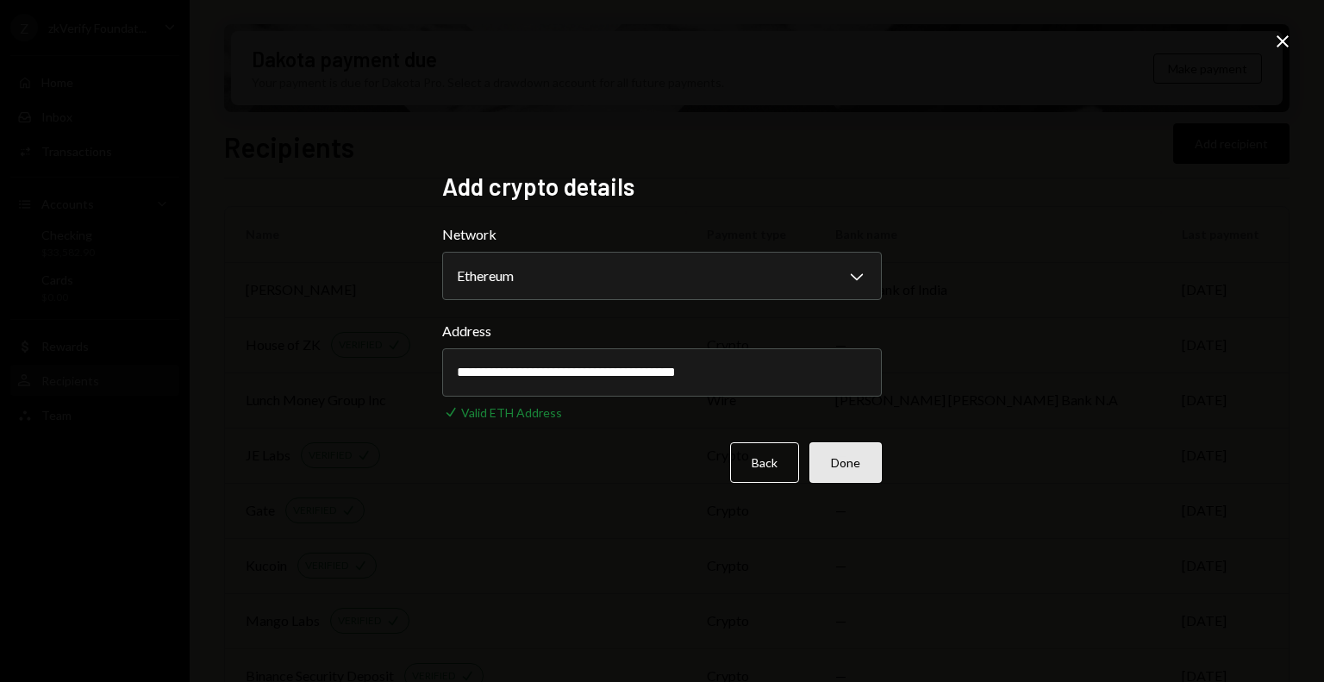
type input "**********"
click at [842, 481] on button "Done" at bounding box center [846, 462] width 72 height 41
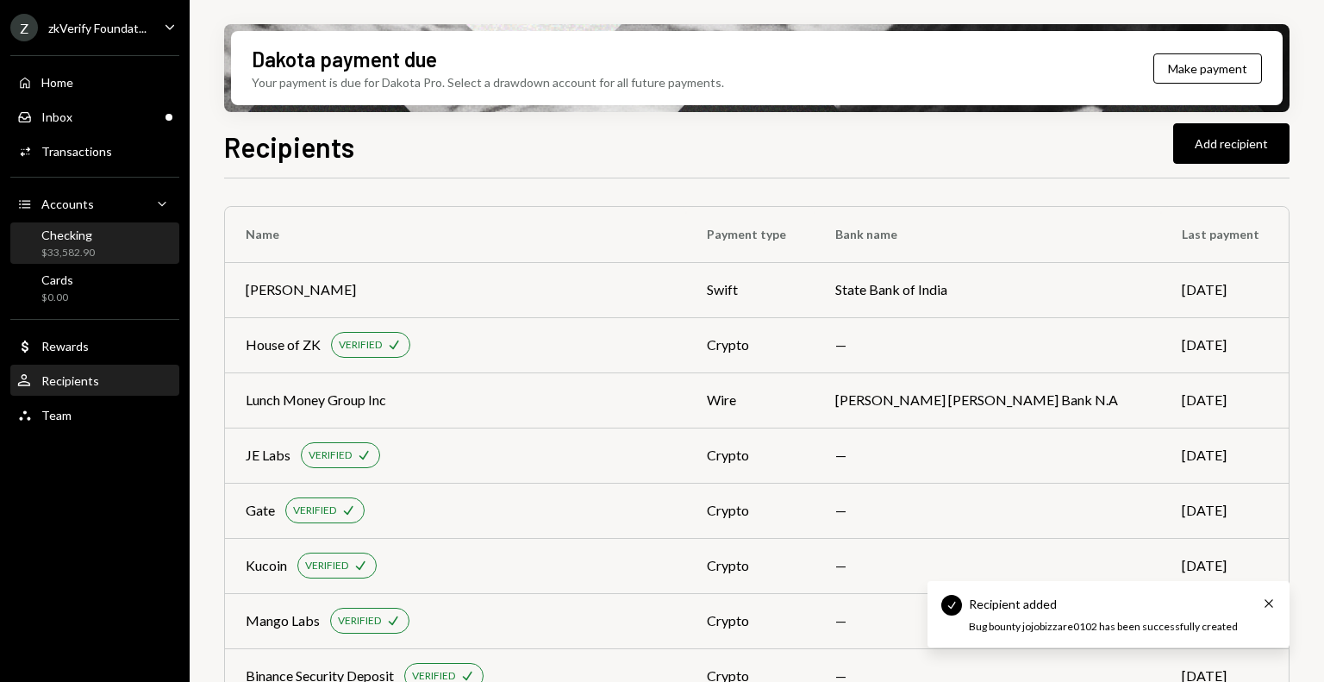
click at [127, 247] on div "Checking $33,582.90" at bounding box center [94, 244] width 155 height 33
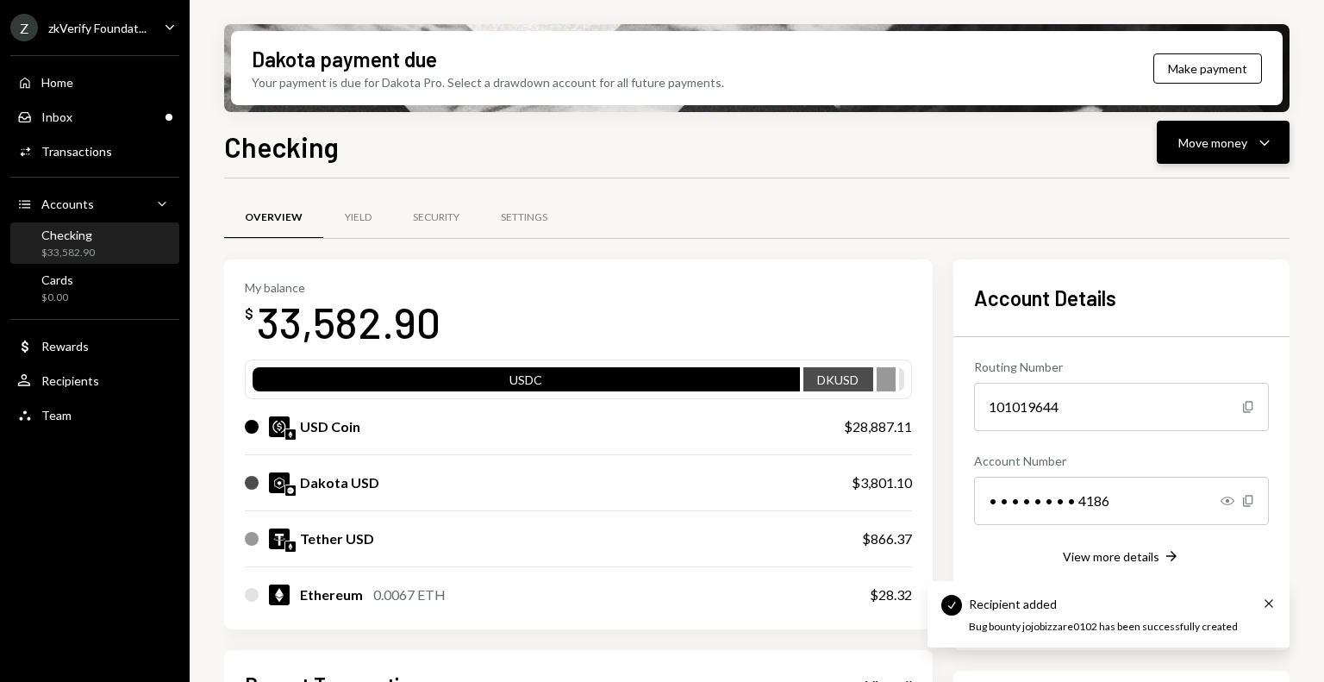
click at [1195, 154] on button "Move money Caret Down" at bounding box center [1223, 142] width 133 height 43
click at [1180, 185] on div "Withdraw Send" at bounding box center [1197, 194] width 172 height 39
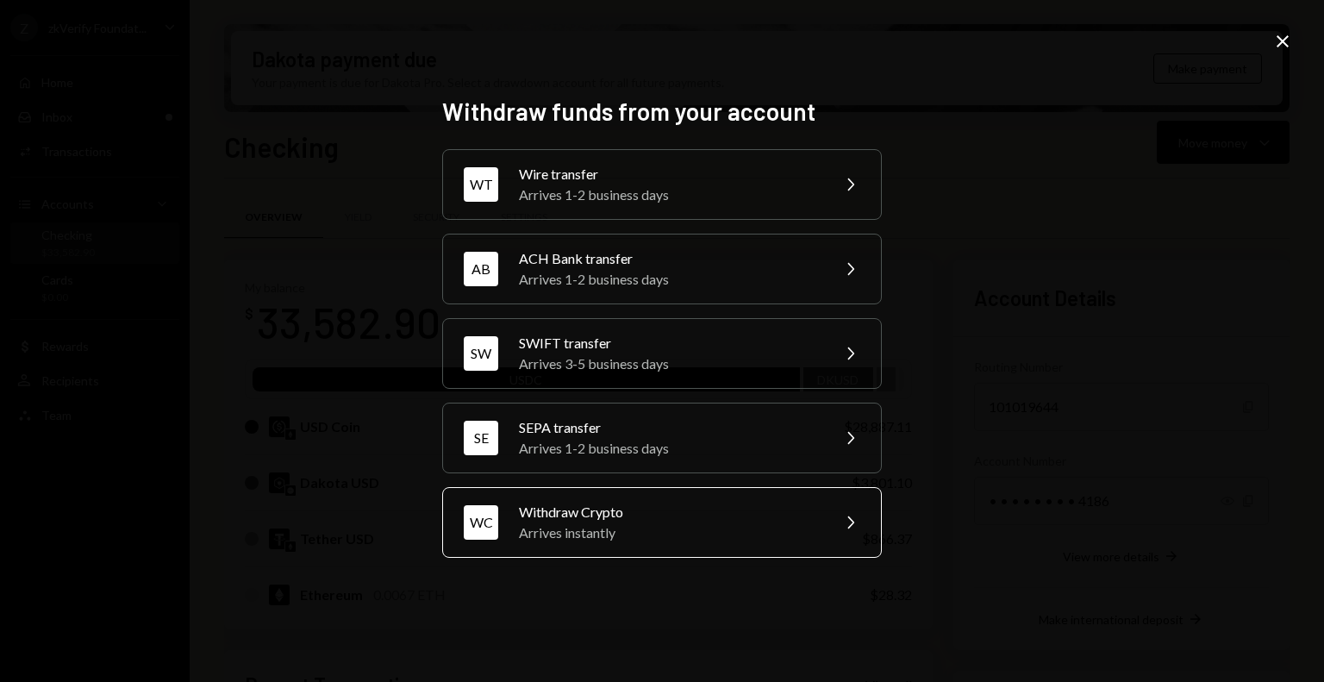
click at [668, 523] on div "Arrives instantly" at bounding box center [669, 533] width 300 height 21
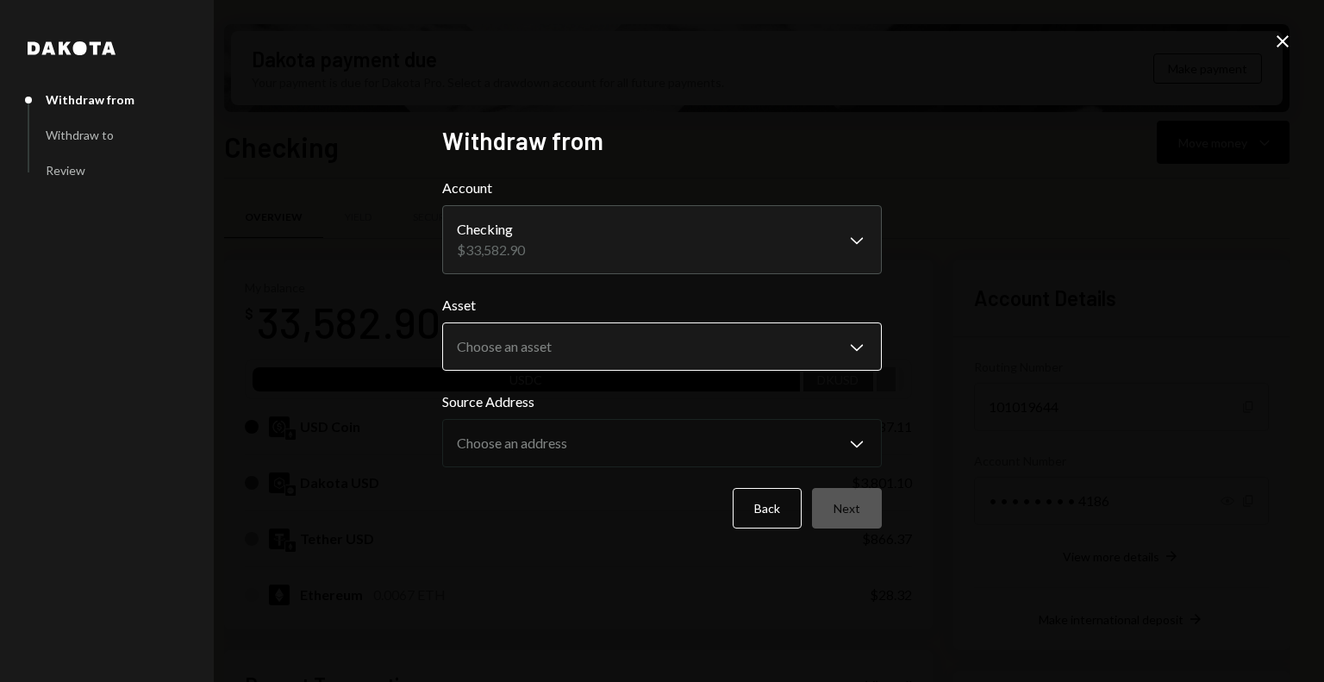
click at [618, 368] on body "Z zkVerify Foundat... Caret Down Home Home Inbox Inbox Activities Transactions …" at bounding box center [662, 341] width 1324 height 682
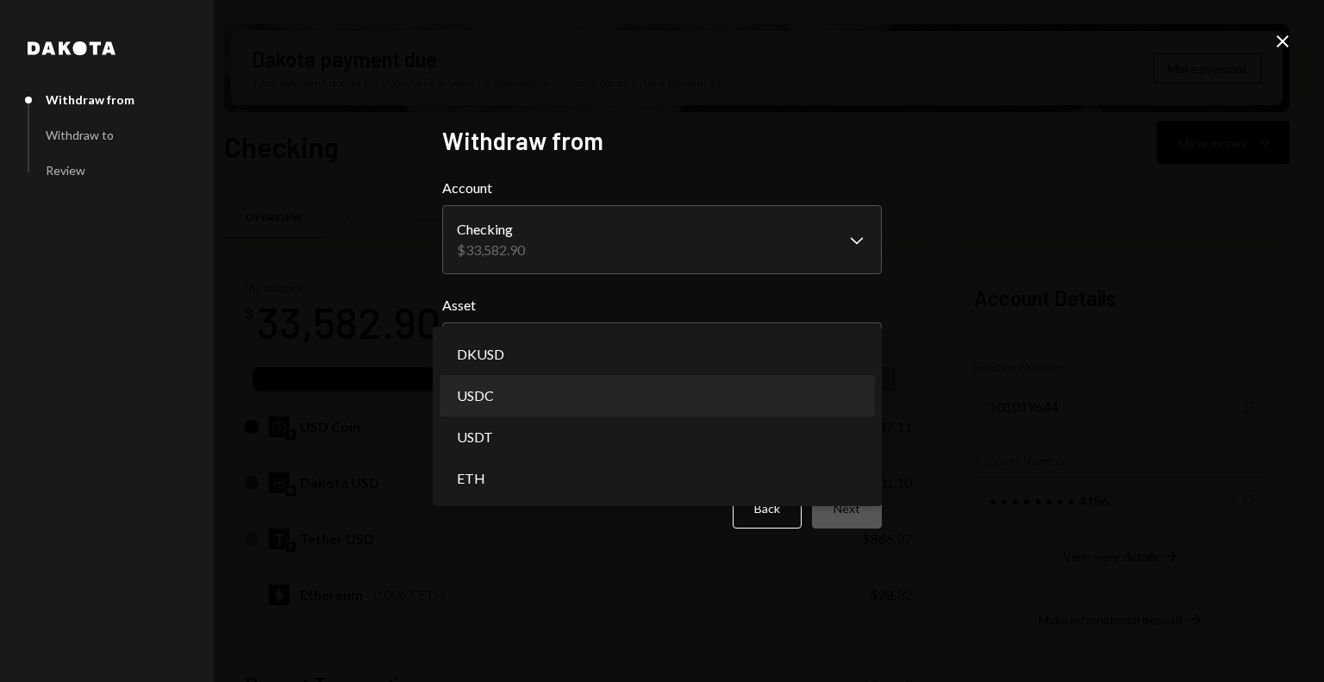
select select "****"
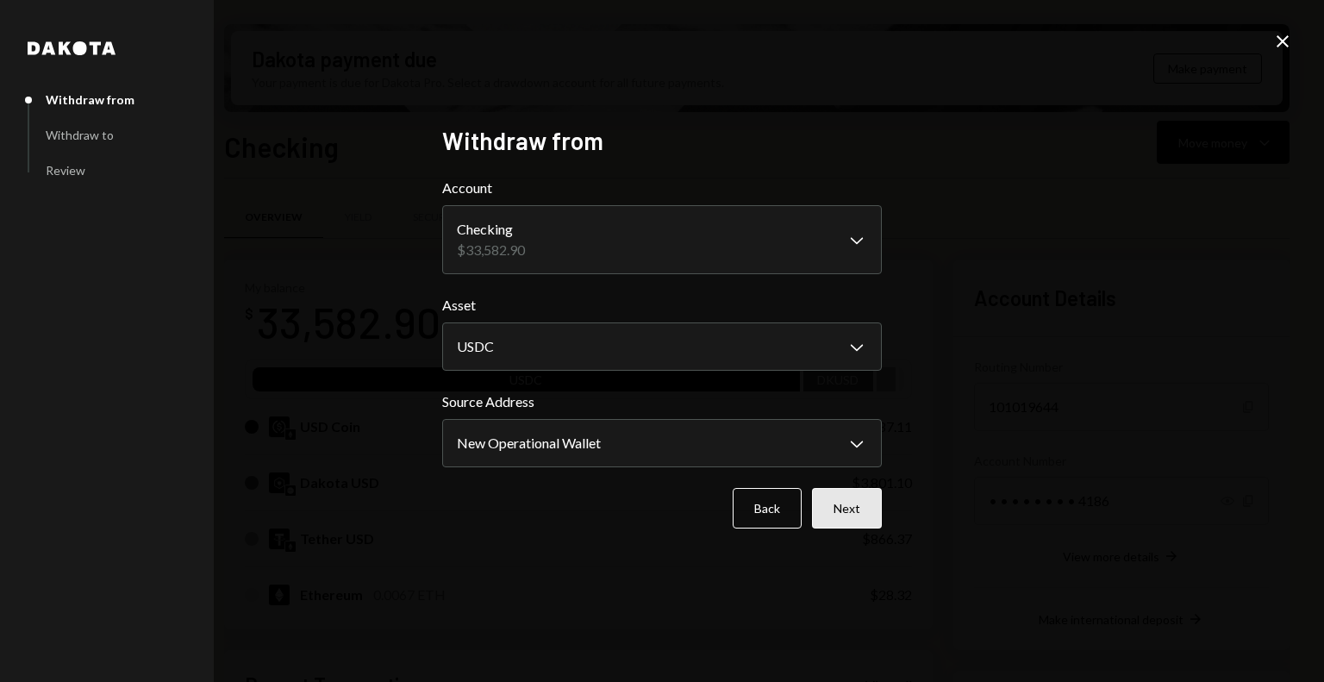
click at [846, 509] on button "Next" at bounding box center [847, 508] width 70 height 41
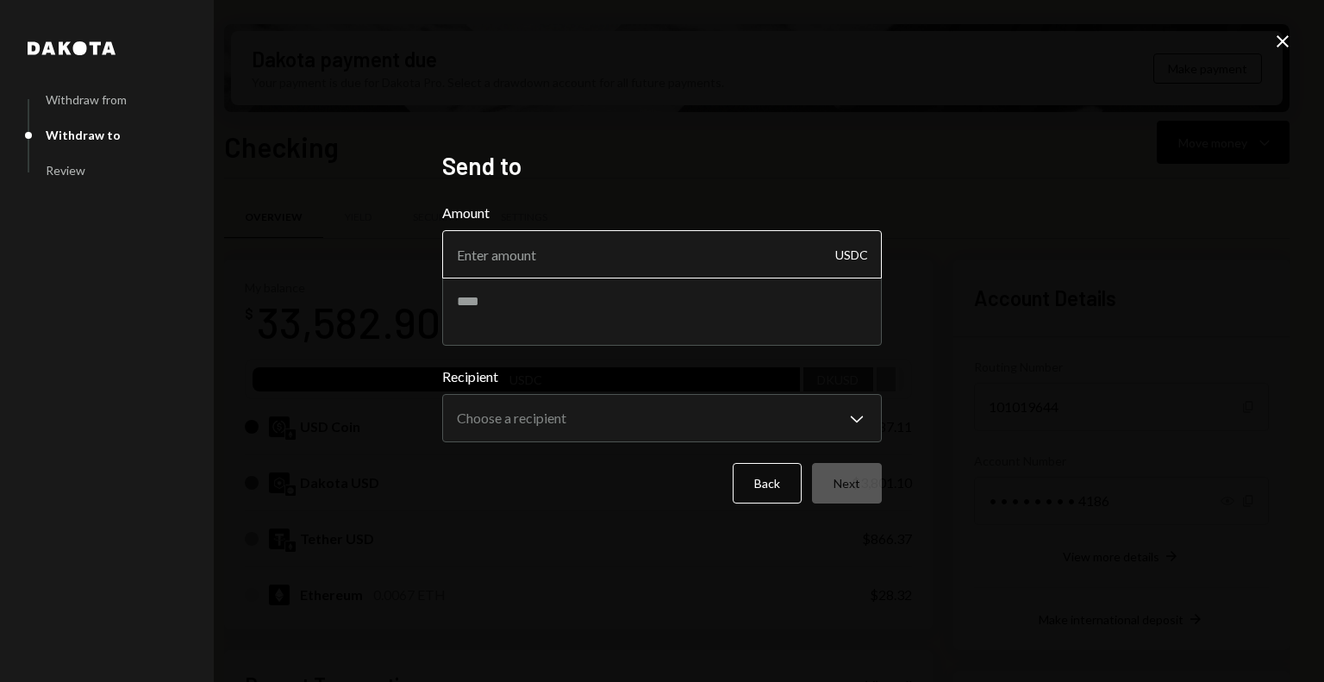
click at [577, 247] on input "Amount" at bounding box center [662, 254] width 440 height 48
type input "10"
click at [597, 325] on textarea at bounding box center [662, 311] width 440 height 69
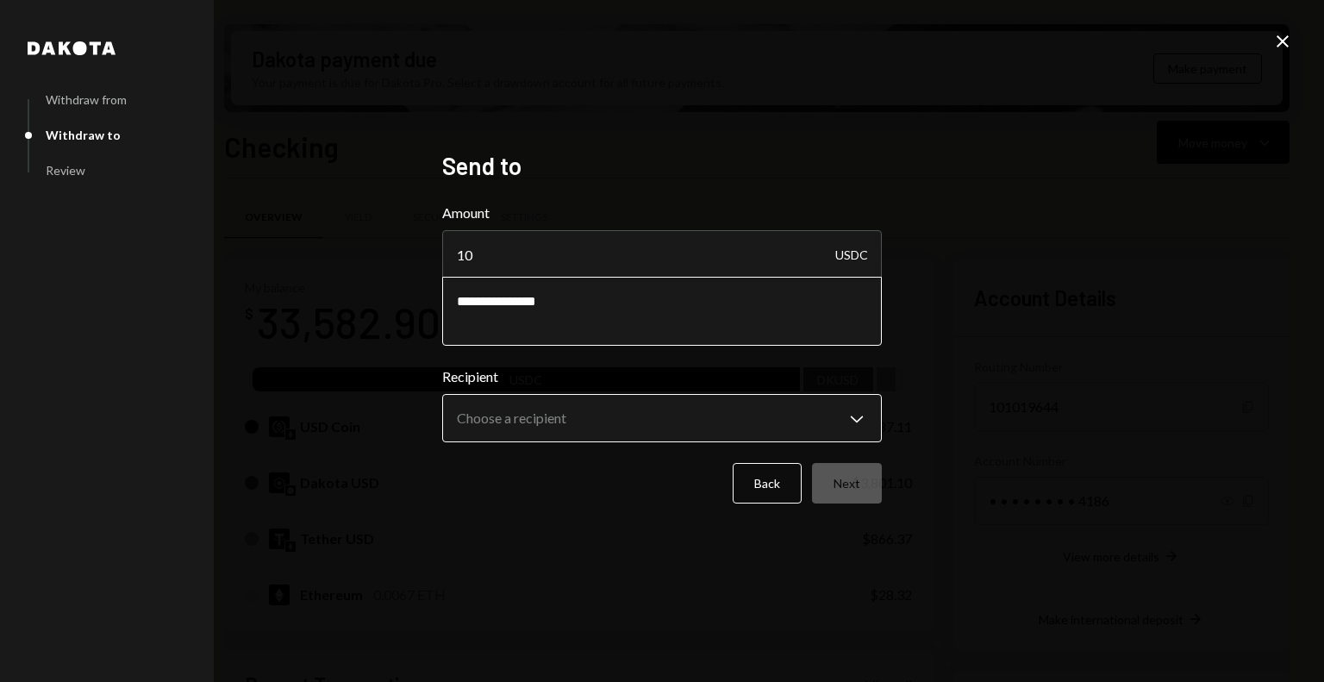
type textarea "**********"
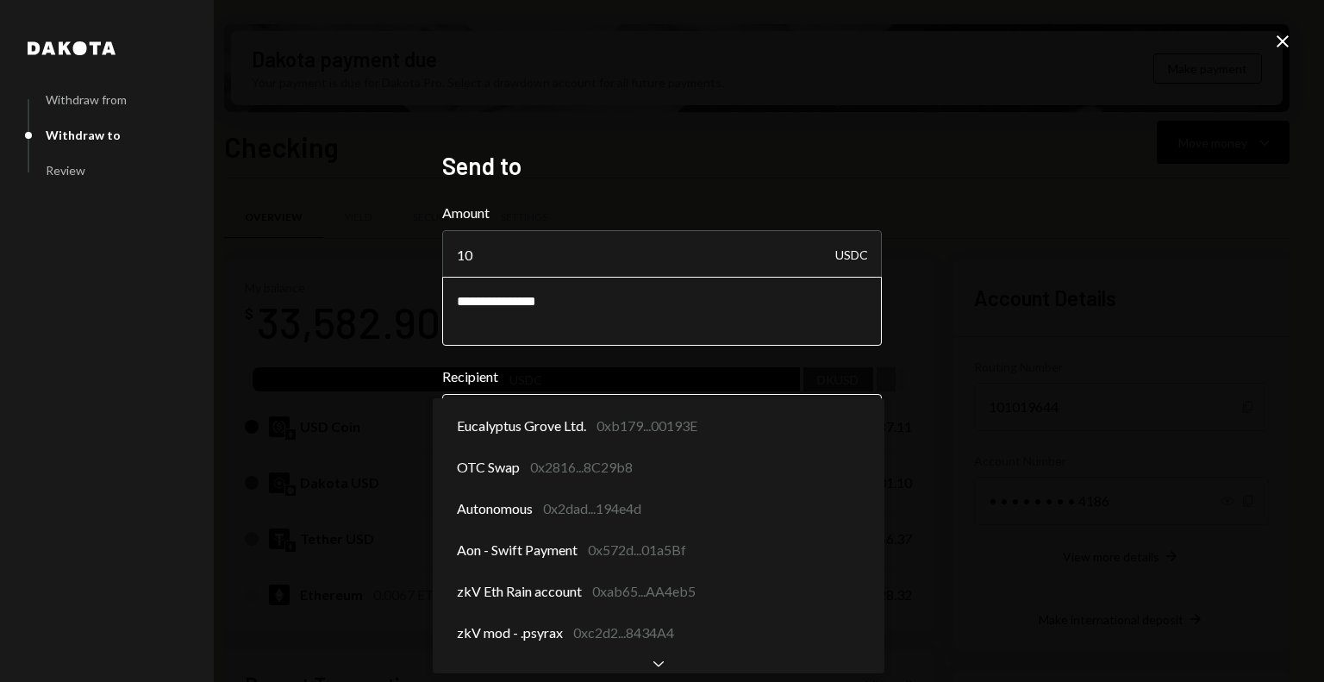
click at [594, 412] on body "Z zkVerify Foundat... Caret Down Home Home Inbox Inbox Activities Transactions …" at bounding box center [662, 341] width 1324 height 682
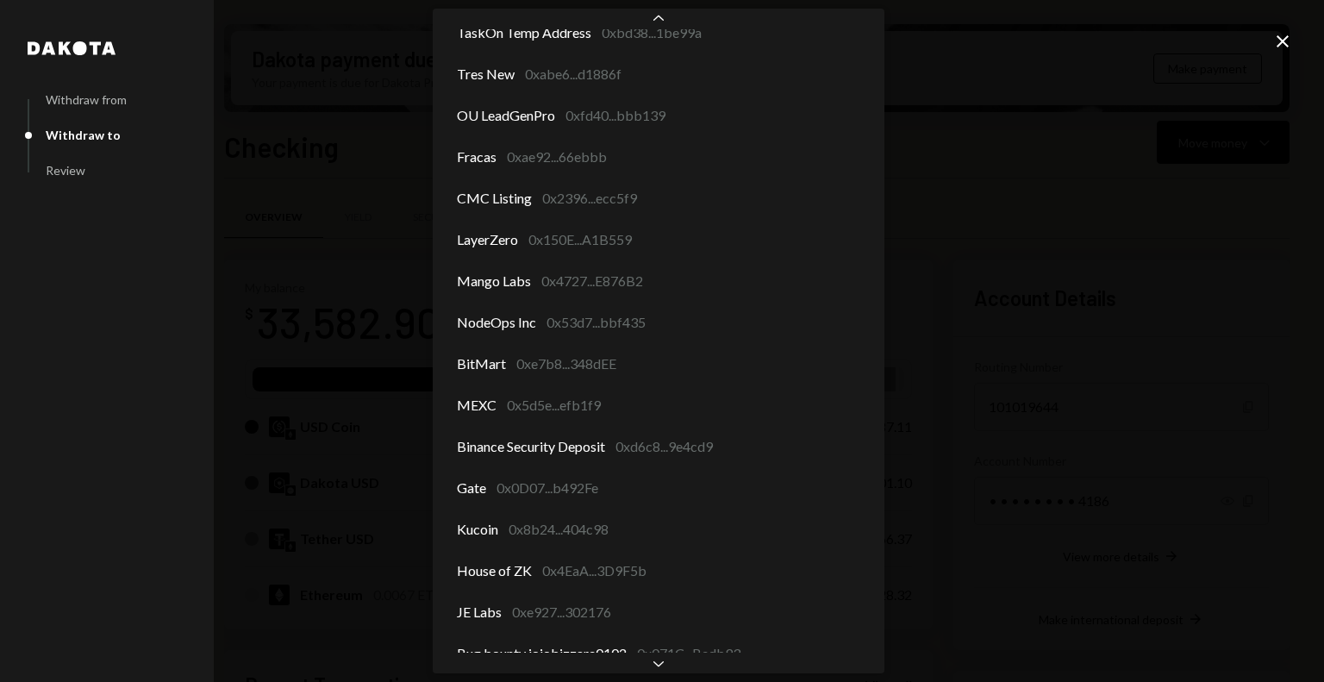
scroll to position [2307, 0]
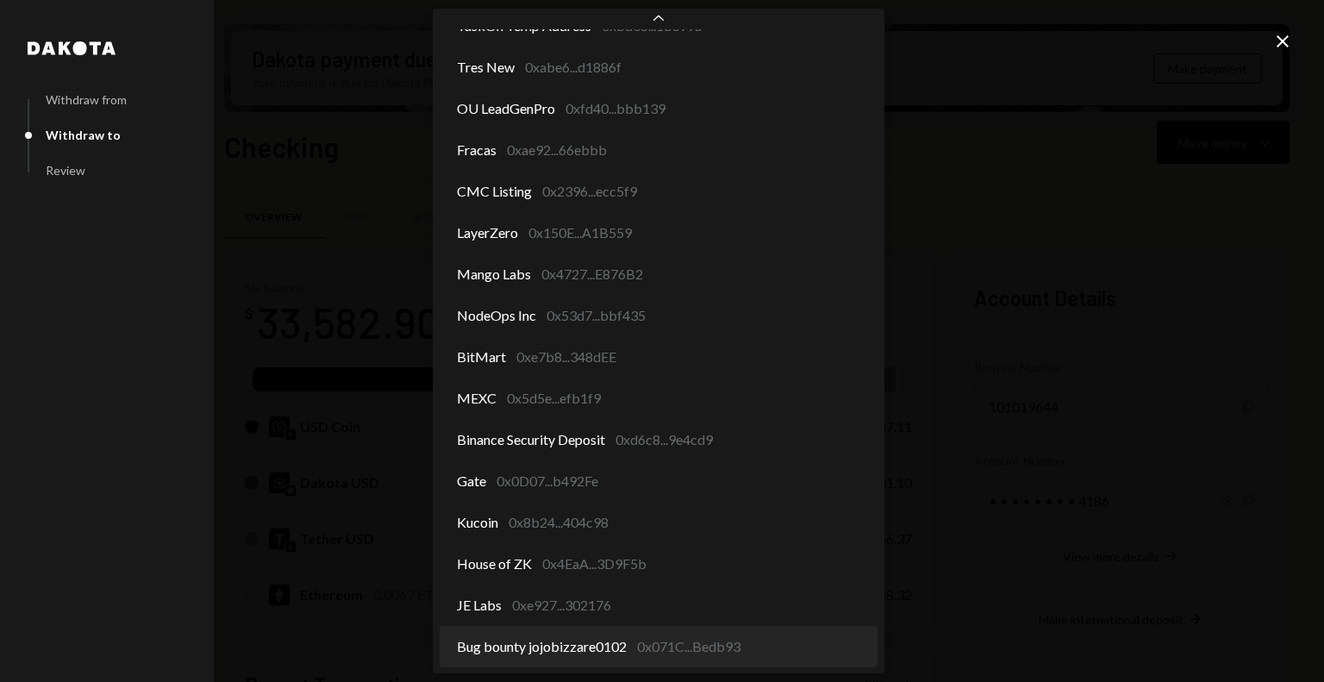
select select "**********"
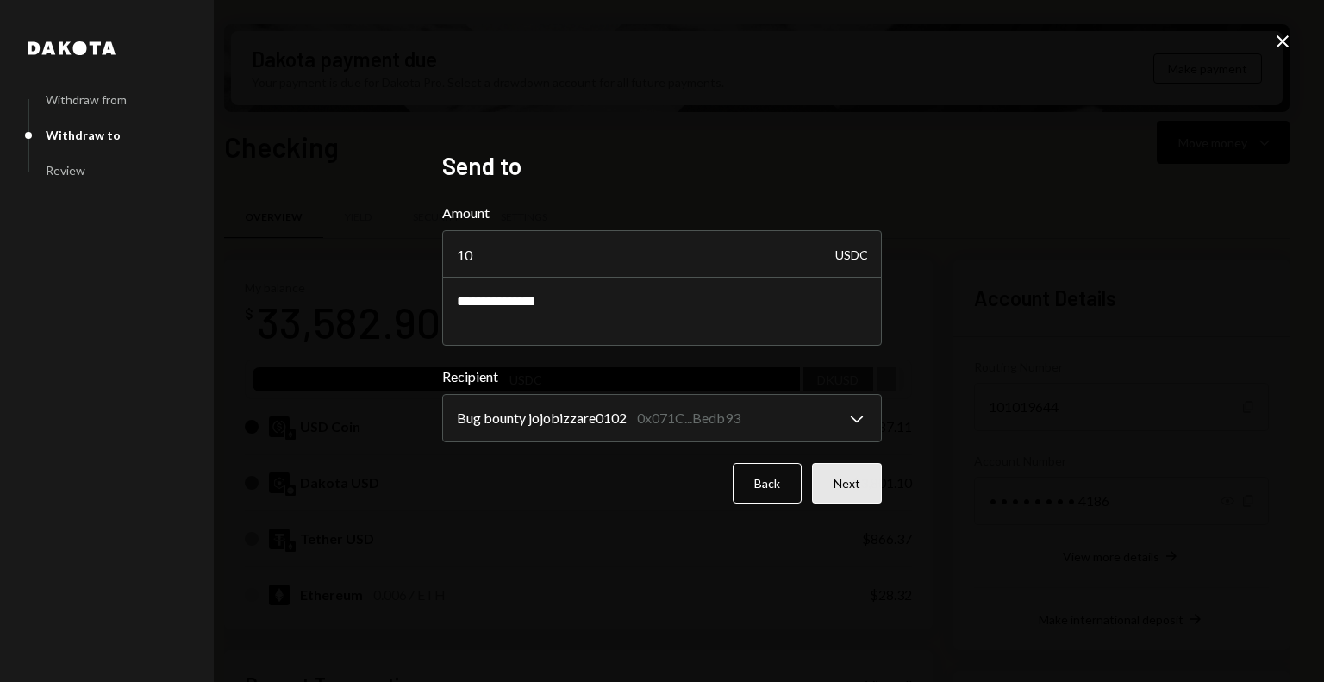
click at [866, 481] on button "Next" at bounding box center [847, 483] width 70 height 41
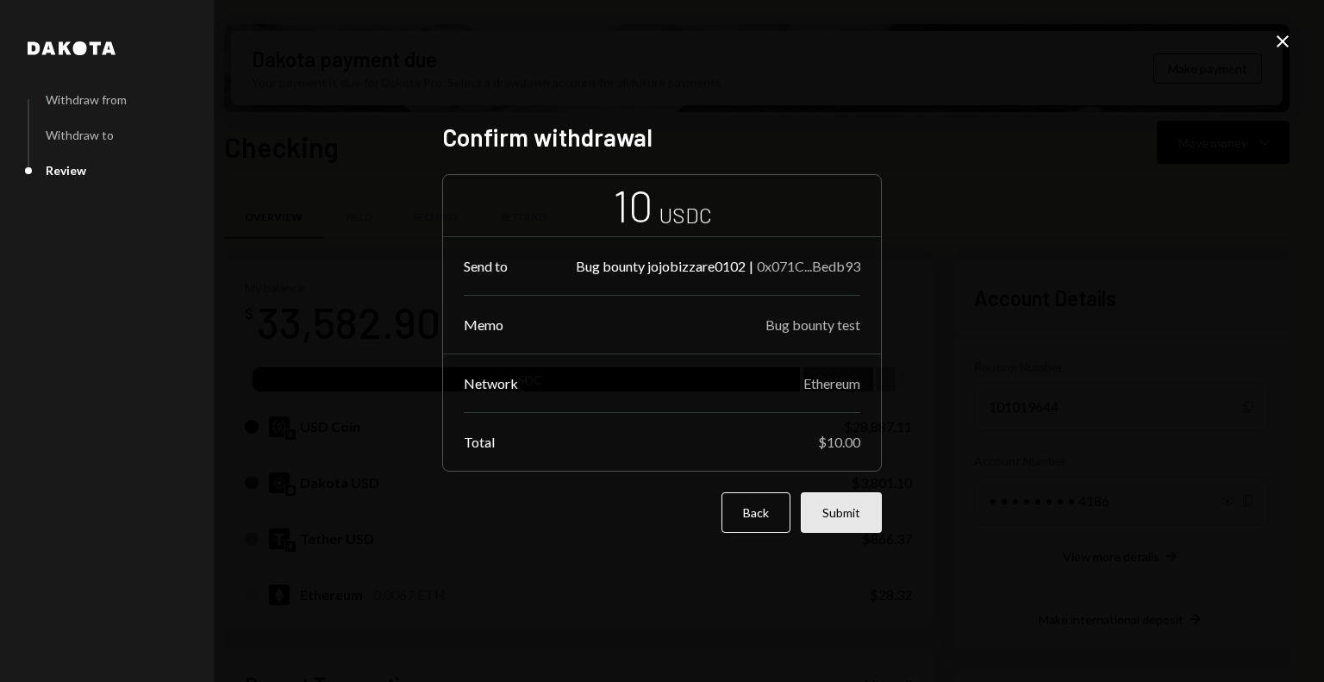
click at [830, 507] on button "Submit" at bounding box center [841, 512] width 81 height 41
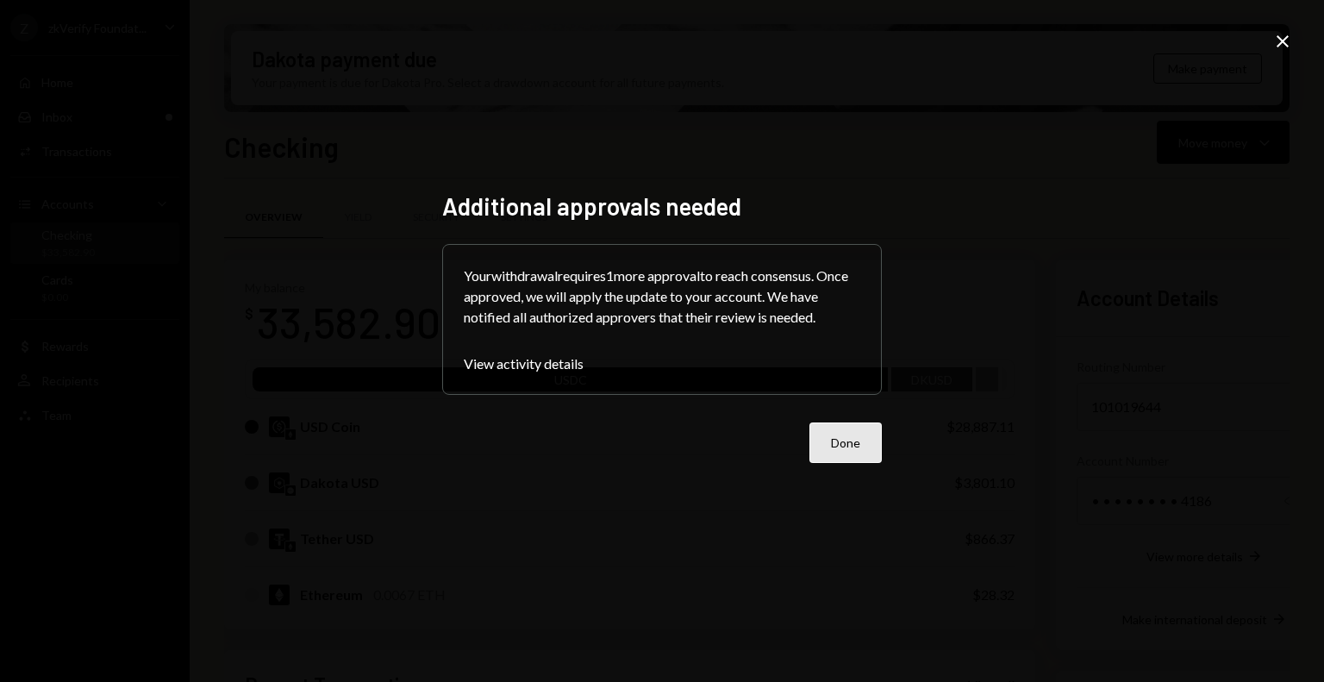
click at [852, 441] on button "Done" at bounding box center [846, 443] width 72 height 41
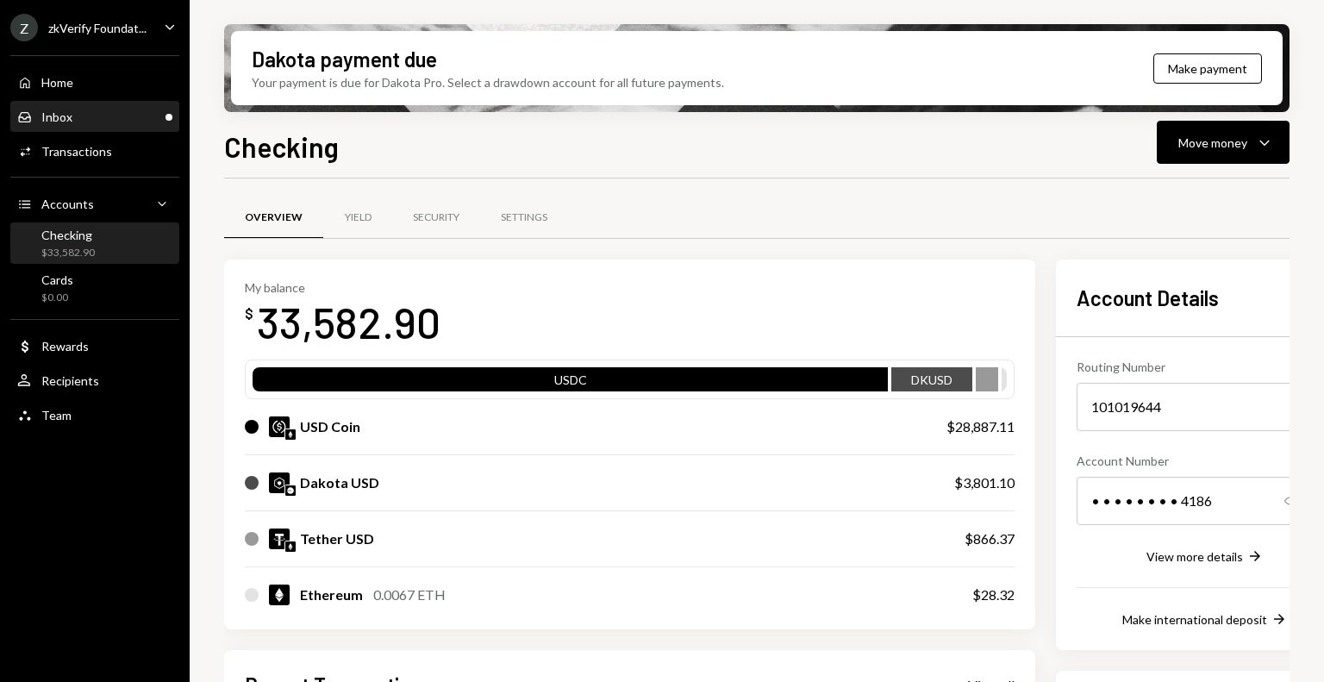
click at [71, 110] on div "Inbox Inbox" at bounding box center [94, 118] width 155 height 16
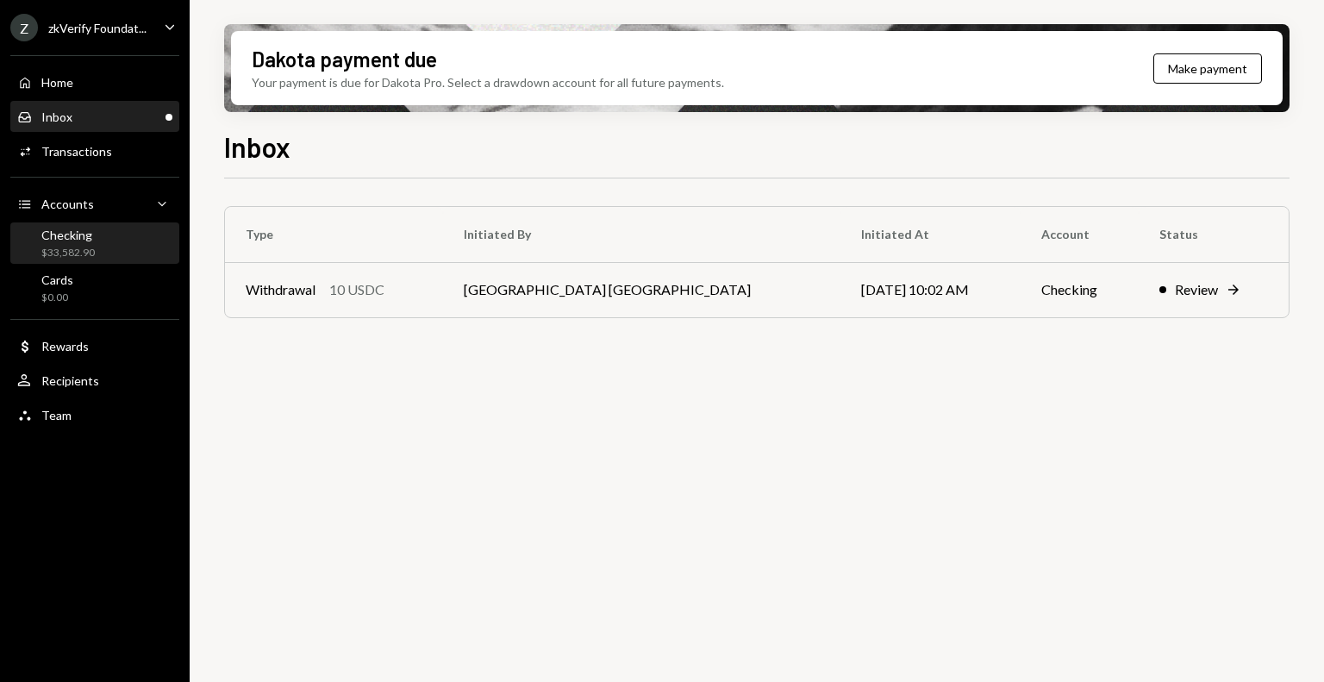
click at [128, 261] on div "Checking $33,582.90" at bounding box center [94, 244] width 155 height 40
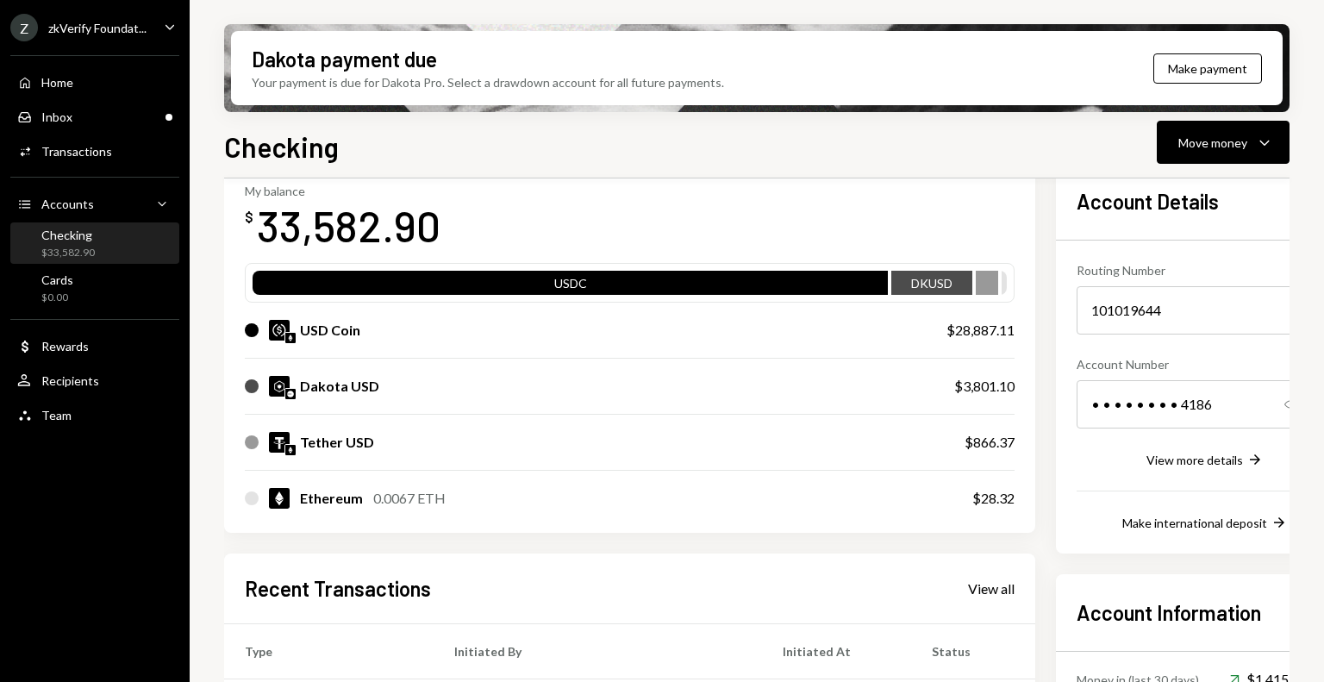
scroll to position [345, 0]
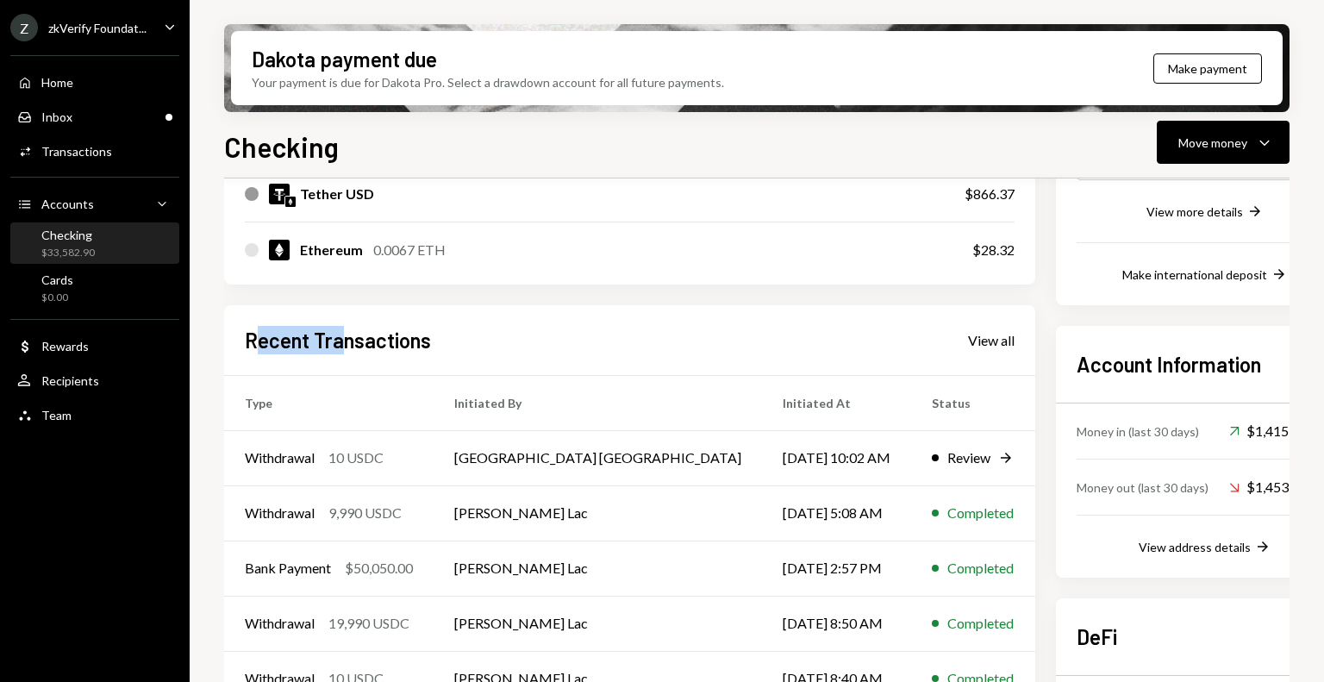
drag, startPoint x: 260, startPoint y: 335, endPoint x: 356, endPoint y: 338, distance: 95.7
click at [355, 338] on h2 "Recent Transactions" at bounding box center [338, 340] width 186 height 28
click at [356, 338] on h2 "Recent Transactions" at bounding box center [338, 340] width 186 height 28
click at [92, 130] on div "Inbox Inbox" at bounding box center [94, 117] width 155 height 29
